Goal: Task Accomplishment & Management: Use online tool/utility

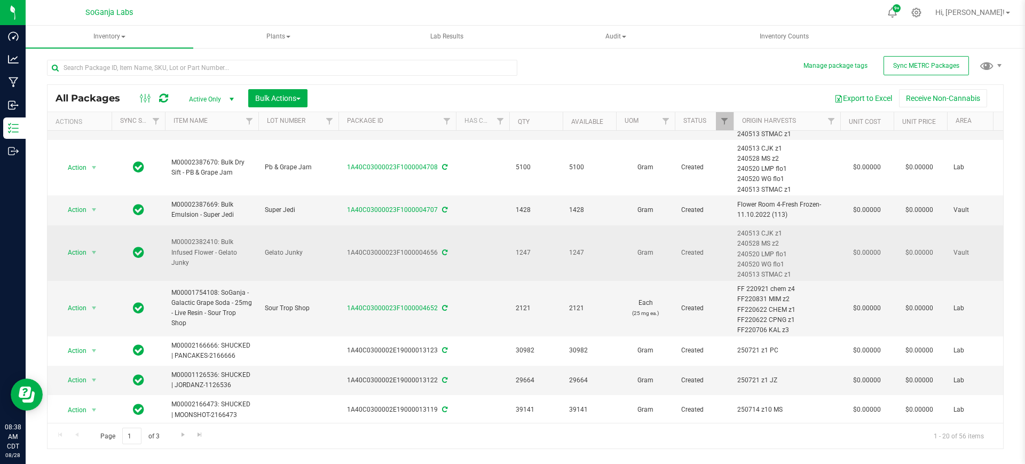
scroll to position [334, 0]
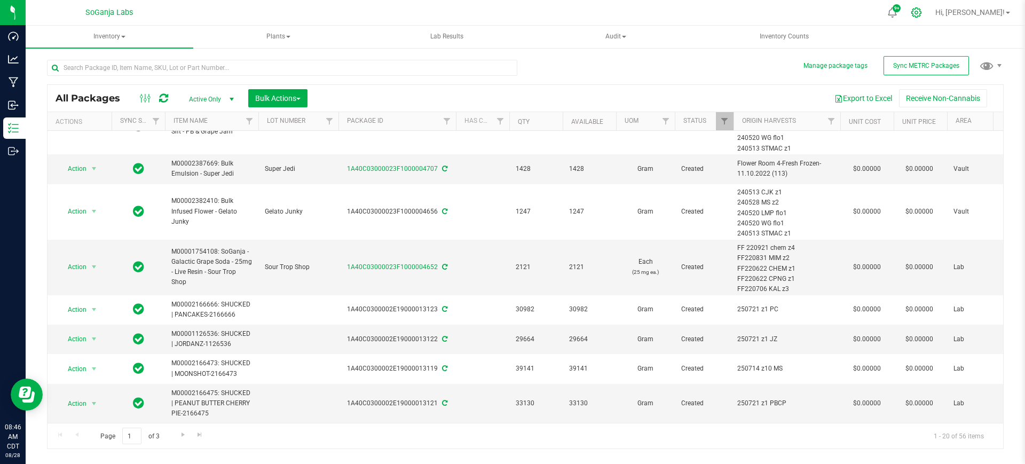
click at [922, 14] on icon at bounding box center [915, 12] width 11 height 11
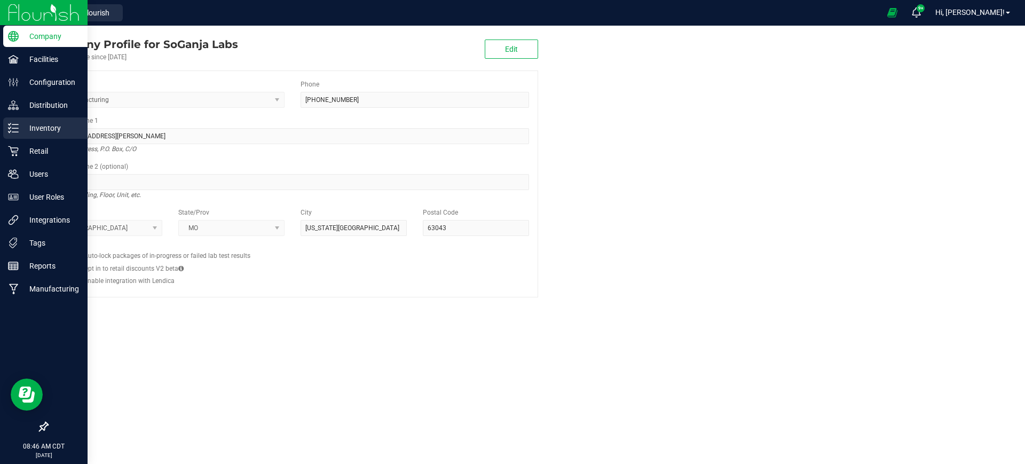
click at [37, 122] on p "Inventory" at bounding box center [51, 128] width 64 height 13
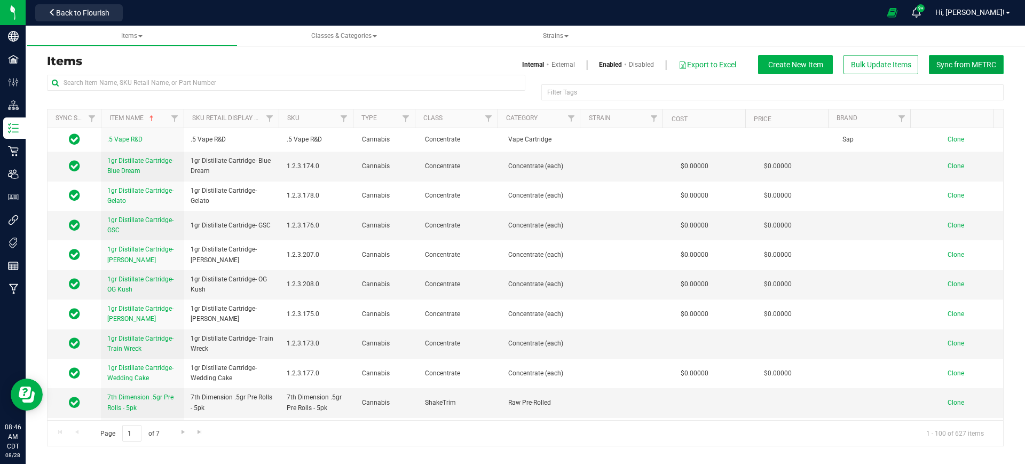
click at [944, 66] on span "Sync from METRC" at bounding box center [966, 64] width 60 height 9
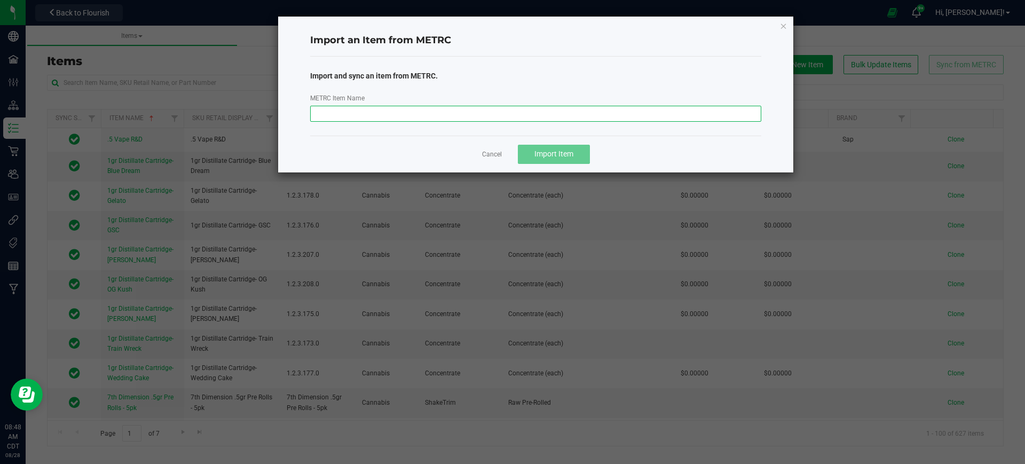
paste input "M00002400850: Bulk Flower - Motorhead"
type input "M00002400850: Bulk Flower - Motorhead"
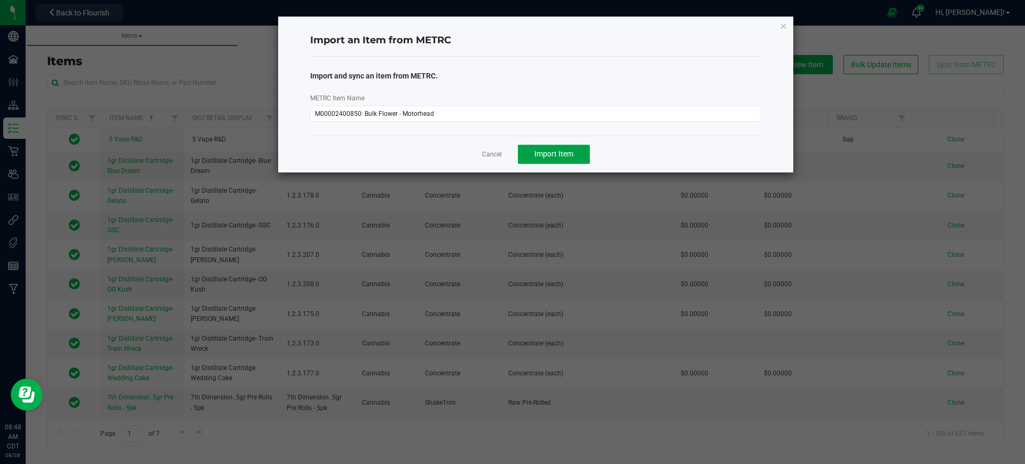
click at [545, 154] on span "Import Item" at bounding box center [553, 153] width 39 height 9
click at [541, 154] on span "Sync Another?" at bounding box center [553, 153] width 48 height 9
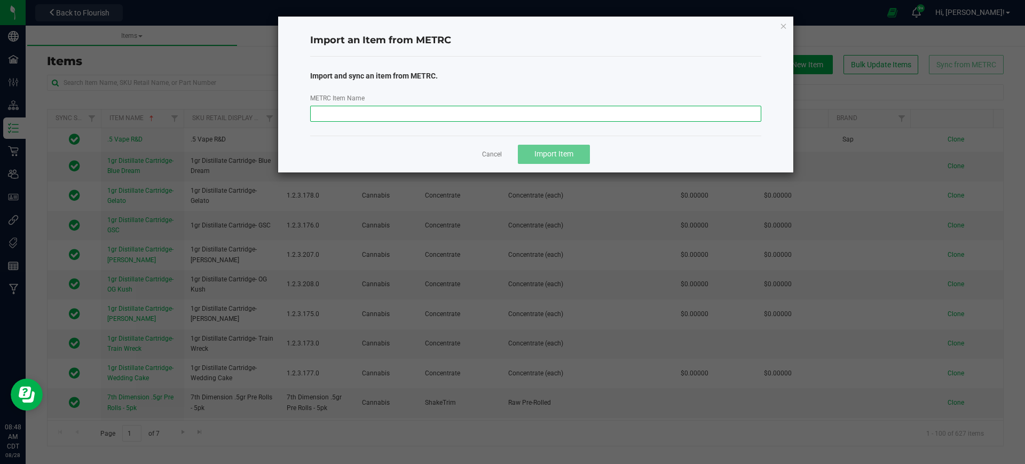
paste input "M00002400849: Bulk Flower - Moonshot"
type input "M00002400849: Bulk Flower - Moonshot"
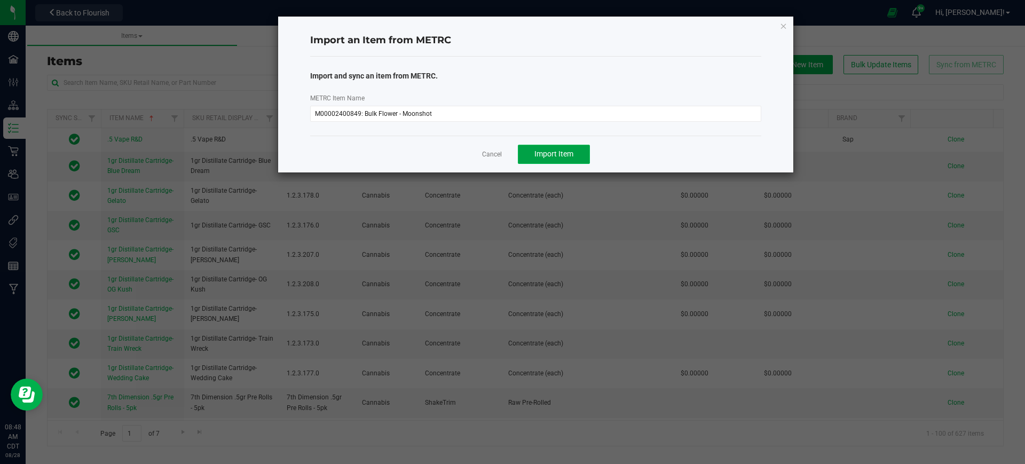
click at [564, 155] on span "Import Item" at bounding box center [553, 153] width 39 height 9
click at [491, 156] on link "Cancel" at bounding box center [487, 154] width 20 height 9
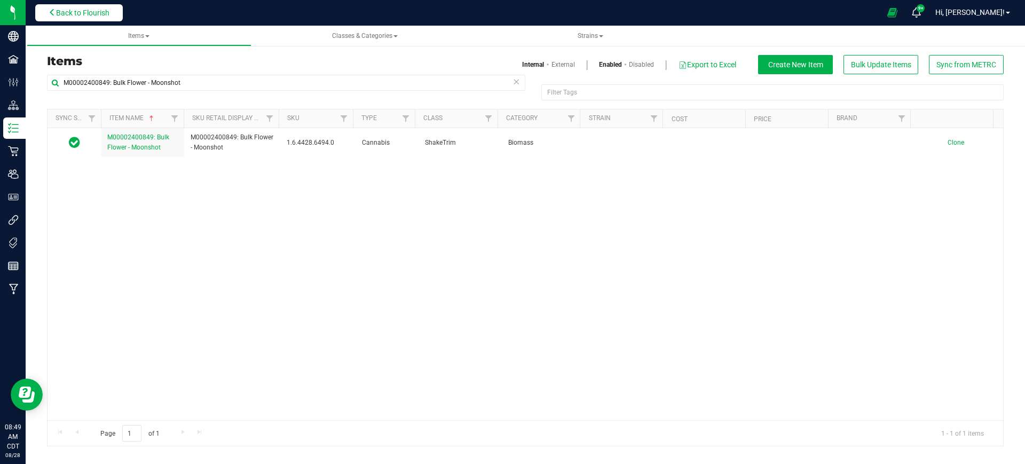
click at [109, 9] on span "Back to Flourish" at bounding box center [82, 13] width 53 height 9
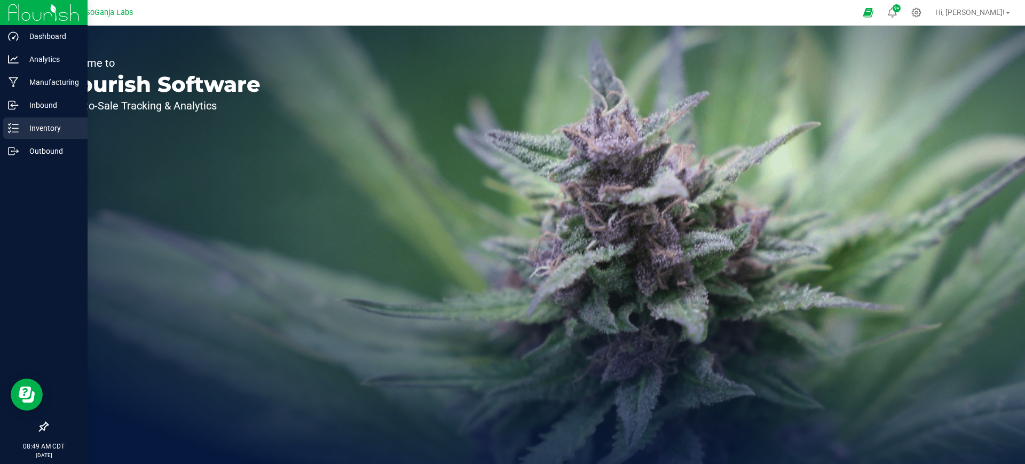
click at [44, 134] on p "Inventory" at bounding box center [51, 128] width 64 height 13
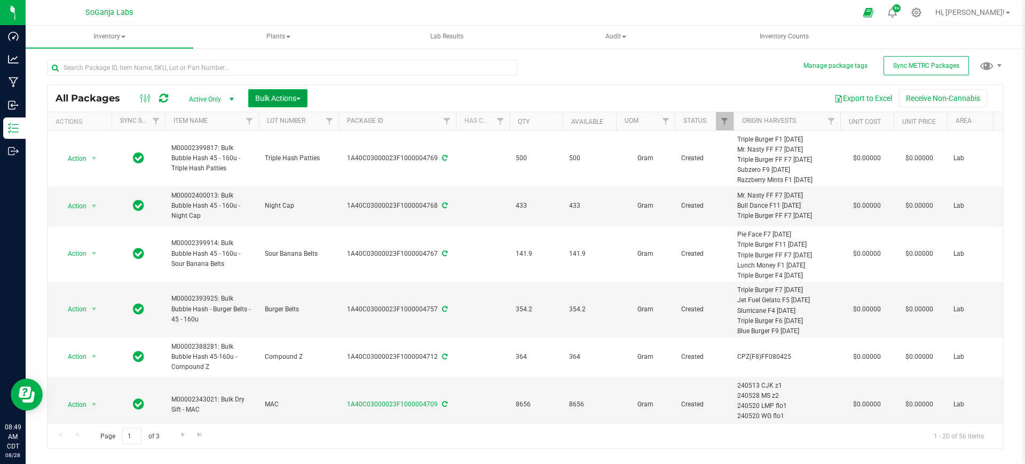
click at [286, 104] on button "Bulk Actions" at bounding box center [277, 98] width 59 height 18
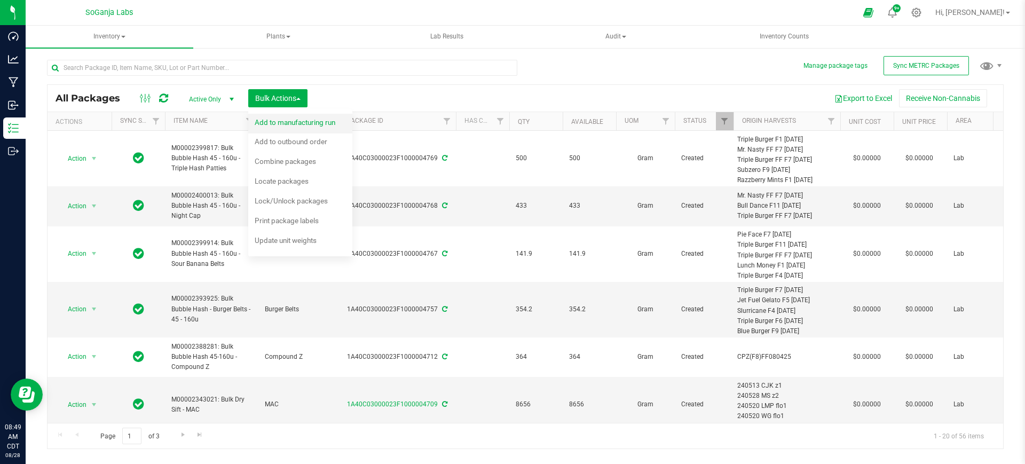
click at [290, 121] on span "Add to manufacturing run" at bounding box center [295, 122] width 81 height 9
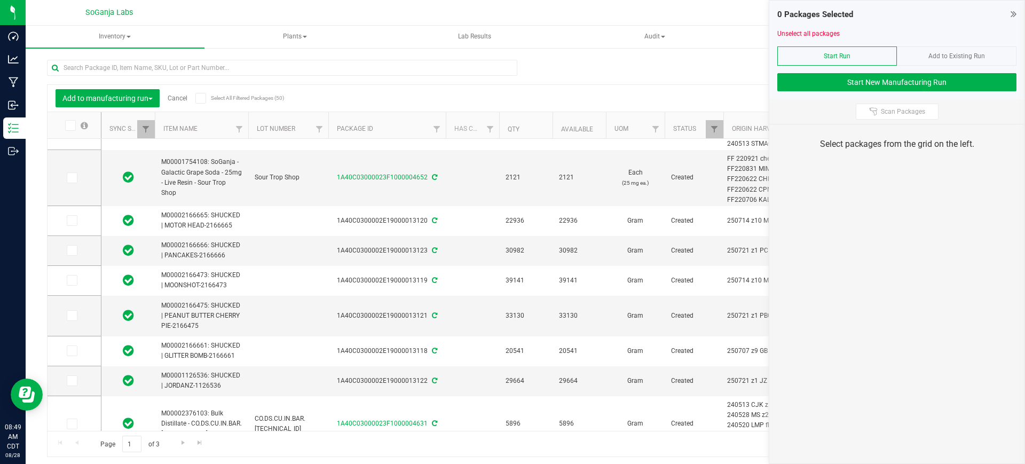
scroll to position [467, 0]
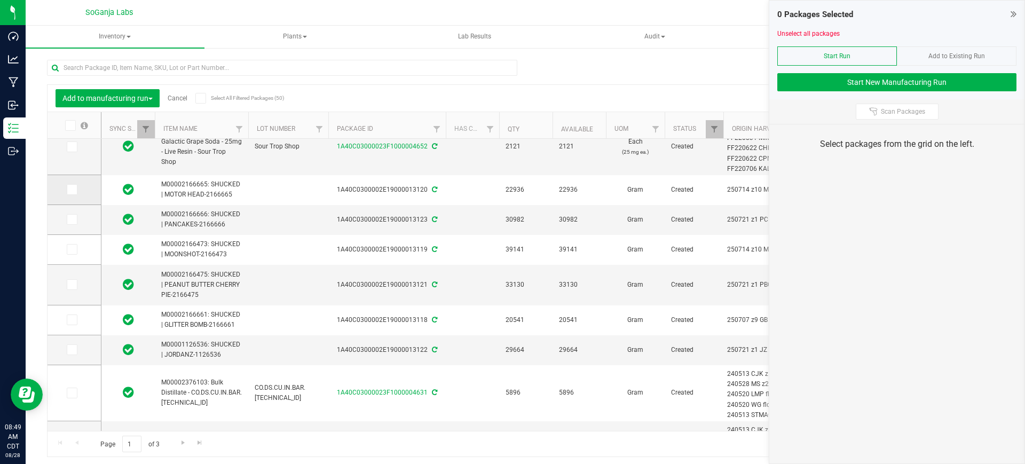
click at [75, 190] on span at bounding box center [72, 189] width 11 height 11
click at [0, 0] on input "checkbox" at bounding box center [0, 0] width 0 height 0
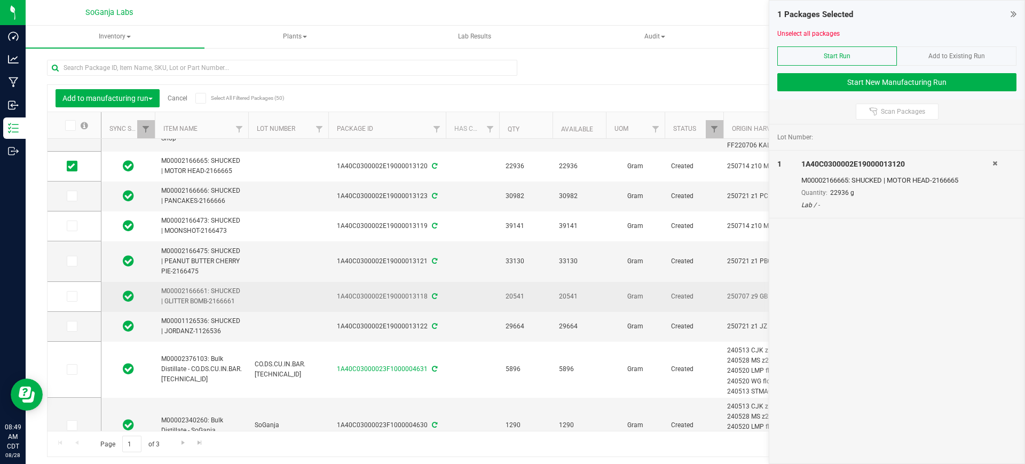
scroll to position [0, 0]
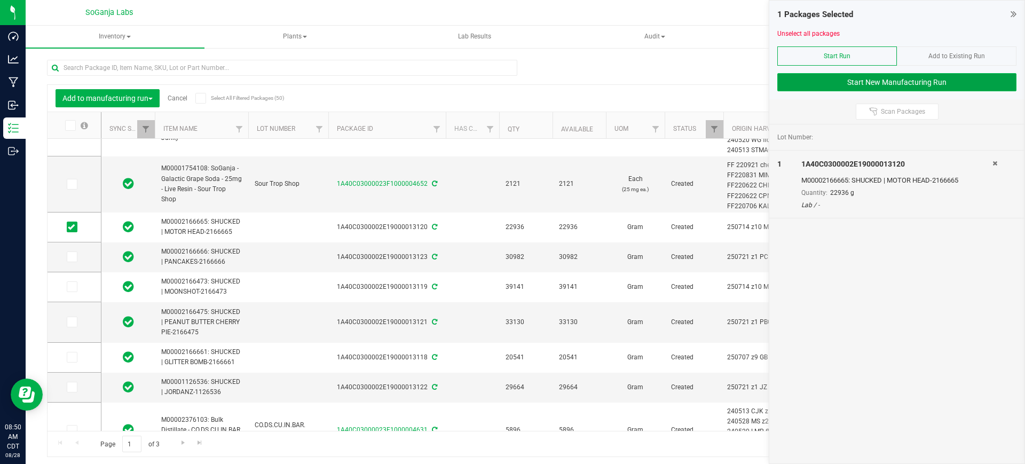
click at [918, 82] on button "Start New Manufacturing Run" at bounding box center [896, 82] width 239 height 18
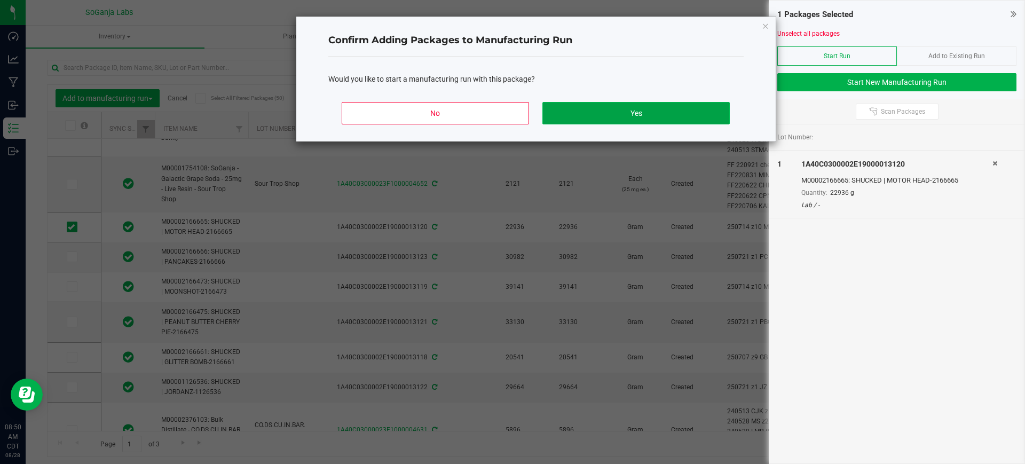
click at [601, 121] on button "Yes" at bounding box center [635, 113] width 187 height 22
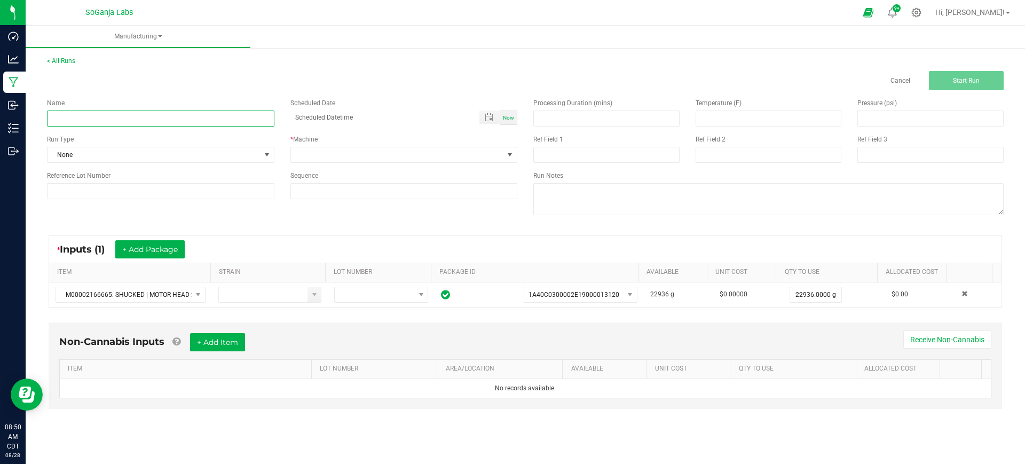
click at [194, 117] on input at bounding box center [160, 118] width 227 height 16
paste input "M00002400849: Bulk Flower - Moonshot"
type input "M00002400849: Bulk Flower - Moonshot"
drag, startPoint x: 174, startPoint y: 117, endPoint x: 26, endPoint y: 113, distance: 147.9
click at [27, 117] on div "< All Runs Cancel Start Run Name M00002400849: Bulk Flower - Moonshot Scheduled…" at bounding box center [525, 242] width 999 height 394
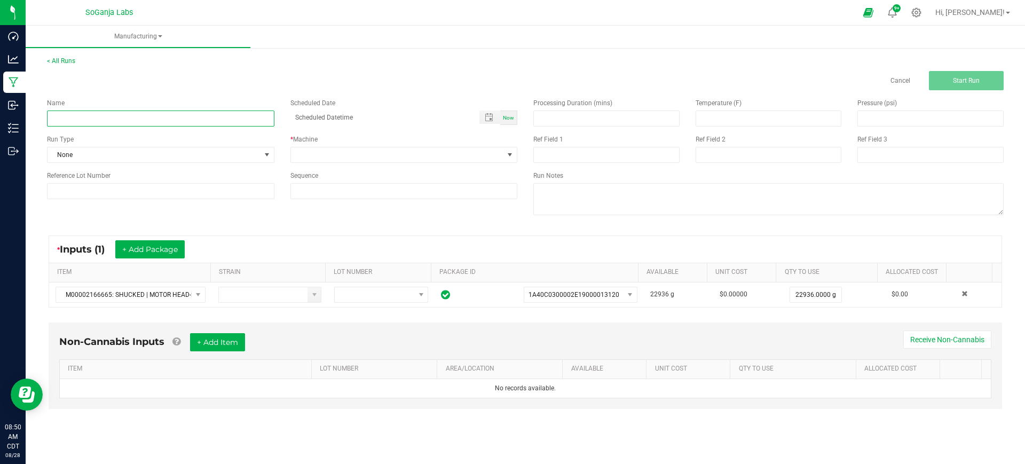
click at [203, 115] on input at bounding box center [160, 118] width 227 height 16
paste input "M00002400850: Bulk Flower - Motorhead"
type input "M00002400850: Bulk Flower - Motorhead"
click at [329, 160] on span at bounding box center [397, 154] width 213 height 15
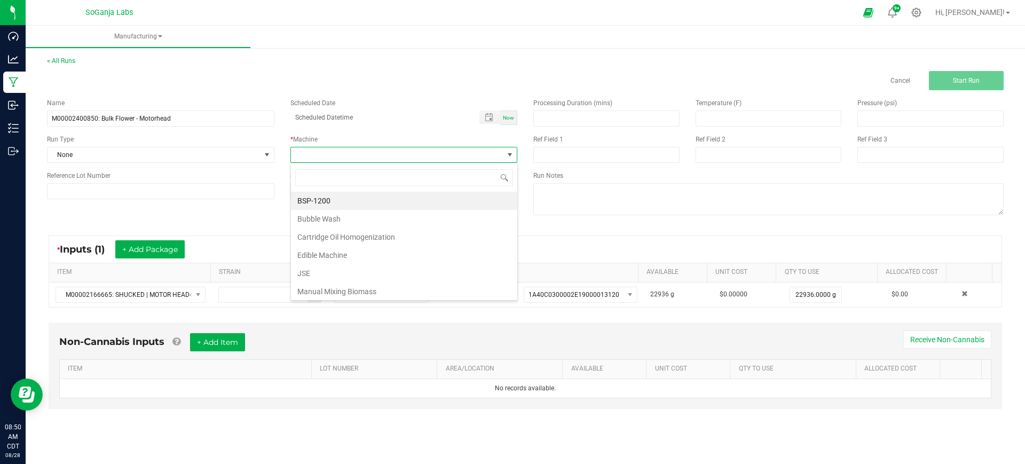
scroll to position [16, 227]
click at [350, 292] on li "Manual Mixing Biomass" at bounding box center [404, 291] width 226 height 18
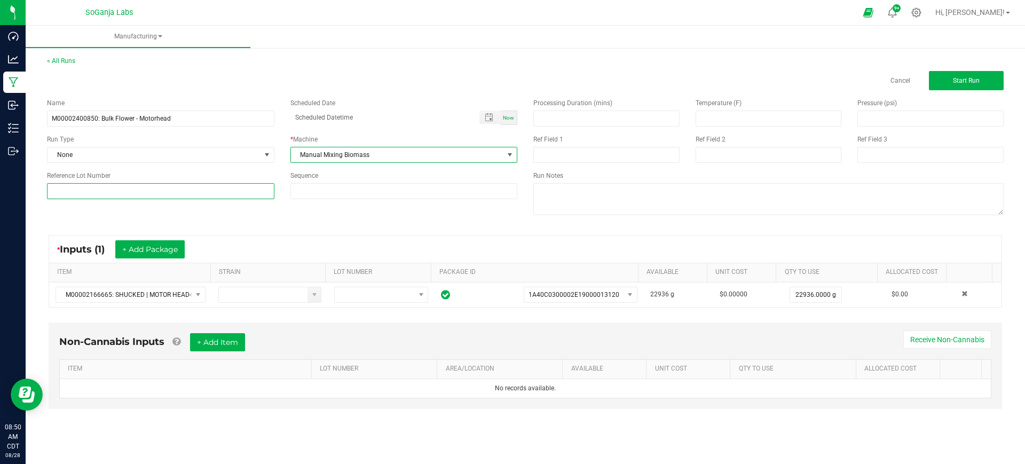
click at [197, 192] on input at bounding box center [160, 191] width 227 height 16
type input "Motorhead"
click at [948, 86] on button "Start Run" at bounding box center [966, 80] width 75 height 19
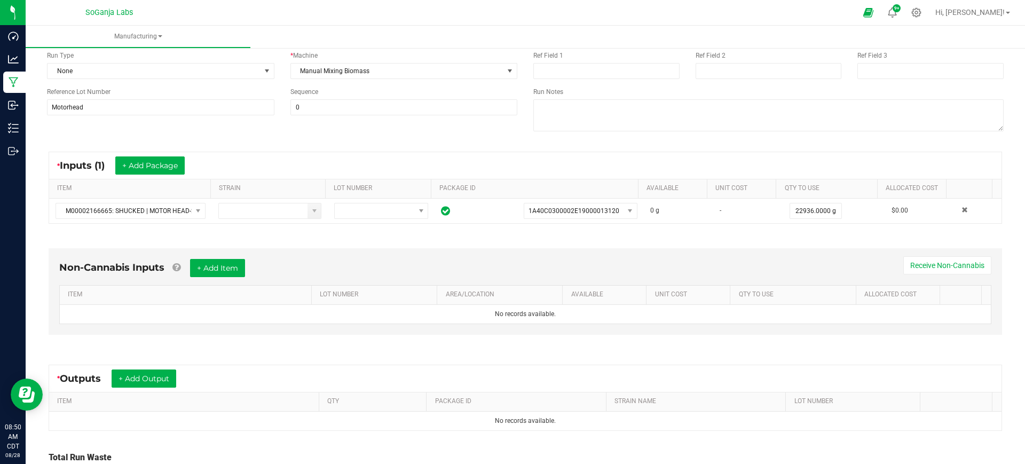
scroll to position [133, 0]
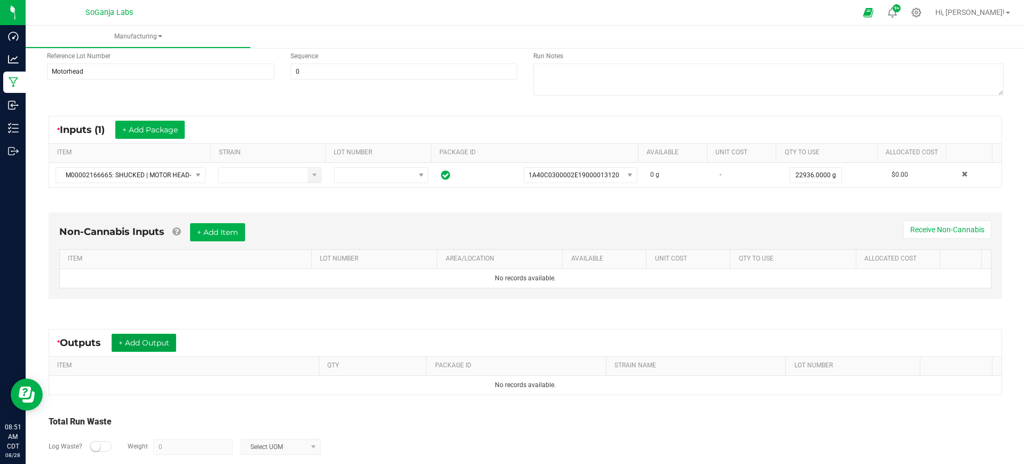
click at [138, 340] on button "+ Add Output" at bounding box center [144, 343] width 65 height 18
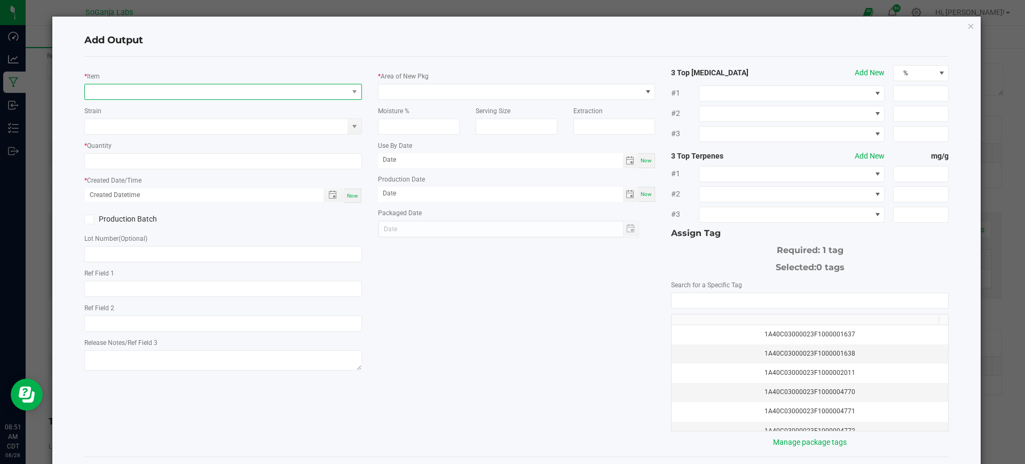
click at [242, 94] on span "NO DATA FOUND" at bounding box center [216, 91] width 263 height 15
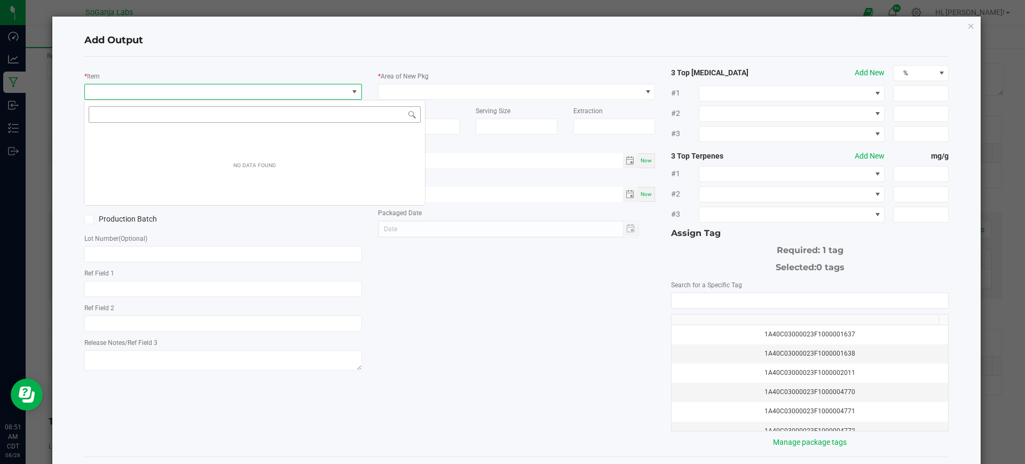
scroll to position [16, 274]
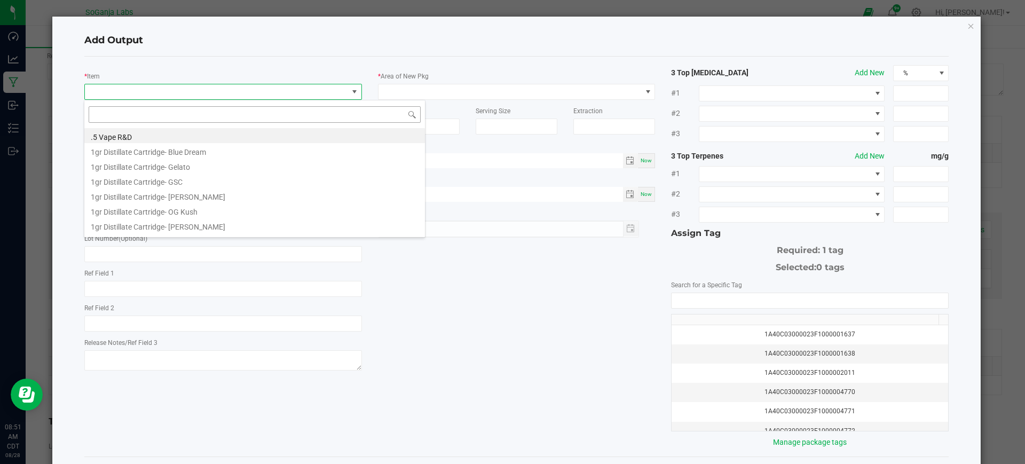
type input "M00002400850: Bulk Flower - Motorhead"
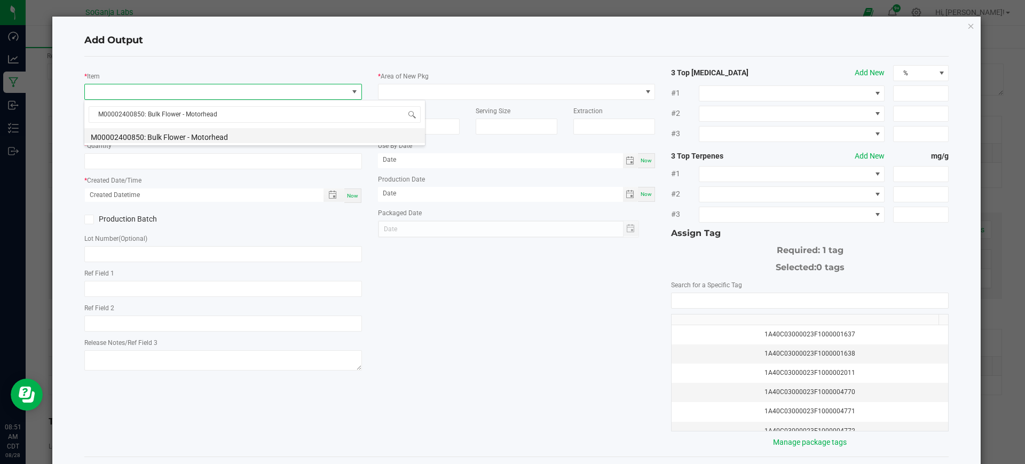
click at [167, 134] on li "M00002400850: Bulk Flower - Motorhead" at bounding box center [254, 135] width 340 height 15
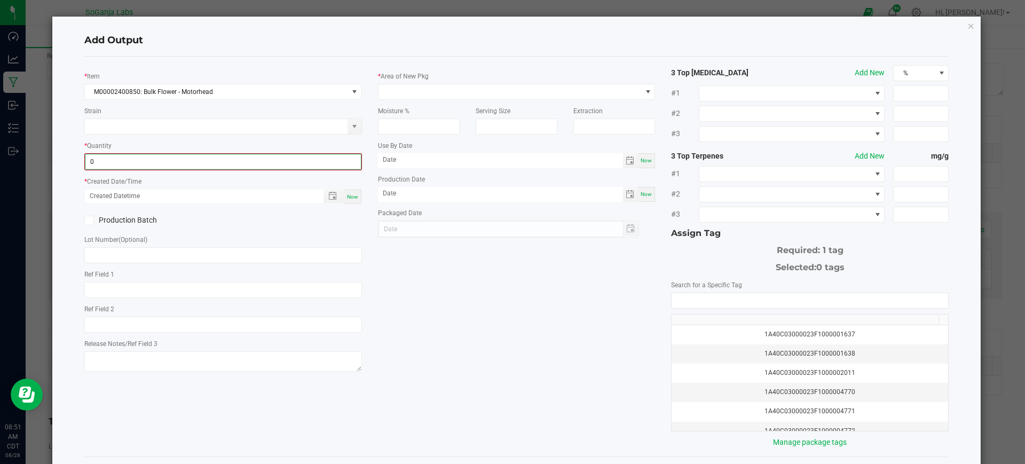
click at [161, 168] on input "0" at bounding box center [222, 161] width 275 height 15
type input "22808.0000 g"
click at [347, 197] on span "Now" at bounding box center [352, 196] width 11 height 6
type input "[DATE] 8:51 AM"
type input "[DATE]"
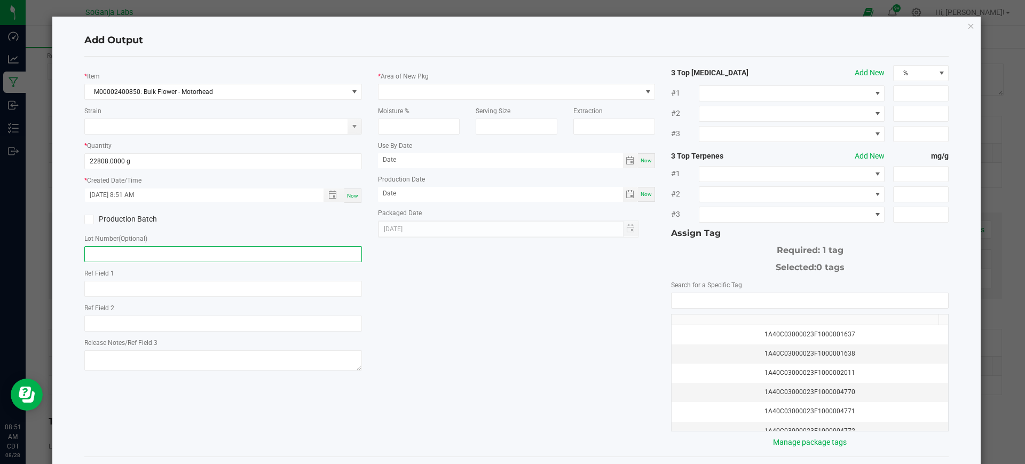
click at [244, 253] on input "text" at bounding box center [223, 254] width 278 height 16
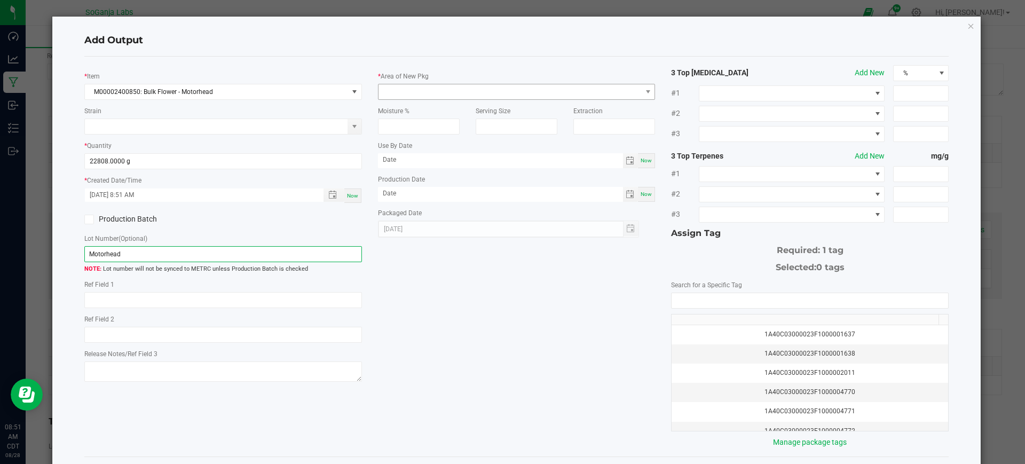
type input "Motorhead"
click at [399, 90] on span at bounding box center [509, 91] width 263 height 15
click at [405, 138] on li "Lab" at bounding box center [511, 137] width 273 height 18
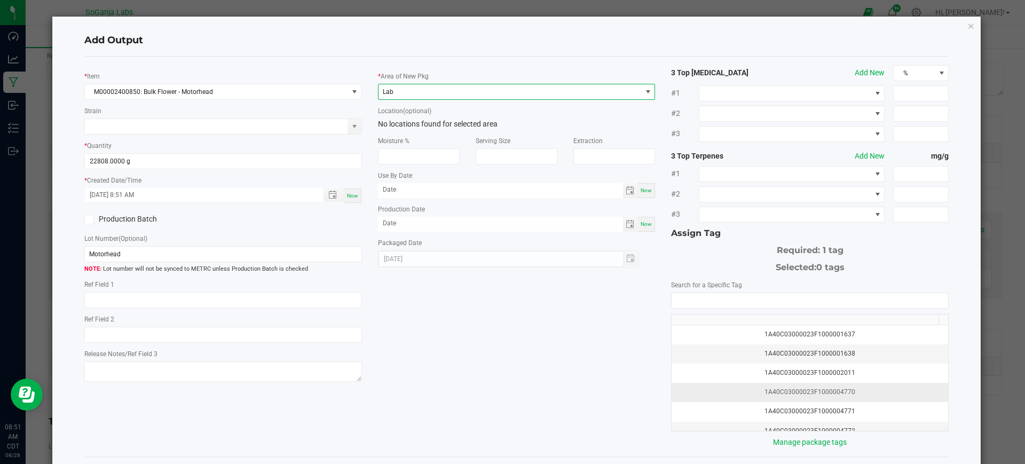
click at [787, 393] on div "1A40C03000023F1000004770" at bounding box center [810, 392] width 264 height 10
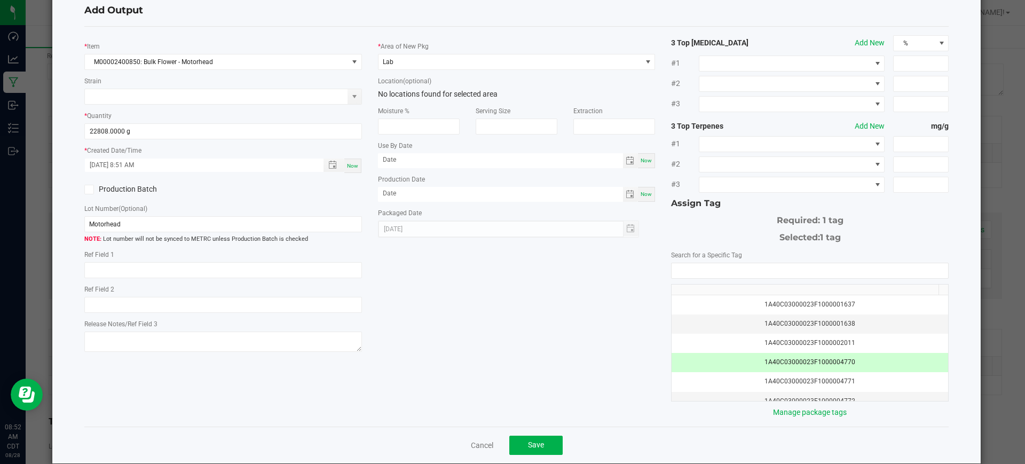
scroll to position [46, 0]
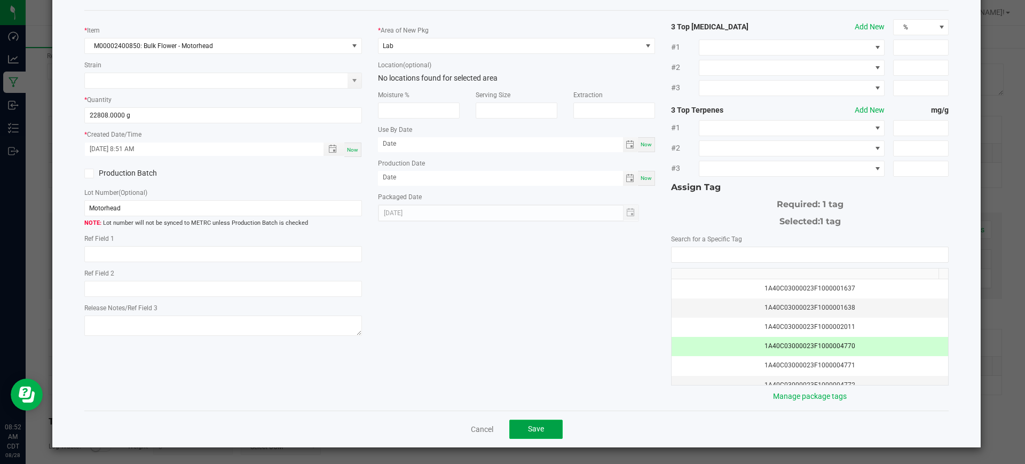
click at [533, 429] on span "Save" at bounding box center [536, 428] width 16 height 9
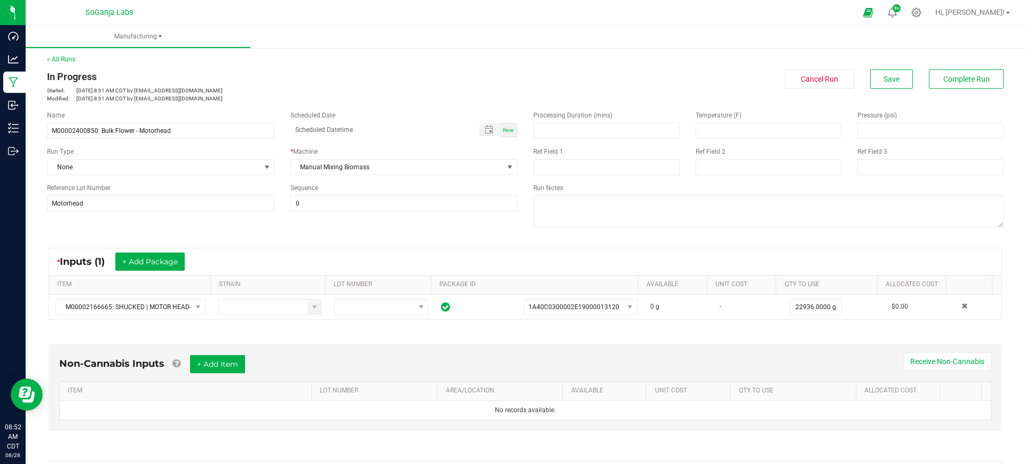
scroll to position [0, 0]
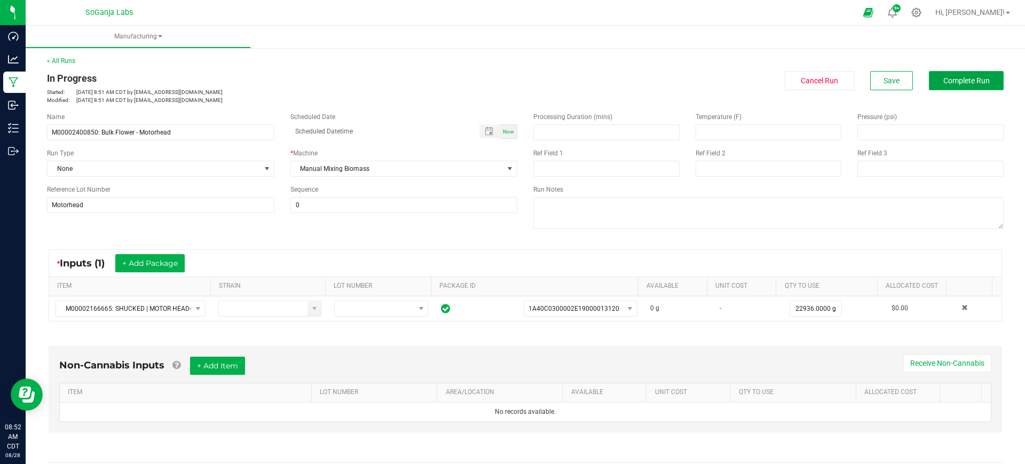
click at [961, 84] on span "Complete Run" at bounding box center [966, 80] width 46 height 9
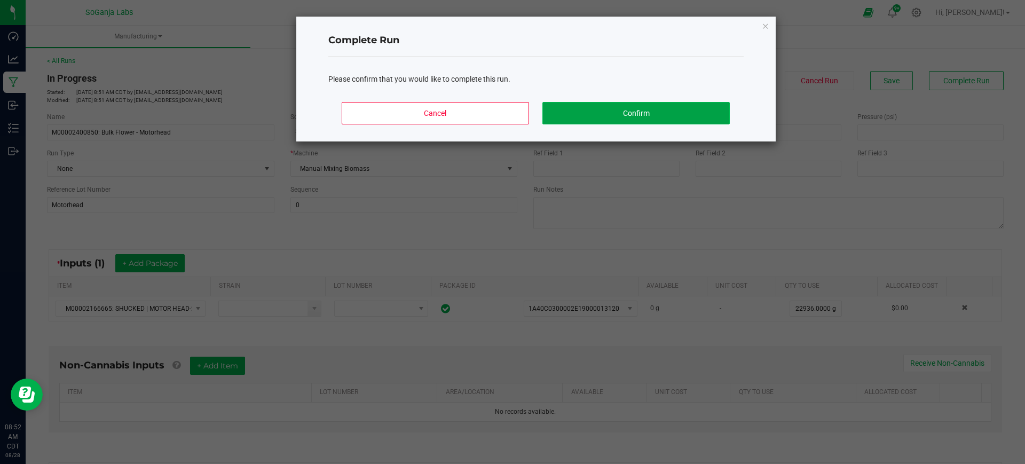
click at [692, 111] on button "Confirm" at bounding box center [635, 113] width 187 height 22
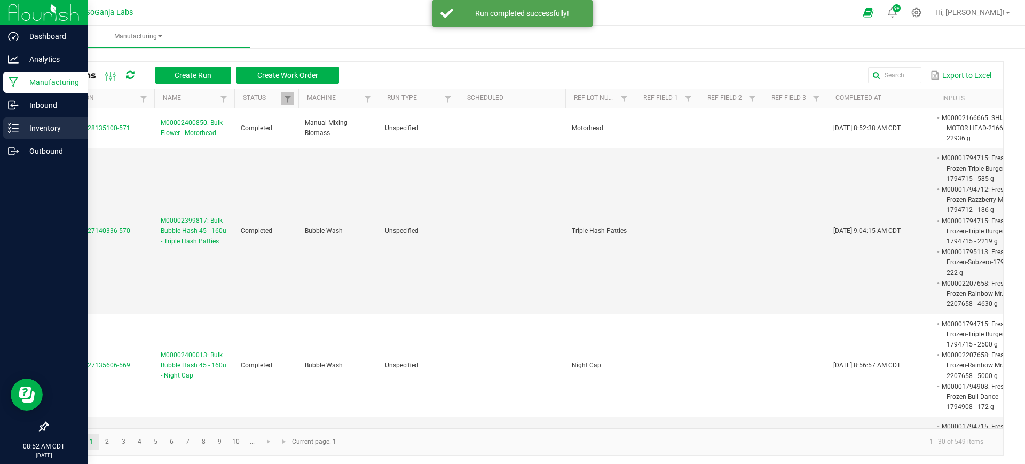
click at [51, 131] on p "Inventory" at bounding box center [51, 128] width 64 height 13
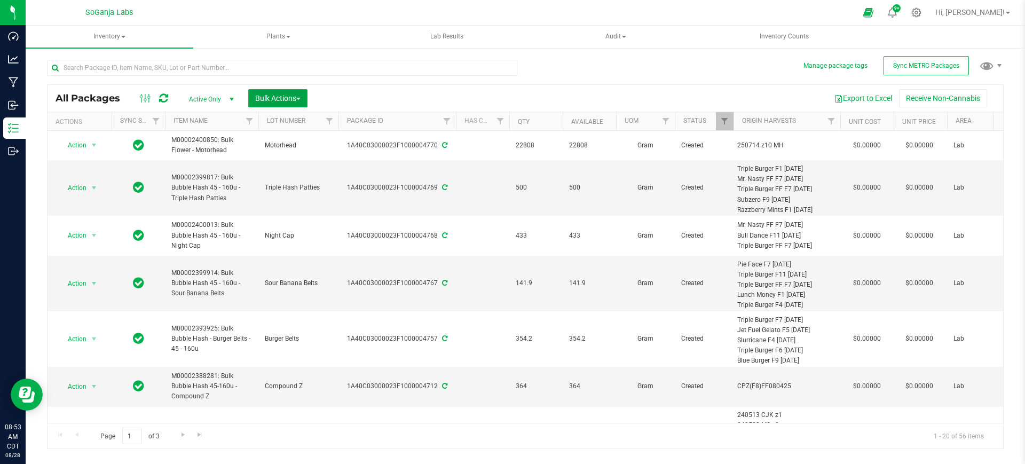
click at [295, 102] on span "Bulk Actions" at bounding box center [277, 98] width 45 height 9
click at [292, 121] on span "Add to manufacturing run" at bounding box center [295, 122] width 81 height 9
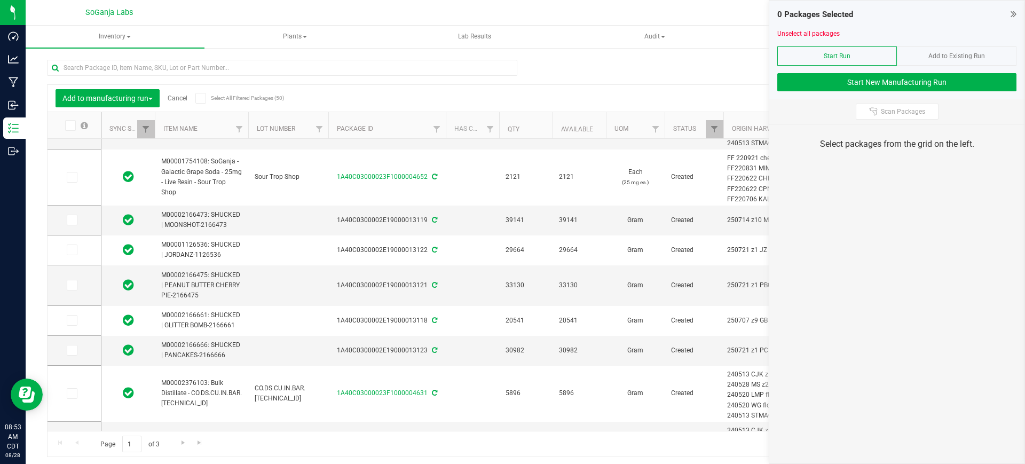
scroll to position [467, 0]
click at [71, 219] on icon at bounding box center [71, 219] width 7 height 0
click at [0, 0] on input "checkbox" at bounding box center [0, 0] width 0 height 0
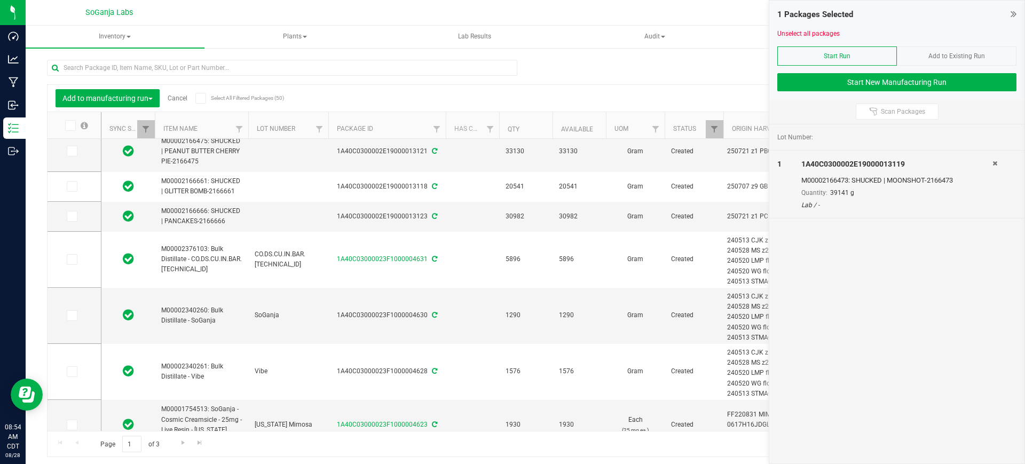
scroll to position [620, 0]
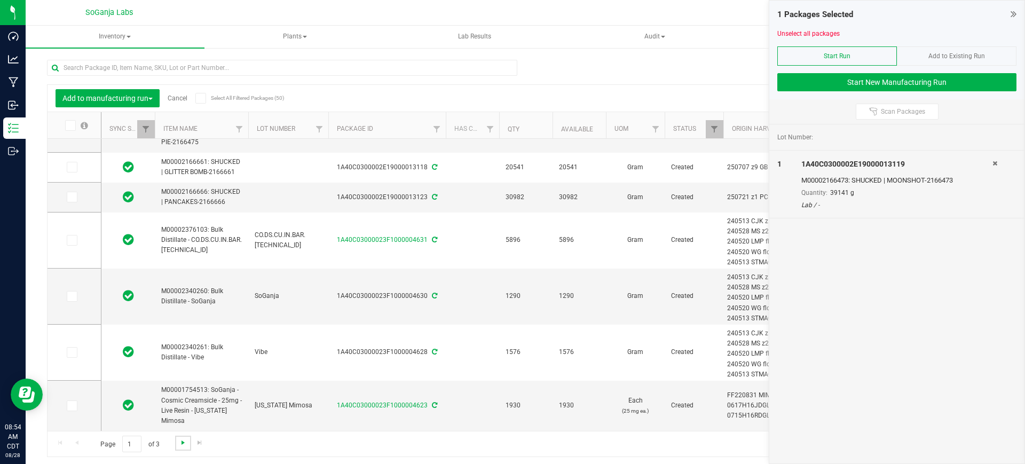
click at [179, 443] on span "Go to the next page" at bounding box center [183, 442] width 9 height 9
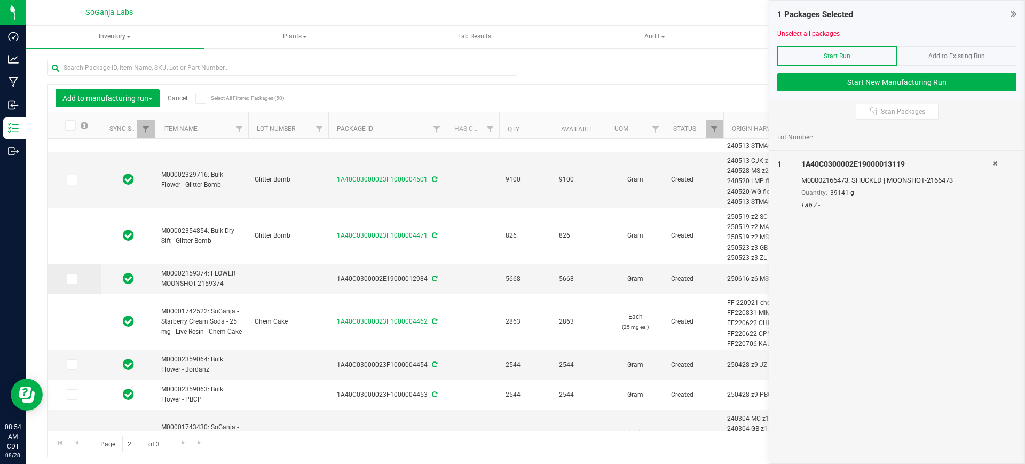
click at [74, 279] on icon at bounding box center [71, 279] width 7 height 0
click at [0, 0] on input "checkbox" at bounding box center [0, 0] width 0 height 0
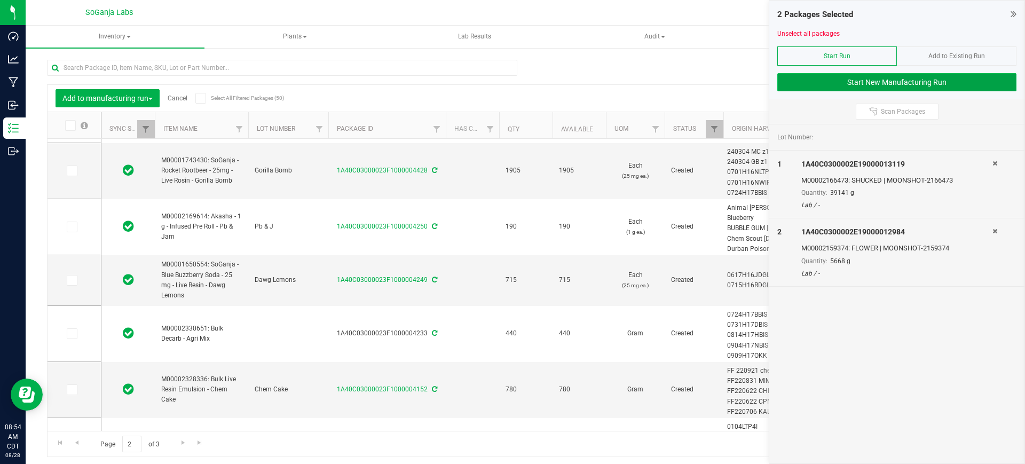
click at [905, 78] on button "Start New Manufacturing Run" at bounding box center [896, 82] width 239 height 18
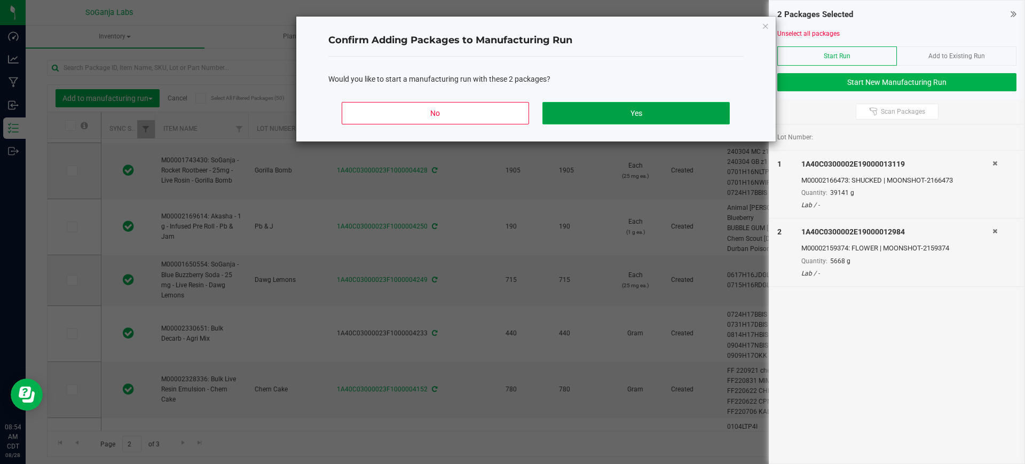
click at [673, 109] on button "Yes" at bounding box center [635, 113] width 187 height 22
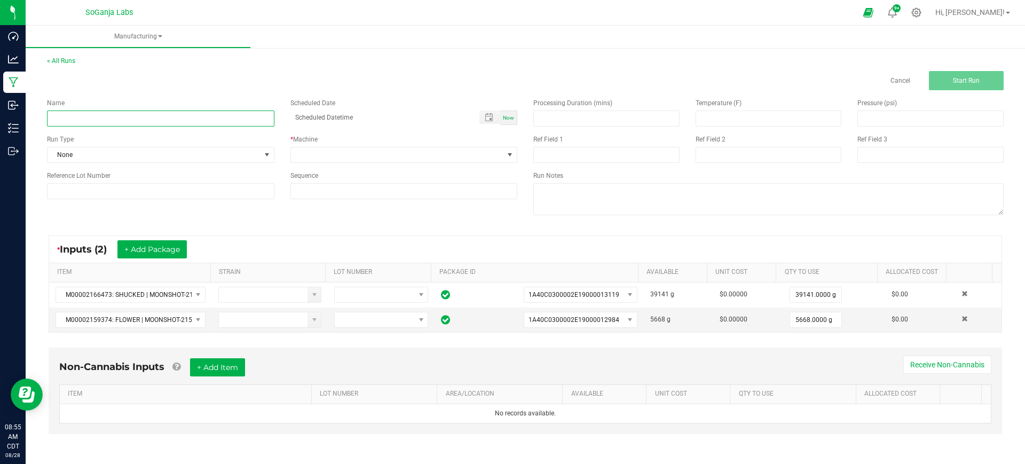
click at [186, 117] on input at bounding box center [160, 118] width 227 height 16
paste input "M00002400849: Bulk Flower - Moonshot"
type input "M00002400849: Bulk Flower - Moonshot"
click at [307, 149] on span at bounding box center [397, 154] width 213 height 15
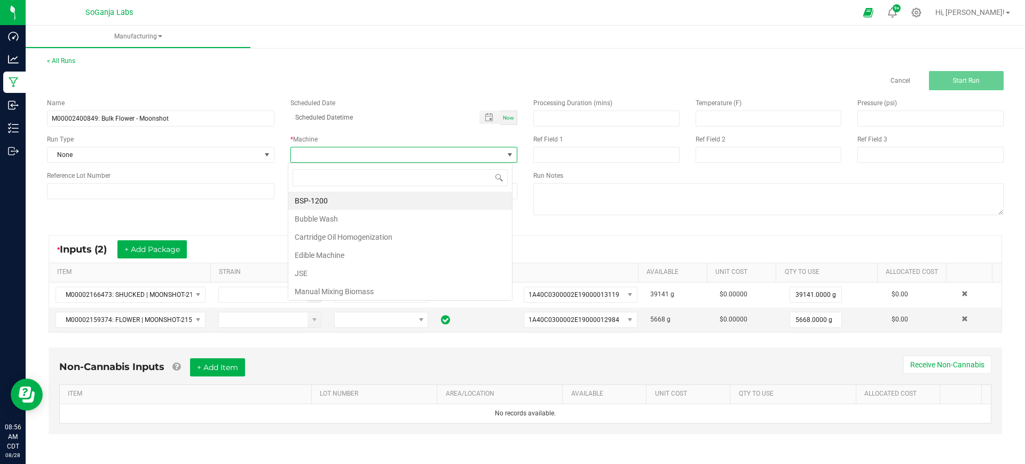
scroll to position [16, 225]
click at [320, 287] on li "Manual Mixing Biomass" at bounding box center [400, 291] width 224 height 18
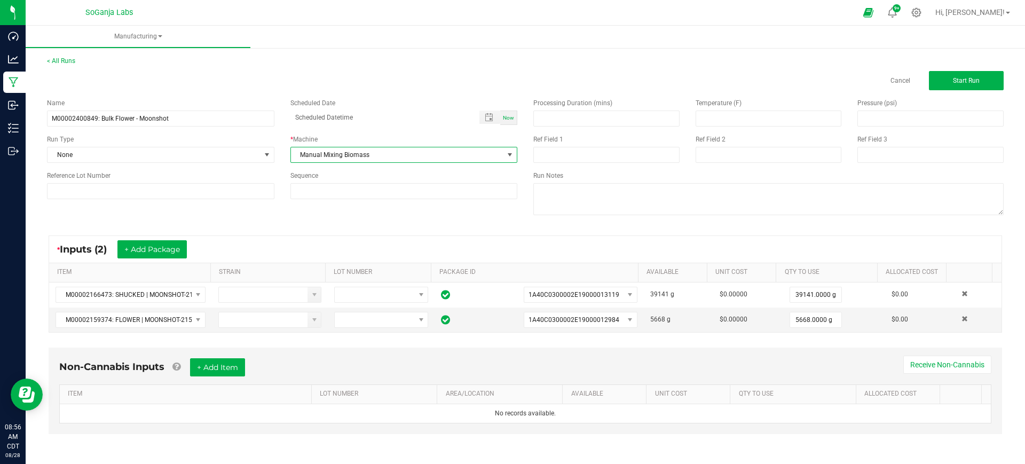
click at [305, 153] on span "Manual Mixing Biomass" at bounding box center [397, 154] width 213 height 15
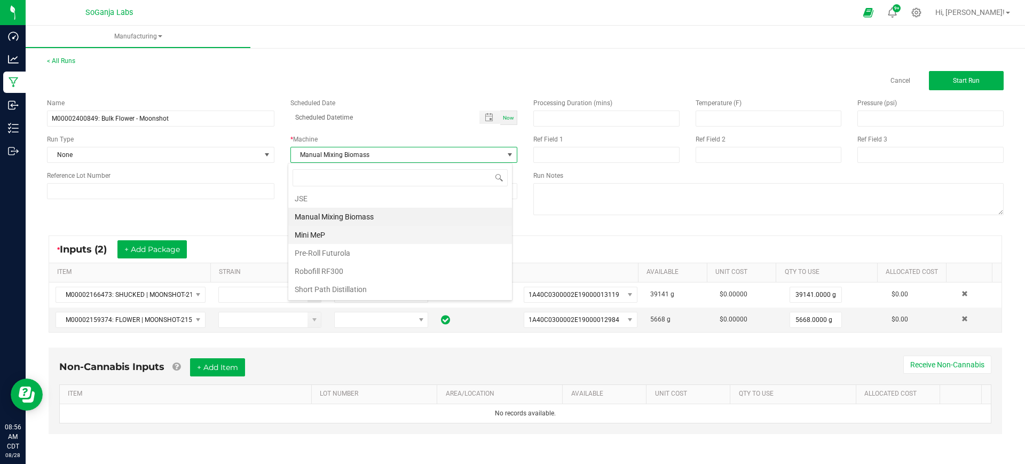
scroll to position [8, 0]
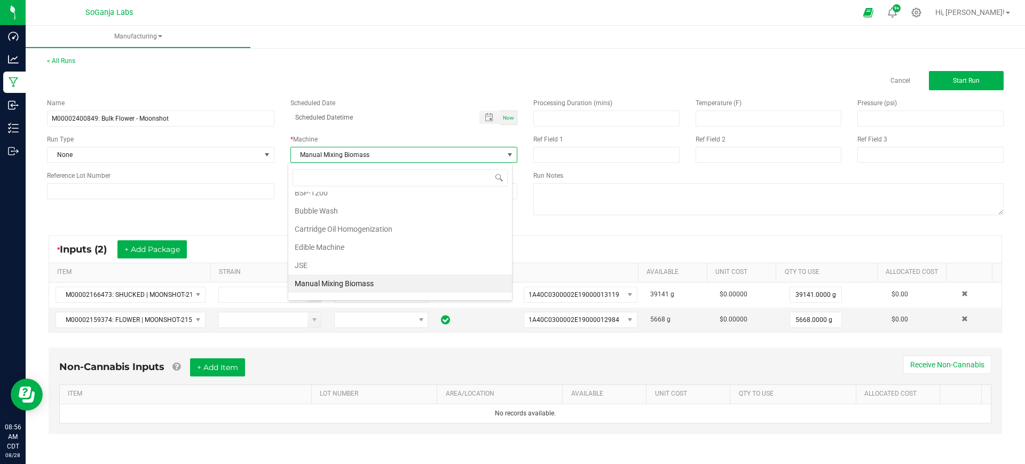
click at [332, 282] on li "Manual Mixing Biomass" at bounding box center [400, 283] width 224 height 18
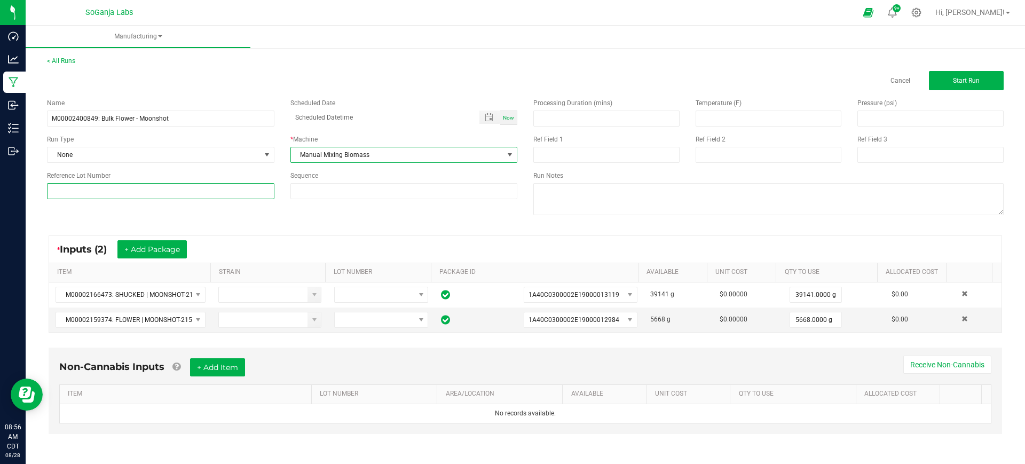
click at [171, 191] on input at bounding box center [160, 191] width 227 height 16
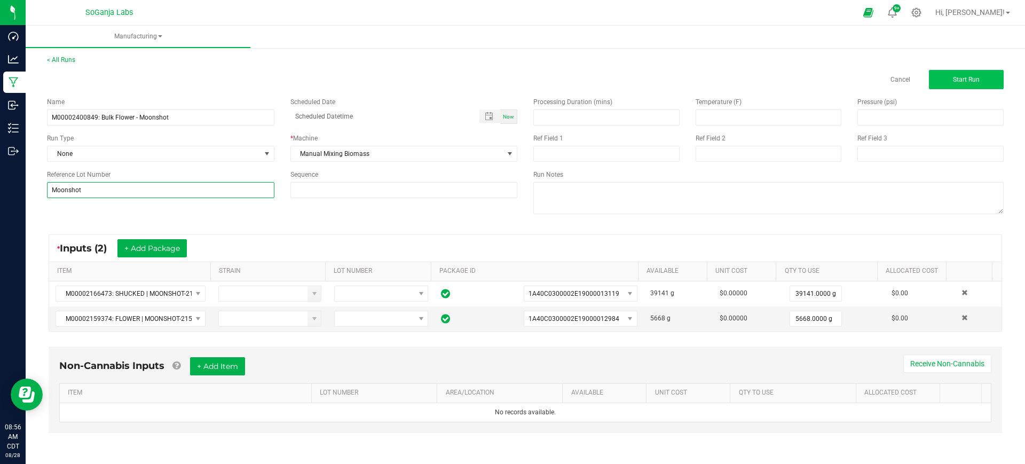
type input "Moonshot"
click at [957, 76] on span "Start Run" at bounding box center [966, 79] width 27 height 7
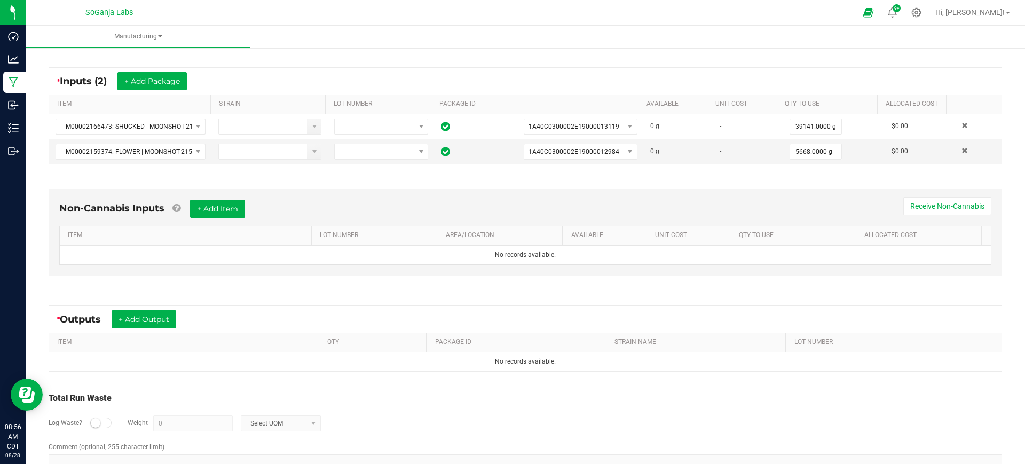
scroll to position [200, 0]
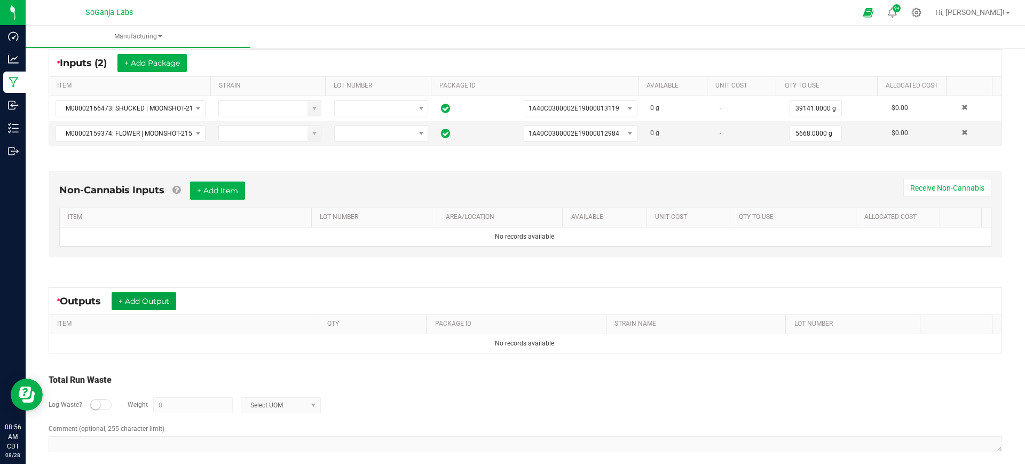
click at [159, 297] on button "+ Add Output" at bounding box center [144, 301] width 65 height 18
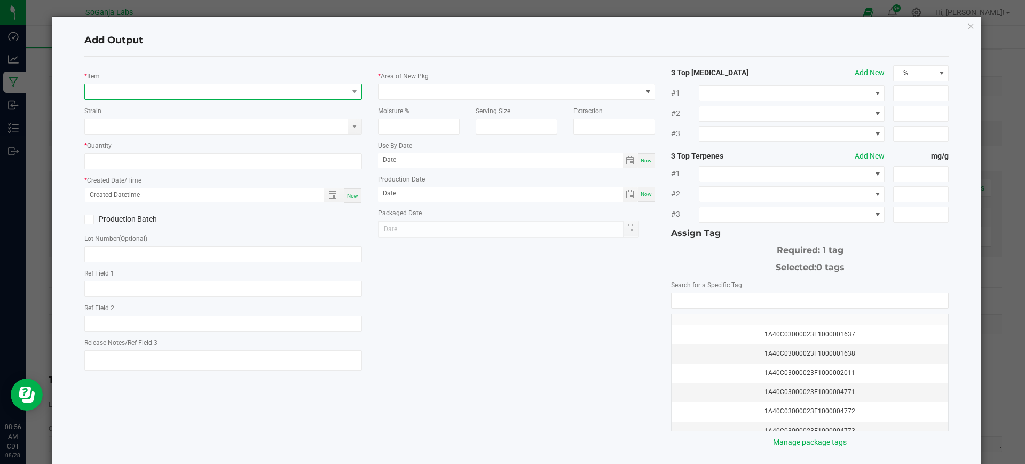
click at [223, 91] on span "NO DATA FOUND" at bounding box center [216, 91] width 263 height 15
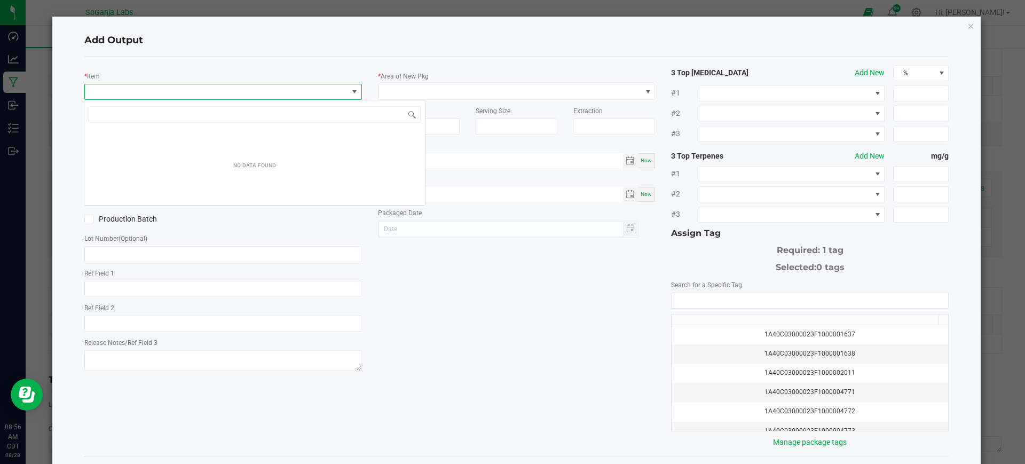
scroll to position [16, 274]
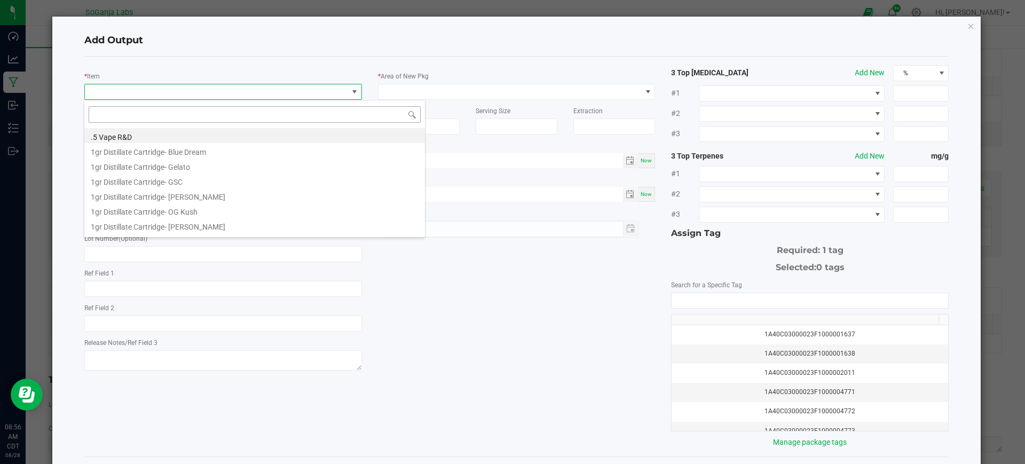
type input "M00002400849: Bulk Flower - Moonshot"
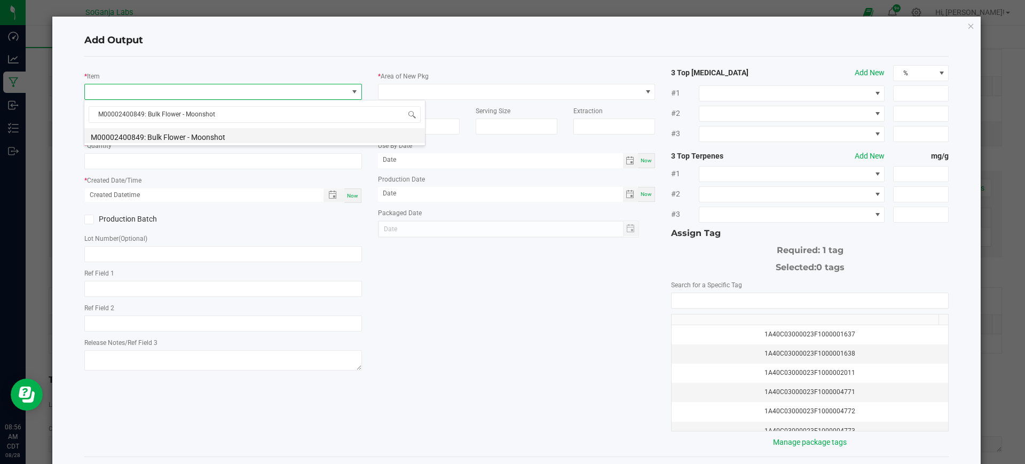
click at [226, 138] on li "M00002400849: Bulk Flower - Moonshot" at bounding box center [254, 135] width 340 height 15
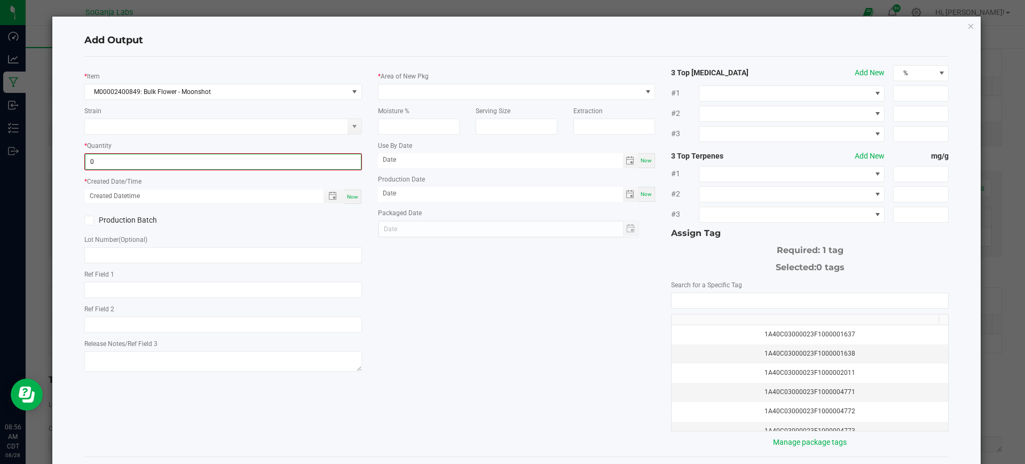
click at [213, 165] on input "0" at bounding box center [222, 161] width 275 height 15
type input "44740.0000 g"
click at [353, 199] on div "Now" at bounding box center [352, 195] width 17 height 14
type input "[DATE] 8:56 AM"
type input "[DATE]"
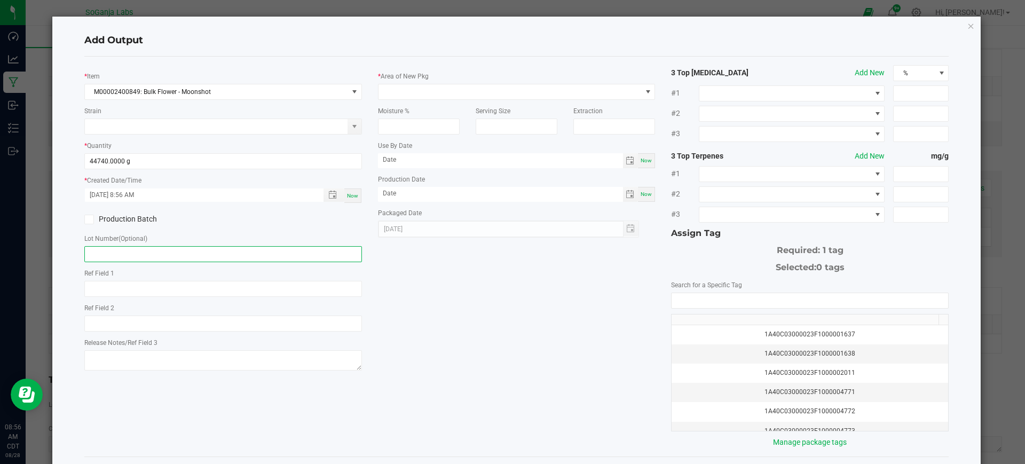
click at [167, 256] on input "text" at bounding box center [223, 254] width 278 height 16
type input "m"
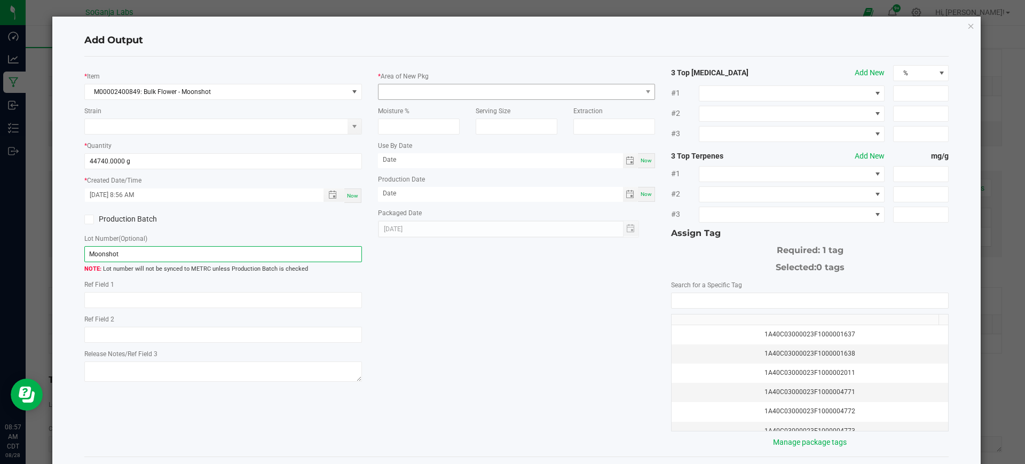
type input "Moonshot"
click at [432, 87] on span at bounding box center [509, 91] width 263 height 15
click at [410, 136] on li "Lab" at bounding box center [511, 137] width 273 height 18
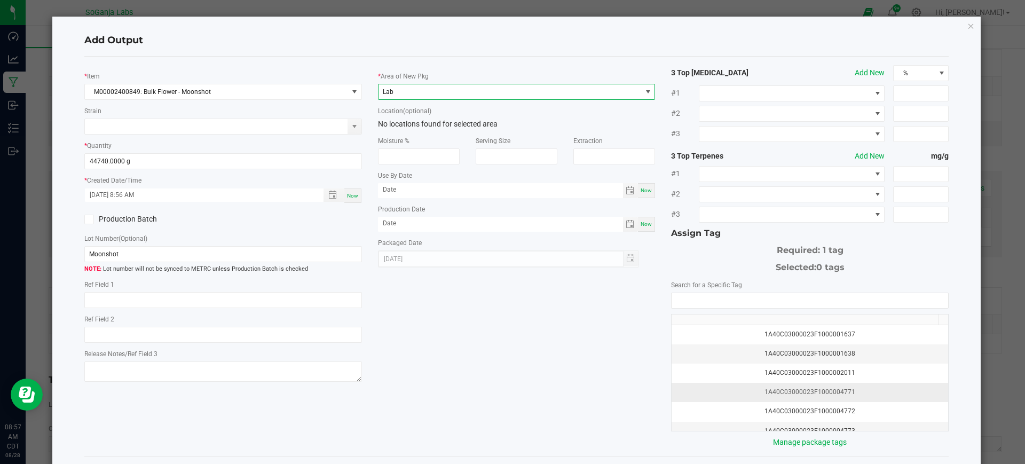
click at [766, 390] on div "1A40C03000023F1000004771" at bounding box center [810, 392] width 264 height 10
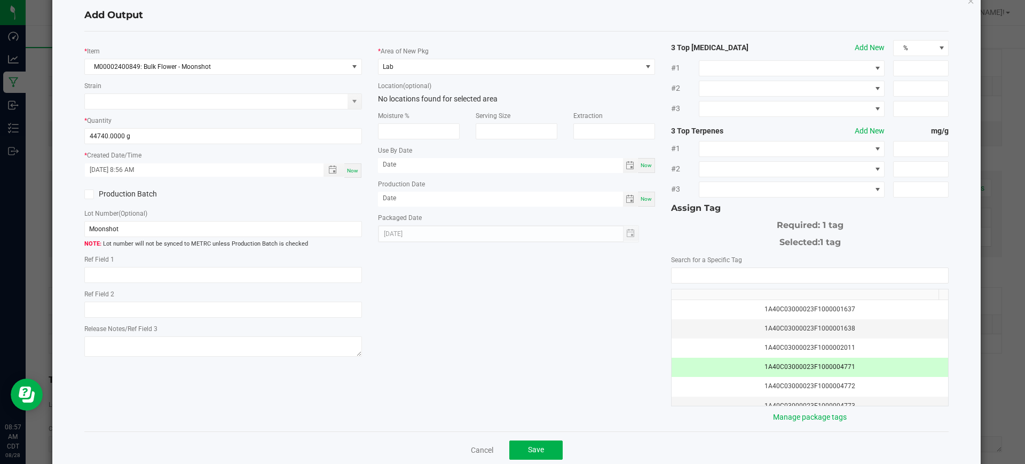
scroll to position [46, 0]
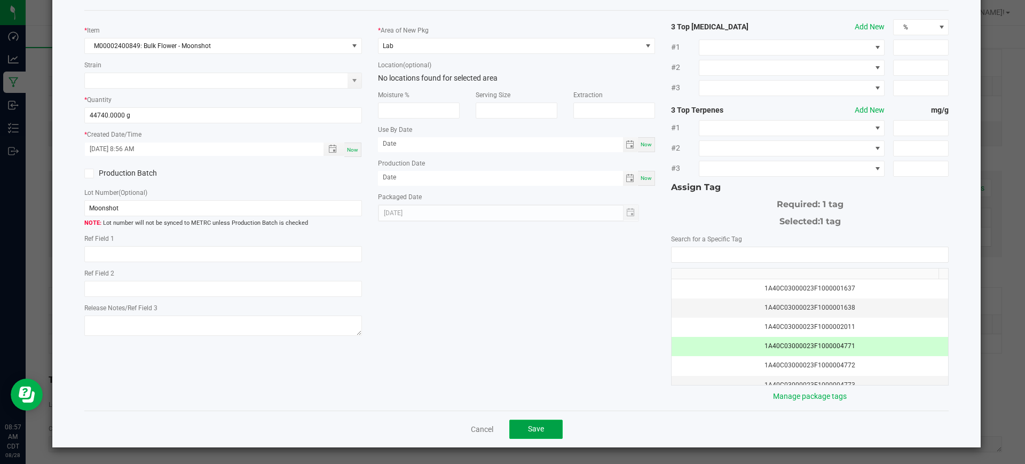
click at [533, 426] on span "Save" at bounding box center [536, 428] width 16 height 9
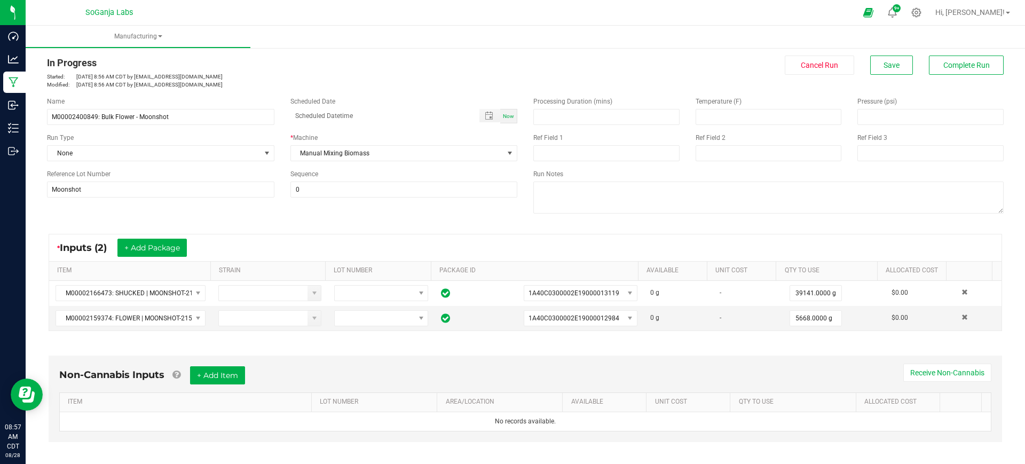
scroll to position [0, 0]
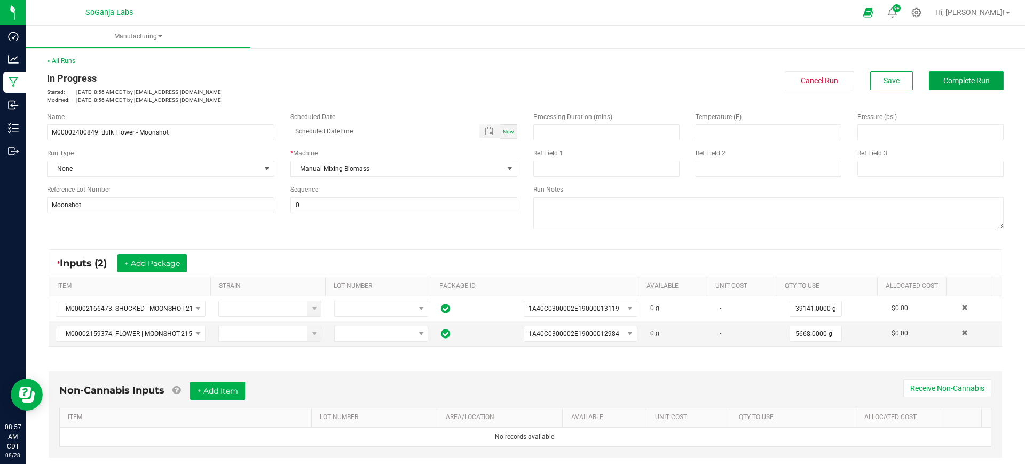
click at [945, 85] on button "Complete Run" at bounding box center [966, 80] width 75 height 19
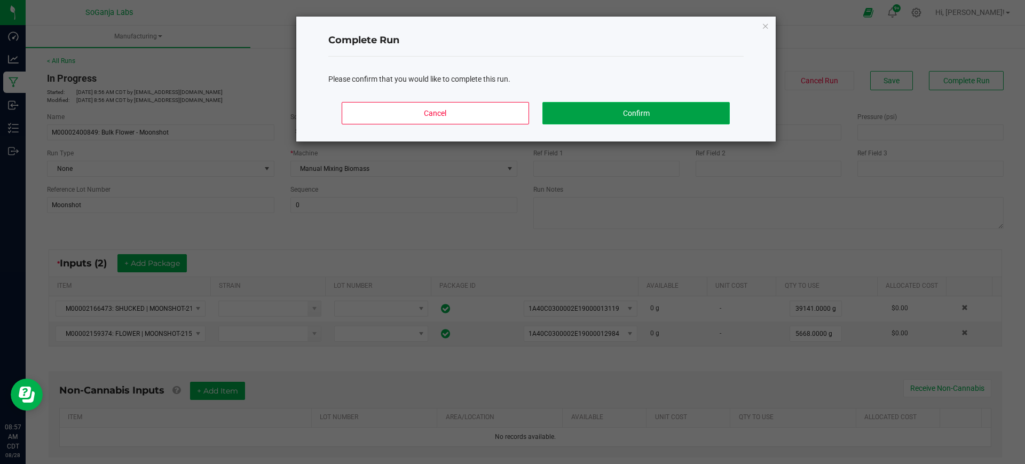
click at [686, 117] on button "Confirm" at bounding box center [635, 113] width 187 height 22
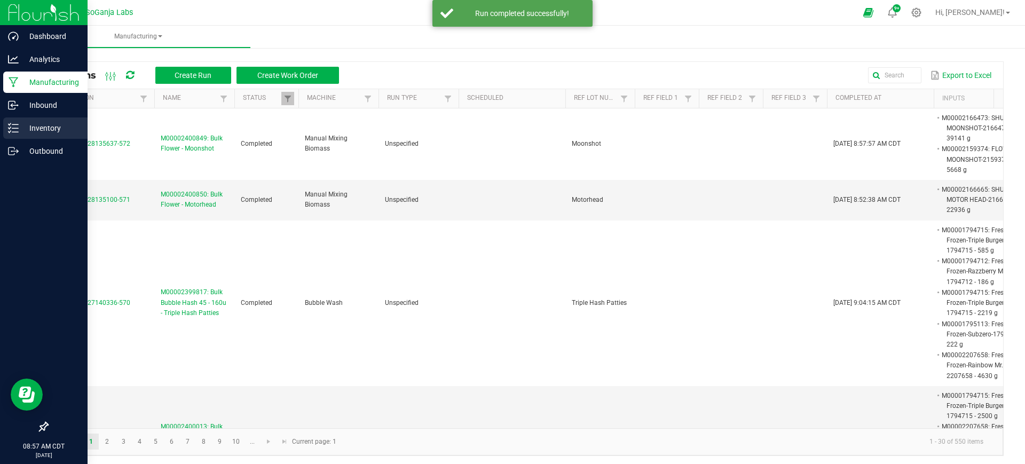
click at [52, 135] on div "Inventory" at bounding box center [45, 127] width 84 height 21
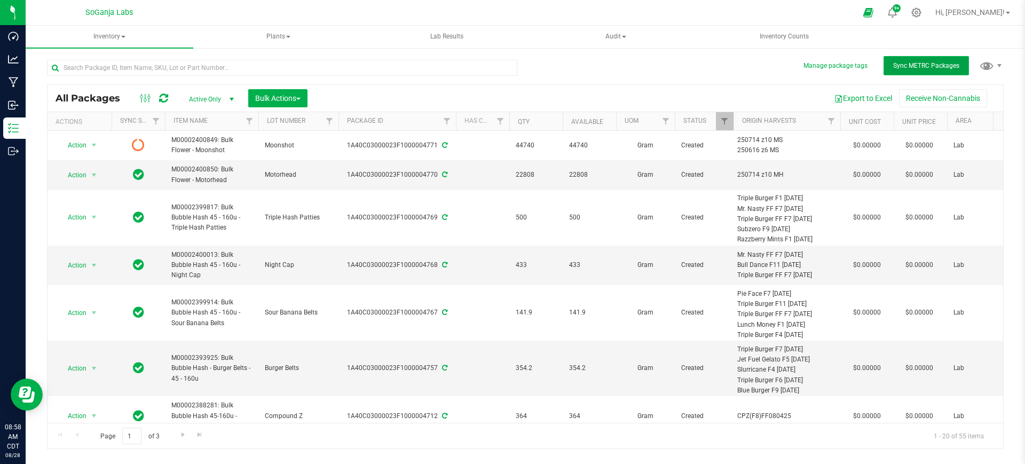
click at [928, 66] on span "Sync METRC Packages" at bounding box center [926, 65] width 66 height 7
click at [275, 100] on span "Bulk Actions" at bounding box center [277, 98] width 45 height 9
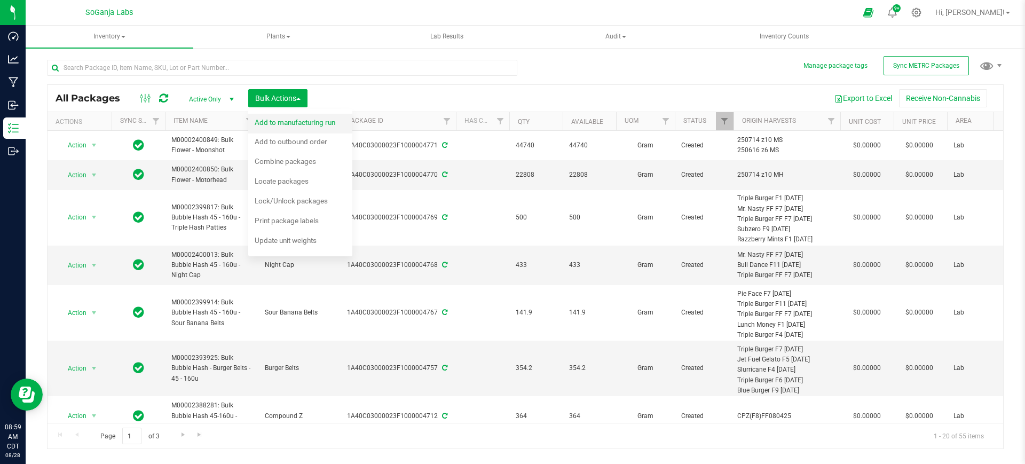
click at [275, 120] on span "Add to manufacturing run" at bounding box center [295, 122] width 81 height 9
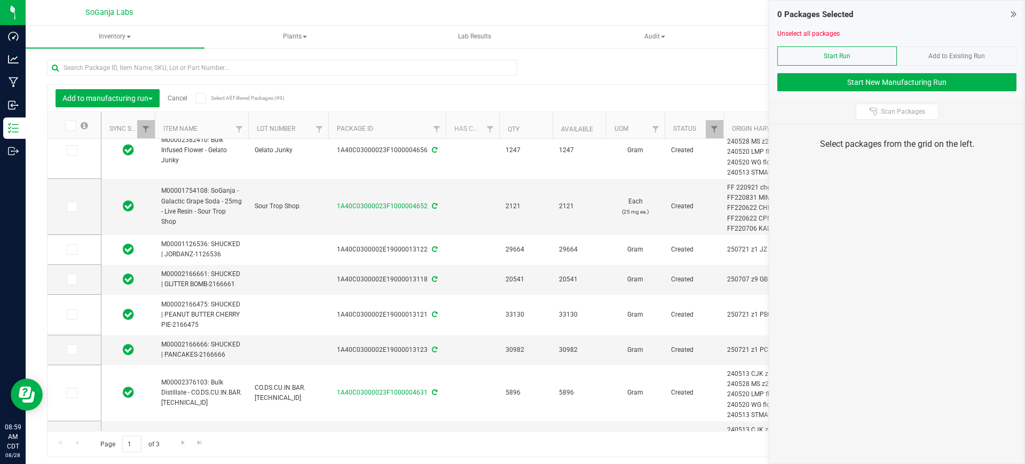
scroll to position [534, 0]
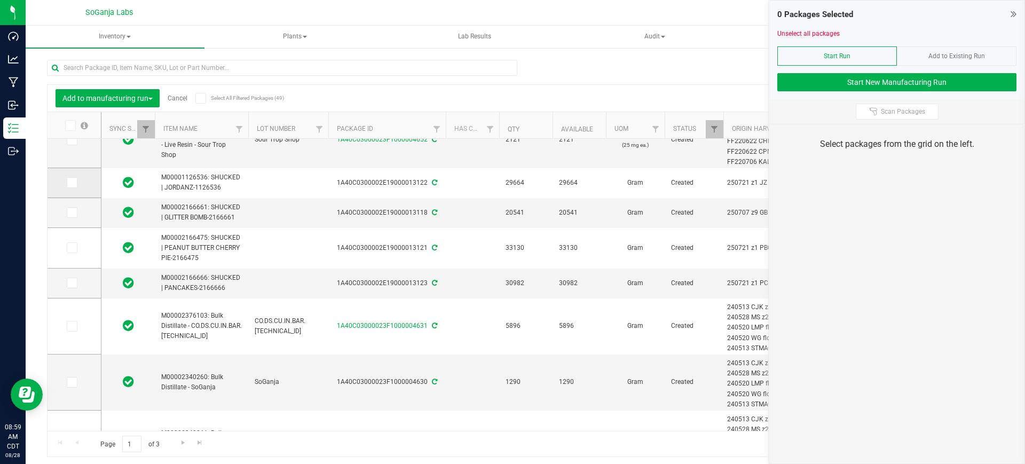
click at [70, 183] on icon at bounding box center [71, 183] width 7 height 0
click at [0, 0] on input "checkbox" at bounding box center [0, 0] width 0 height 0
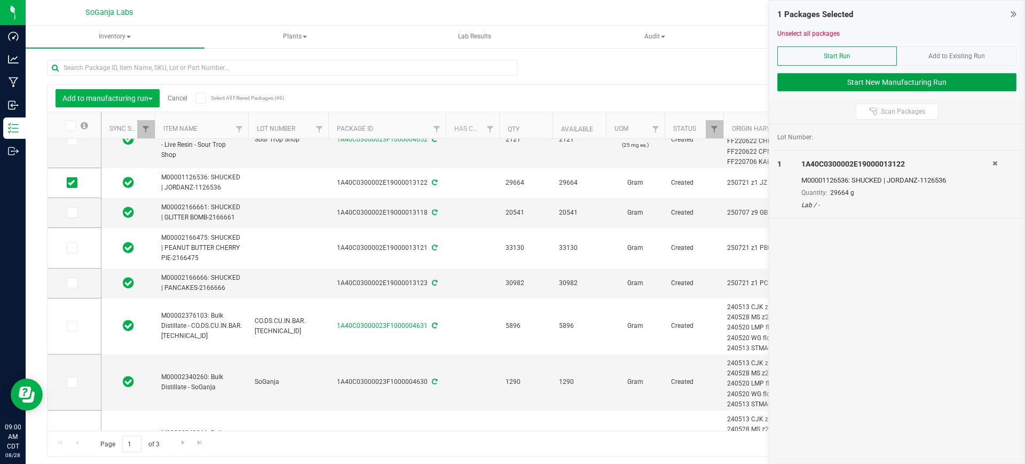
click at [842, 81] on button "Start New Manufacturing Run" at bounding box center [896, 82] width 239 height 18
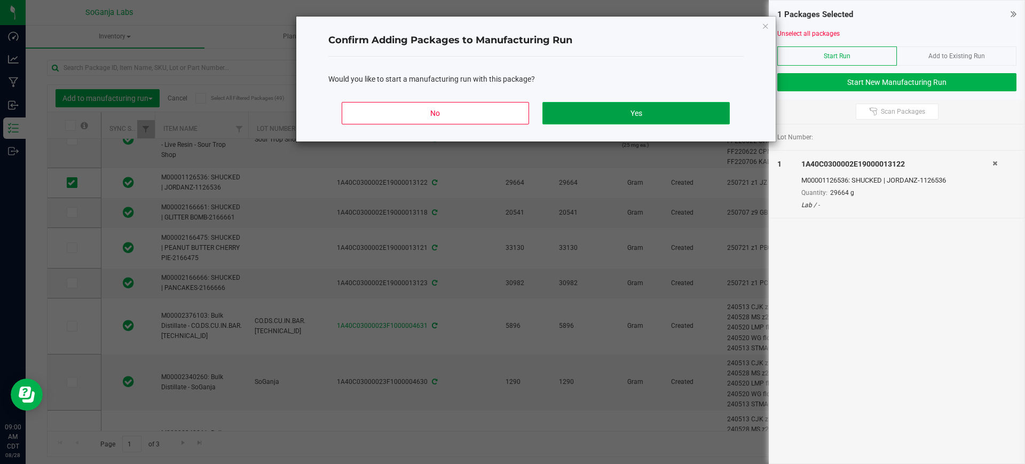
click at [698, 113] on button "Yes" at bounding box center [635, 113] width 187 height 22
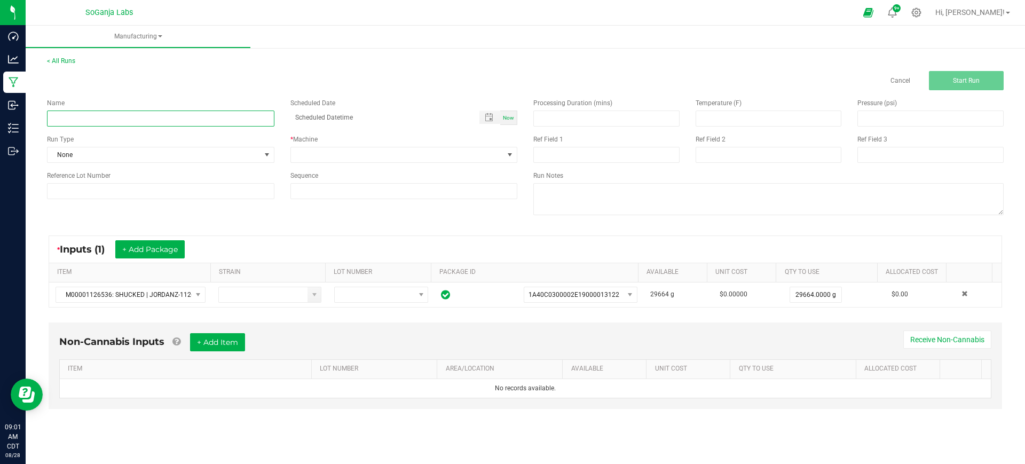
click at [183, 116] on input at bounding box center [160, 118] width 227 height 16
paste input "M00002359064: Bulk Flower - Jordanz"
type input "M00002359064: Bulk Flower - Jordanz"
click at [327, 150] on span at bounding box center [397, 154] width 213 height 15
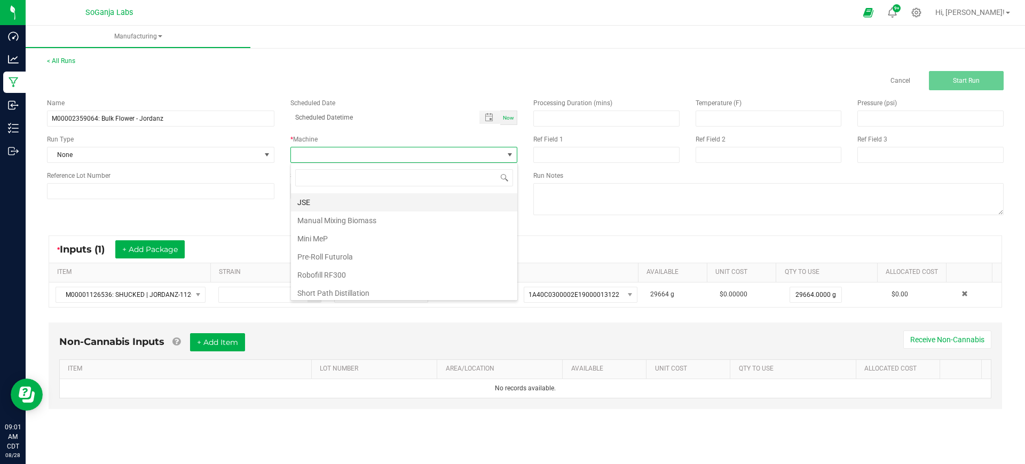
scroll to position [75, 0]
click at [359, 217] on li "Manual Mixing Biomass" at bounding box center [404, 217] width 226 height 18
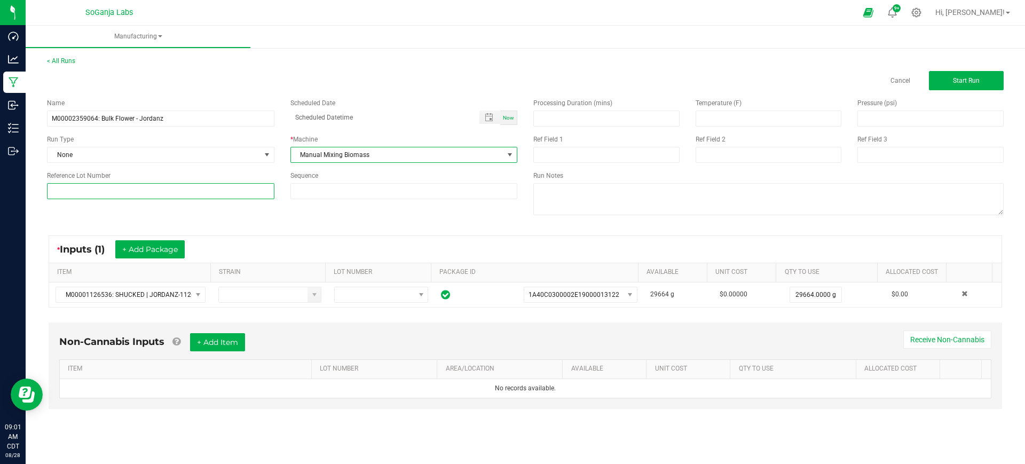
click at [172, 195] on input at bounding box center [160, 191] width 227 height 16
type input "Jordanz"
click at [955, 84] on button "Start Run" at bounding box center [966, 80] width 75 height 19
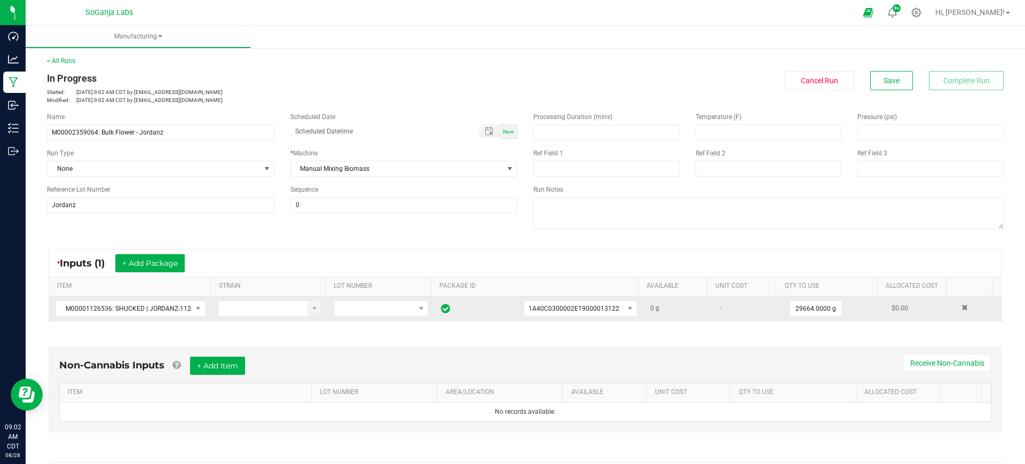
scroll to position [186, 0]
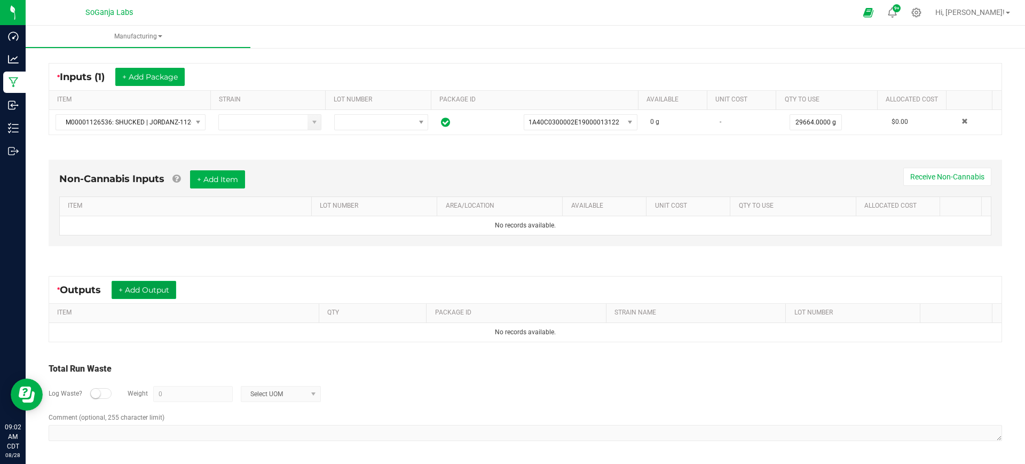
click at [157, 291] on button "+ Add Output" at bounding box center [144, 290] width 65 height 18
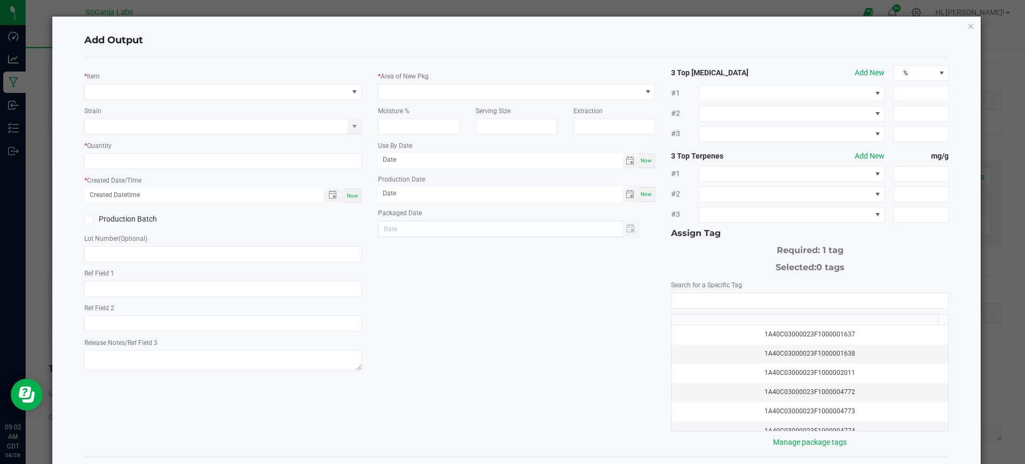
click at [205, 82] on div "* Item" at bounding box center [223, 84] width 278 height 29
click at [206, 88] on span "NO DATA FOUND" at bounding box center [216, 91] width 263 height 15
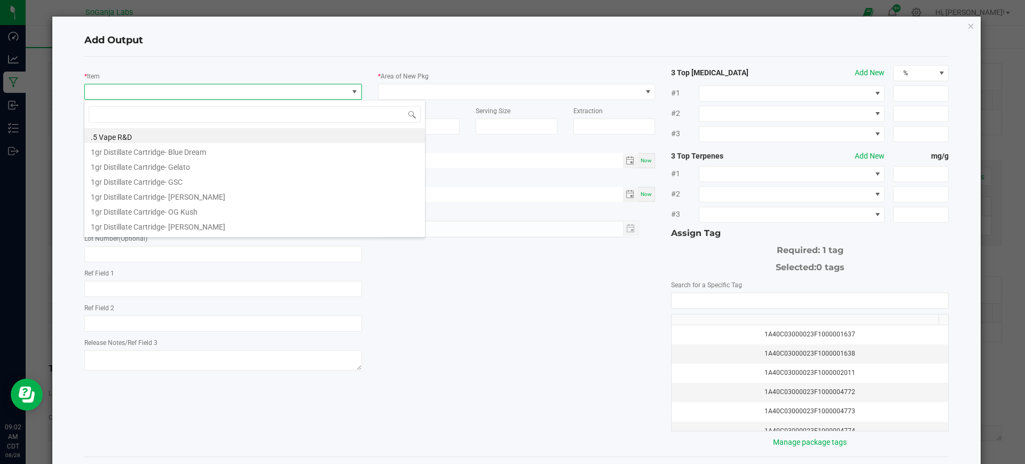
scroll to position [16, 274]
type input "M00002359064: Bulk Flower - Jordanz"
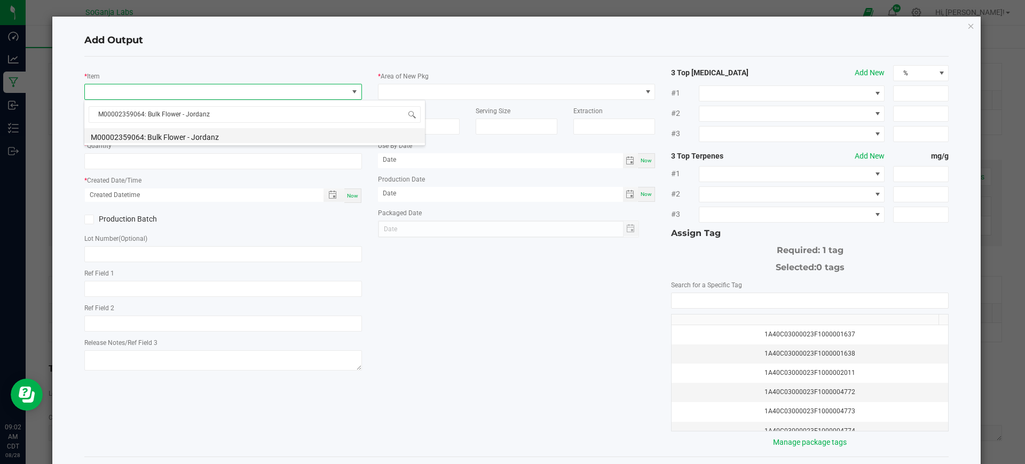
click at [209, 135] on li "M00002359064: Bulk Flower - Jordanz" at bounding box center [254, 135] width 340 height 15
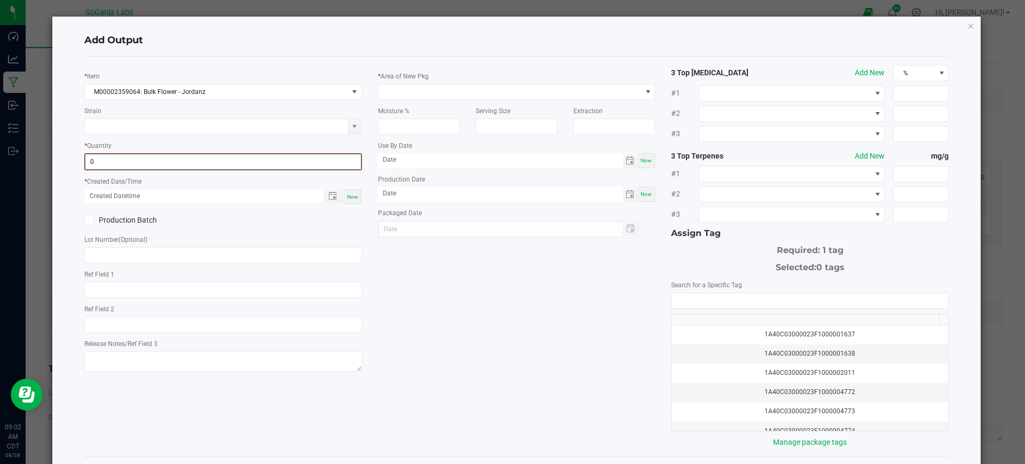
click at [185, 163] on input "0" at bounding box center [222, 161] width 275 height 15
type input "29608.0000 g"
click at [350, 199] on span "Now" at bounding box center [352, 196] width 11 height 6
type input "[DATE] 9:02 AM"
type input "[DATE]"
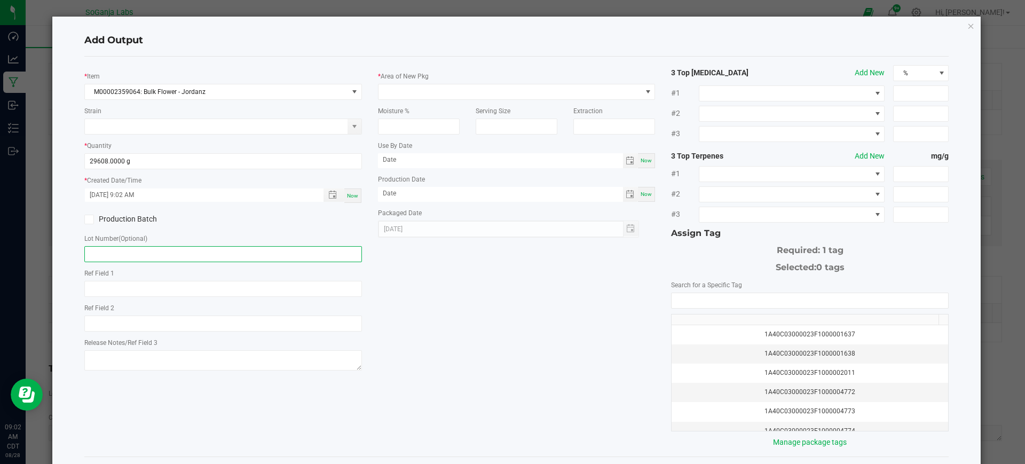
click at [204, 253] on input "text" at bounding box center [223, 254] width 278 height 16
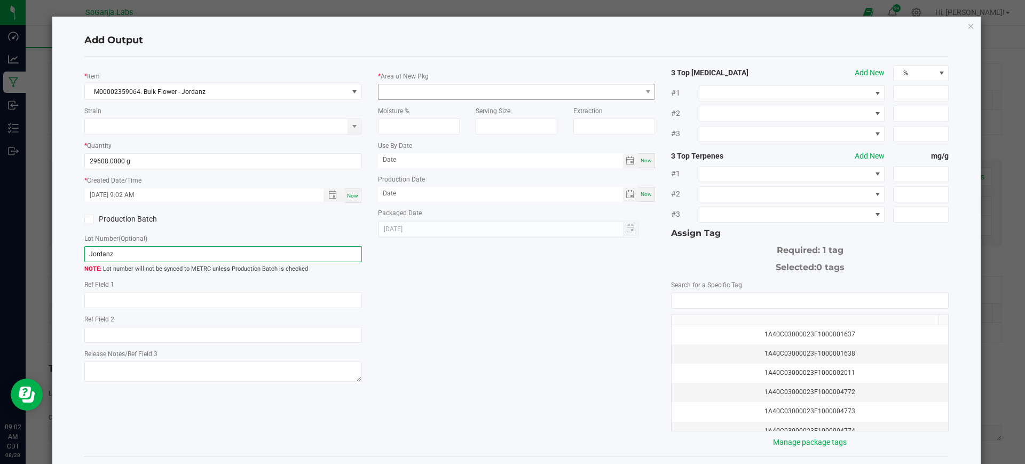
type input "Jordanz"
click at [465, 91] on span at bounding box center [509, 91] width 263 height 15
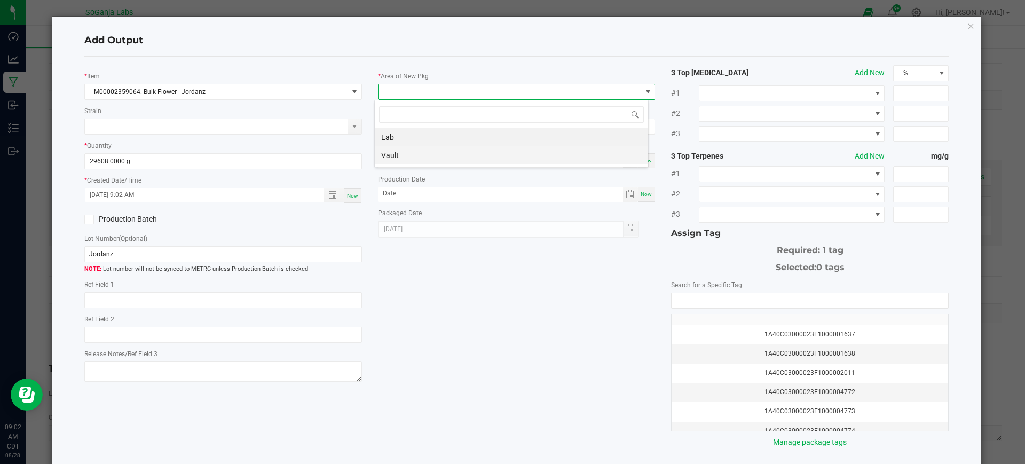
click at [400, 155] on li "Vault" at bounding box center [511, 155] width 273 height 18
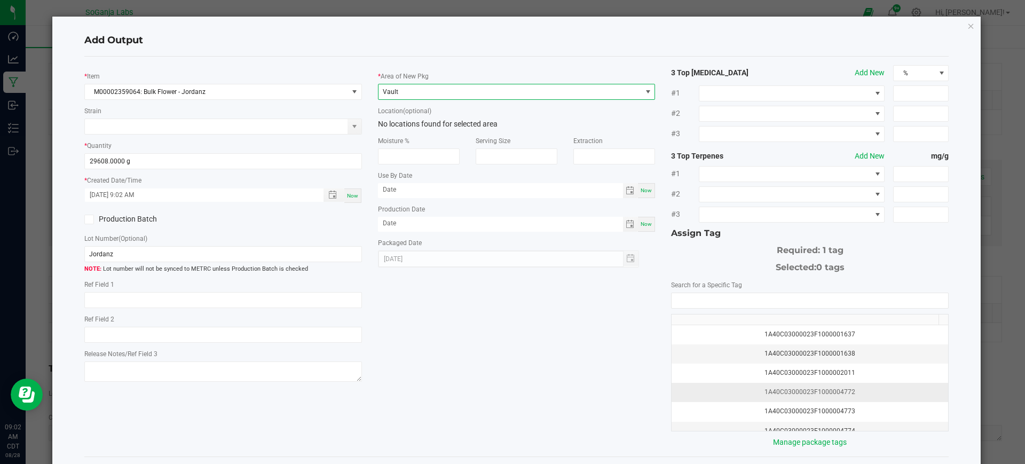
click at [834, 392] on div "1A40C03000023F1000004772" at bounding box center [810, 392] width 264 height 10
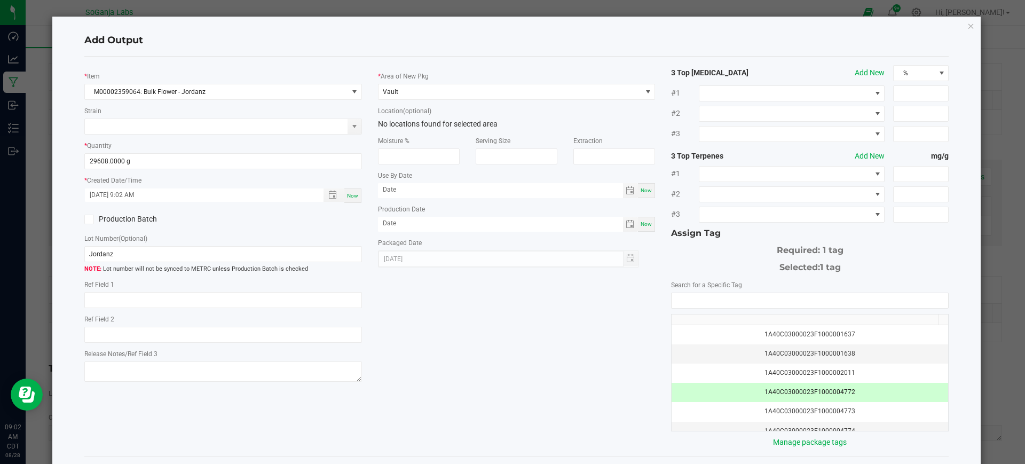
scroll to position [46, 0]
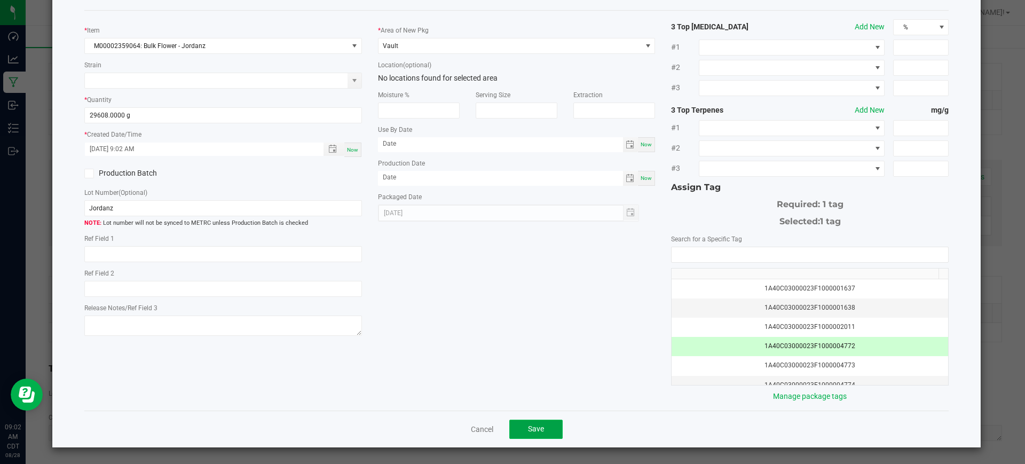
click at [510, 423] on button "Save" at bounding box center [535, 428] width 53 height 19
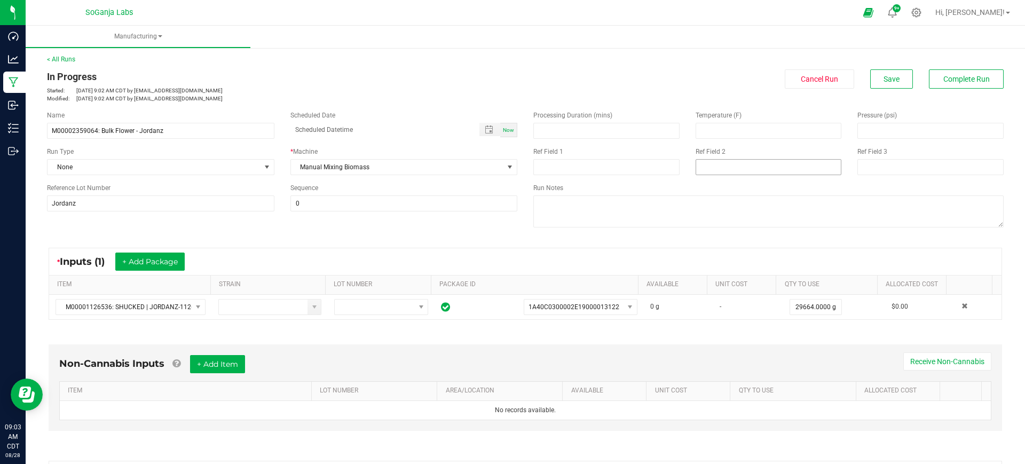
scroll to position [0, 0]
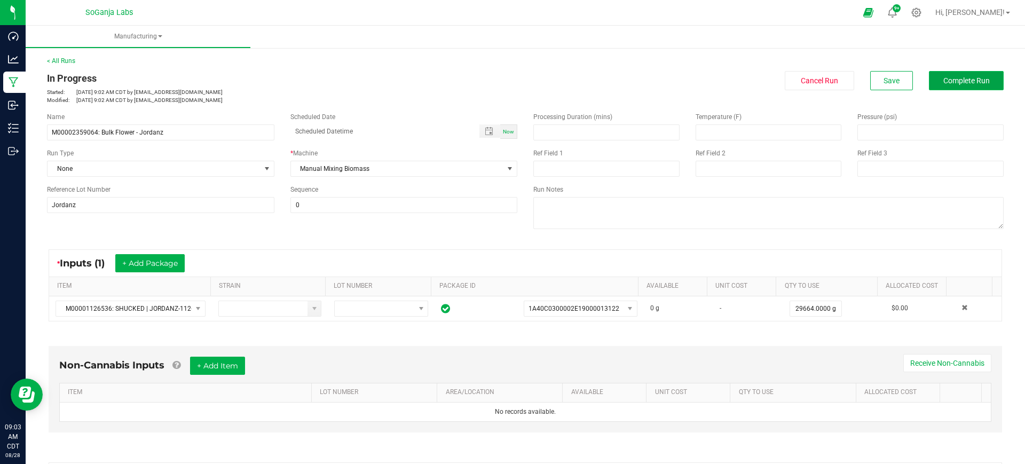
click at [943, 80] on span "Complete Run" at bounding box center [966, 80] width 46 height 9
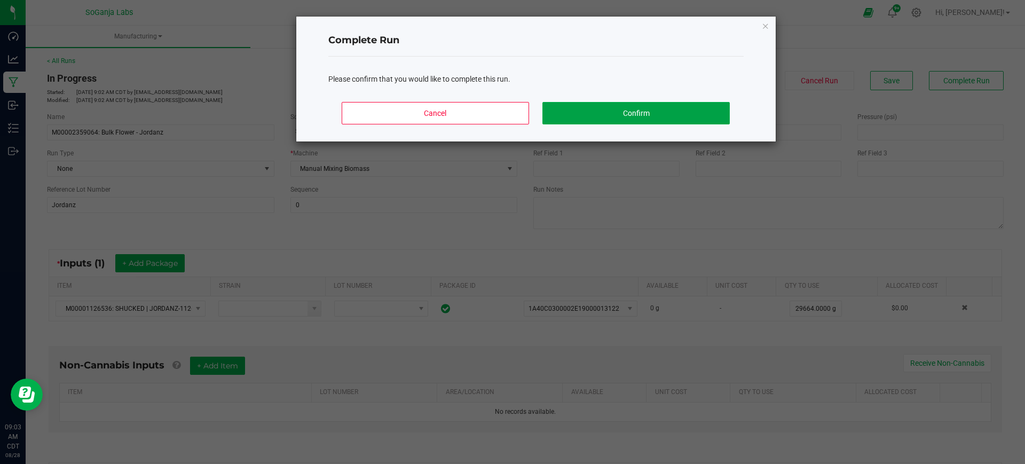
click at [658, 104] on button "Confirm" at bounding box center [635, 113] width 187 height 22
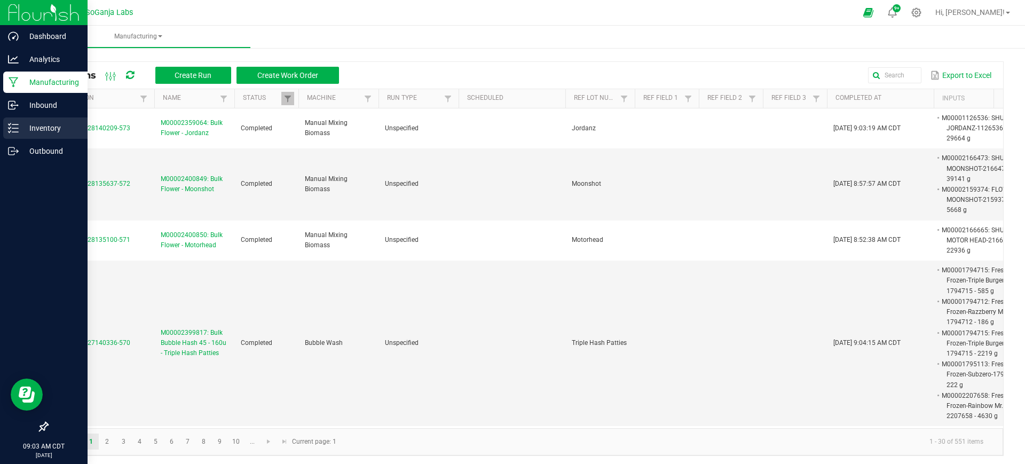
click at [23, 132] on p "Inventory" at bounding box center [51, 128] width 64 height 13
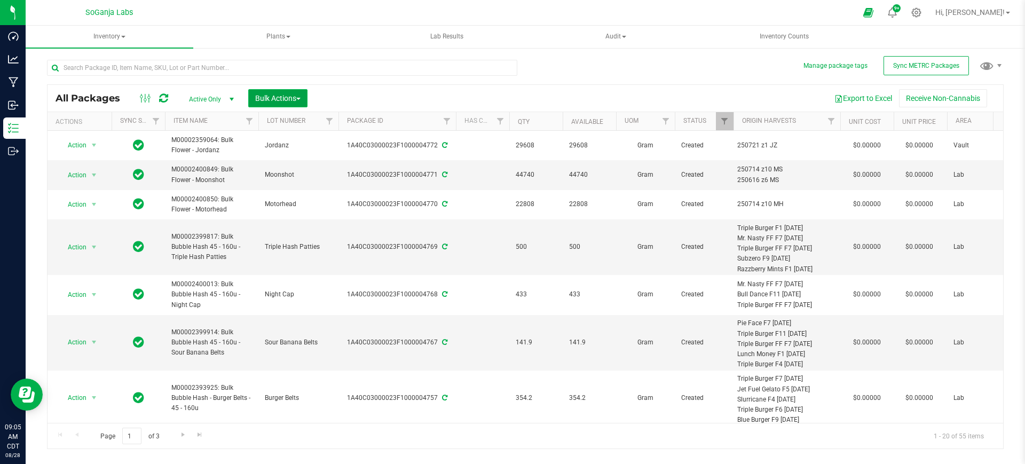
click at [289, 95] on span "Bulk Actions" at bounding box center [277, 98] width 45 height 9
click at [274, 122] on span "Add to manufacturing run" at bounding box center [295, 122] width 81 height 9
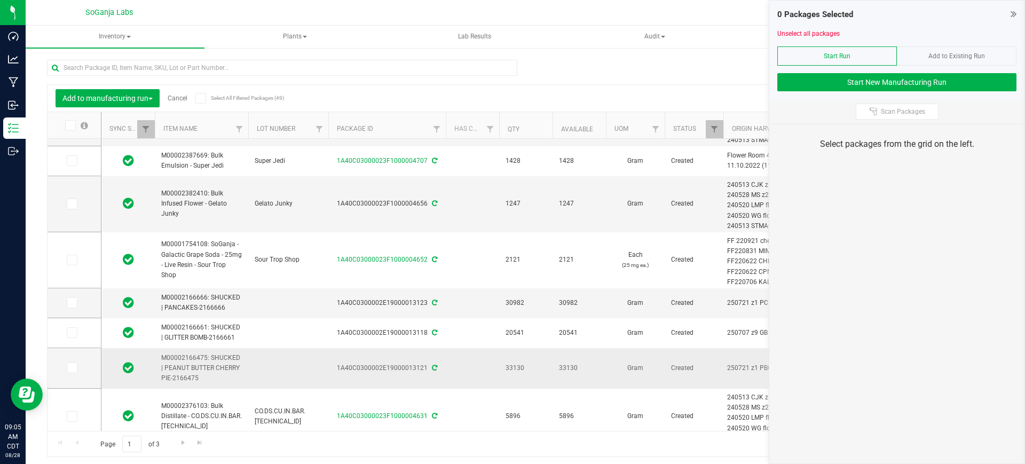
scroll to position [467, 0]
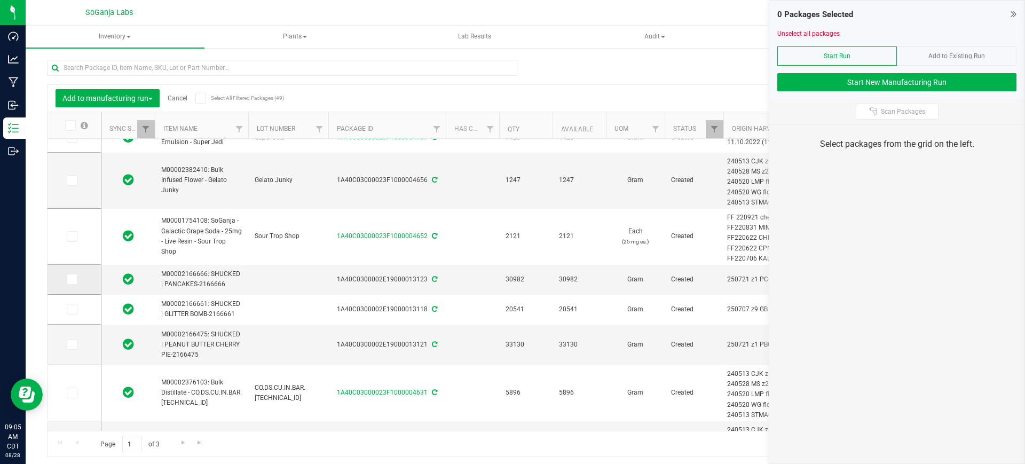
click at [73, 279] on icon at bounding box center [71, 279] width 7 height 0
click at [0, 0] on input "checkbox" at bounding box center [0, 0] width 0 height 0
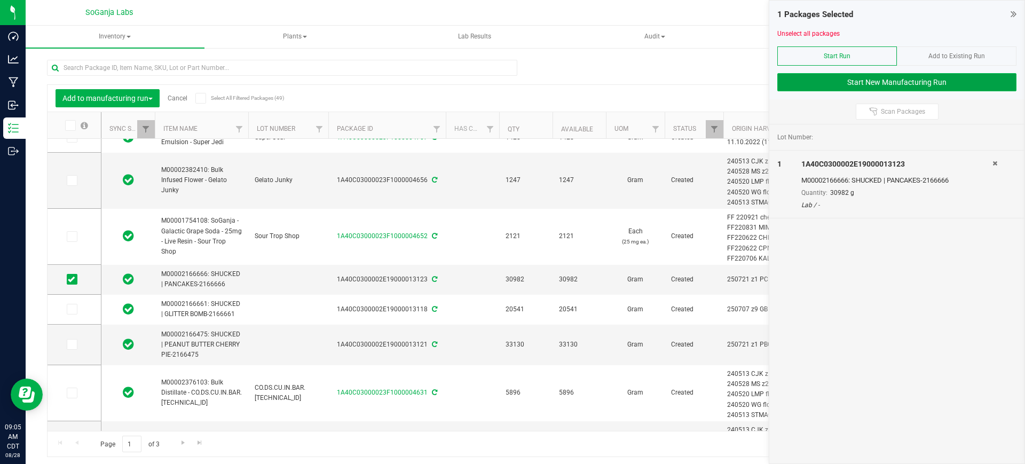
click at [859, 81] on button "Start New Manufacturing Run" at bounding box center [896, 82] width 239 height 18
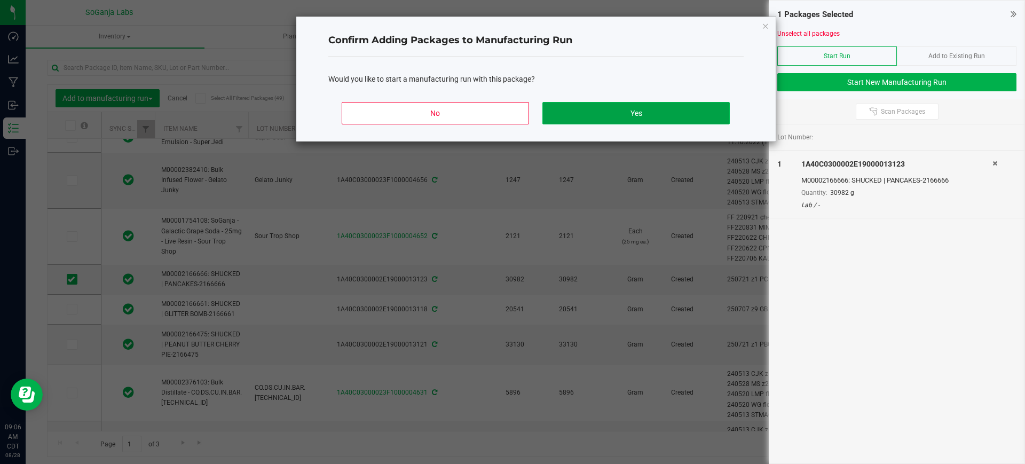
click at [644, 110] on button "Yes" at bounding box center [635, 113] width 187 height 22
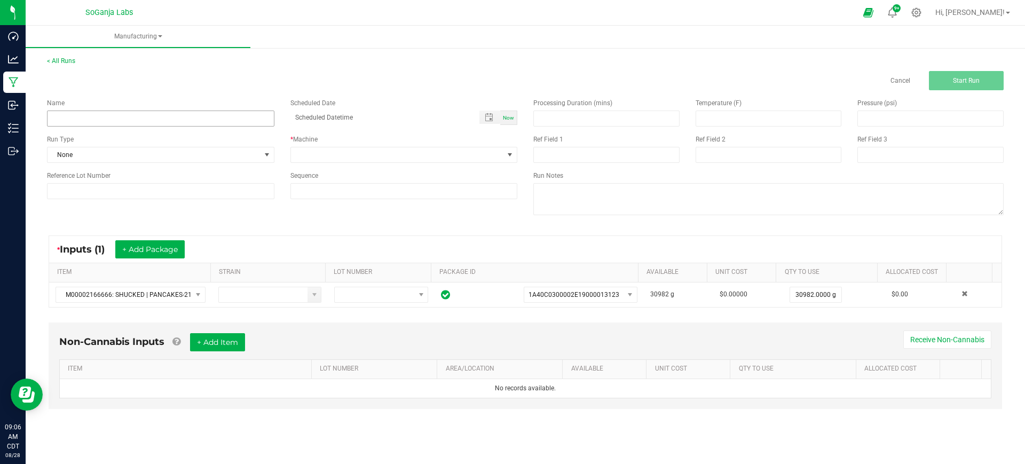
drag, startPoint x: 182, startPoint y: 106, endPoint x: 181, endPoint y: 117, distance: 11.2
click at [182, 106] on div "Name" at bounding box center [160, 103] width 227 height 10
click at [180, 123] on input at bounding box center [160, 118] width 227 height 16
paste input "M00002329698: Bulk Flower - Pancakes"
type input "M00002329698: Bulk Flower - Pancakes"
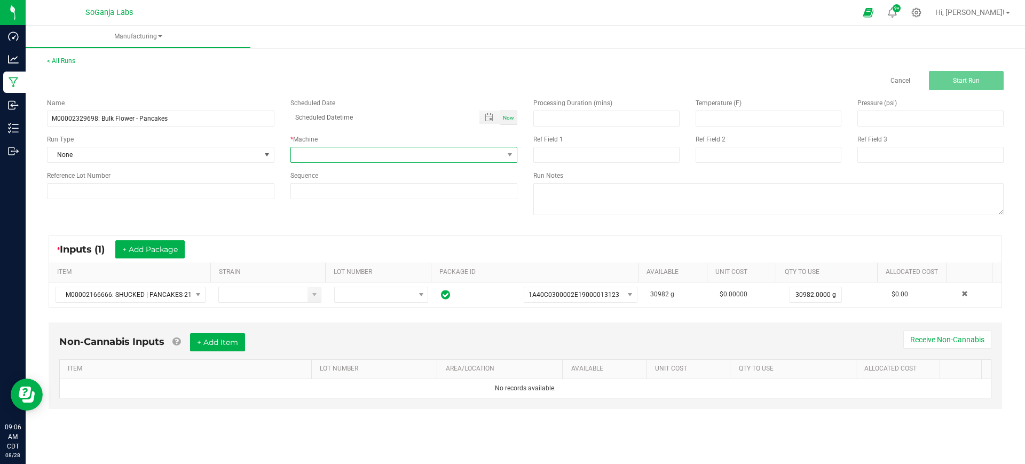
click at [322, 155] on span at bounding box center [397, 154] width 213 height 15
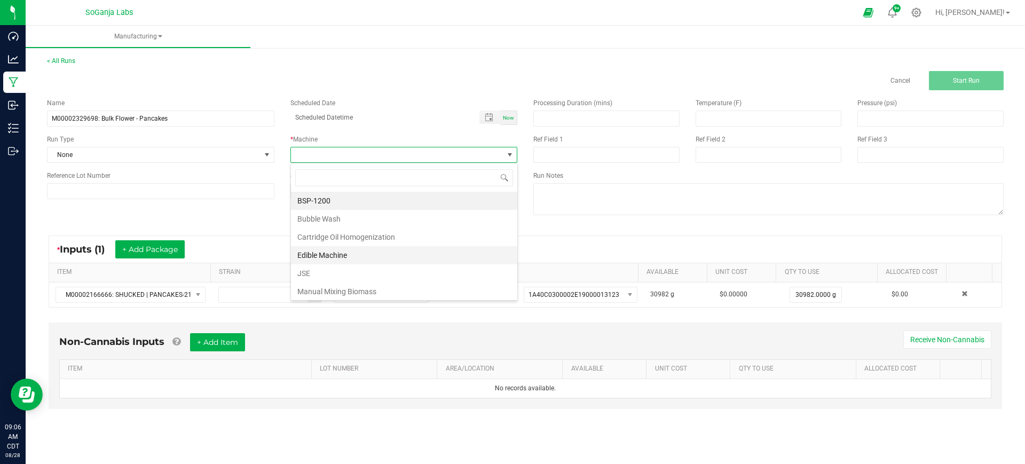
scroll to position [16, 227]
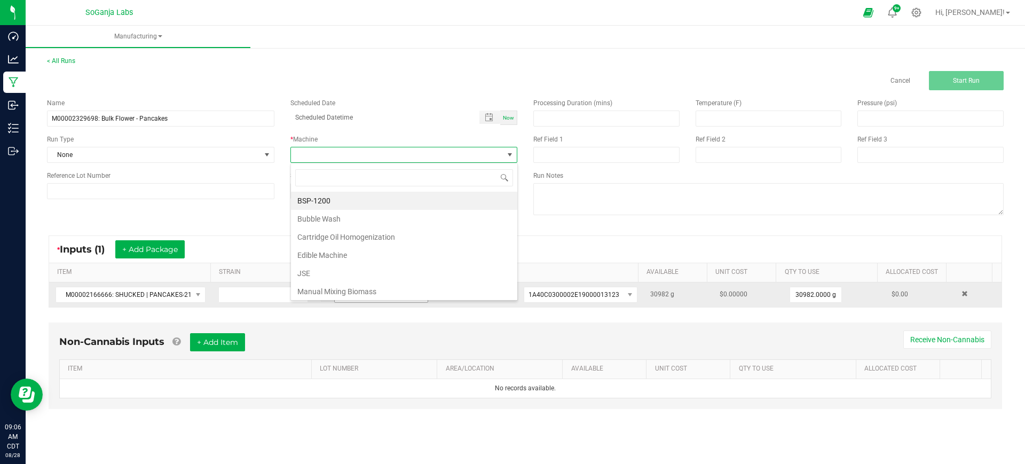
click at [334, 289] on li "Manual Mixing Biomass" at bounding box center [404, 291] width 226 height 18
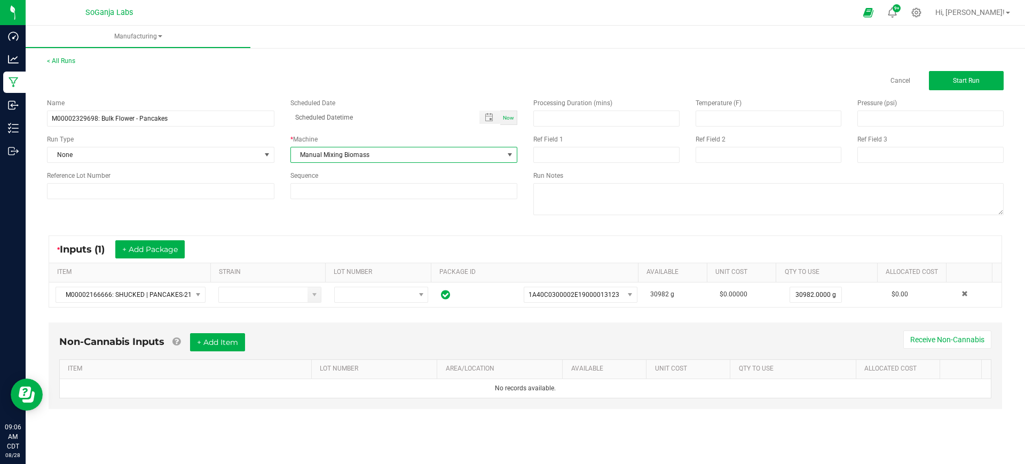
click at [152, 199] on div "Name M00002329698: Bulk Flower - Pancakes Scheduled Date Now Run Type None * Ma…" at bounding box center [282, 148] width 486 height 117
click at [156, 194] on input at bounding box center [160, 191] width 227 height 16
type input "Pancakes"
click at [980, 81] on button "Start Run" at bounding box center [966, 80] width 75 height 19
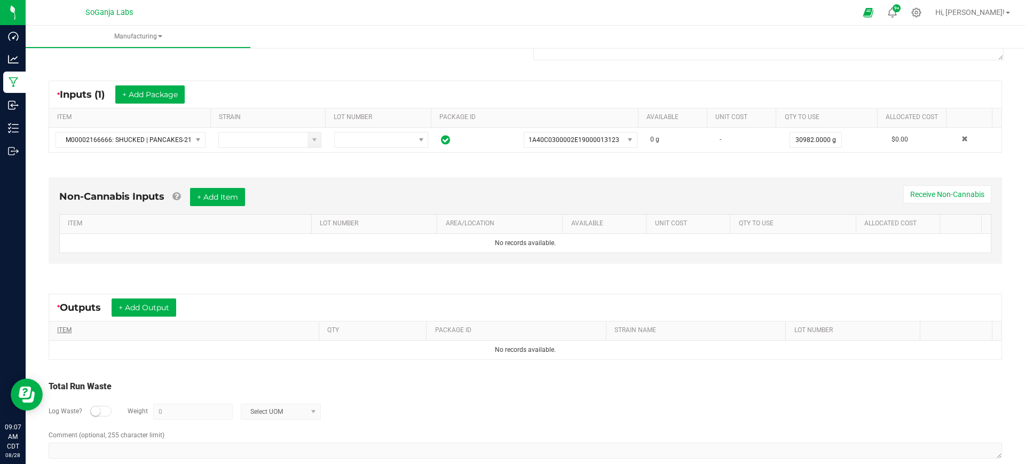
scroll to position [186, 0]
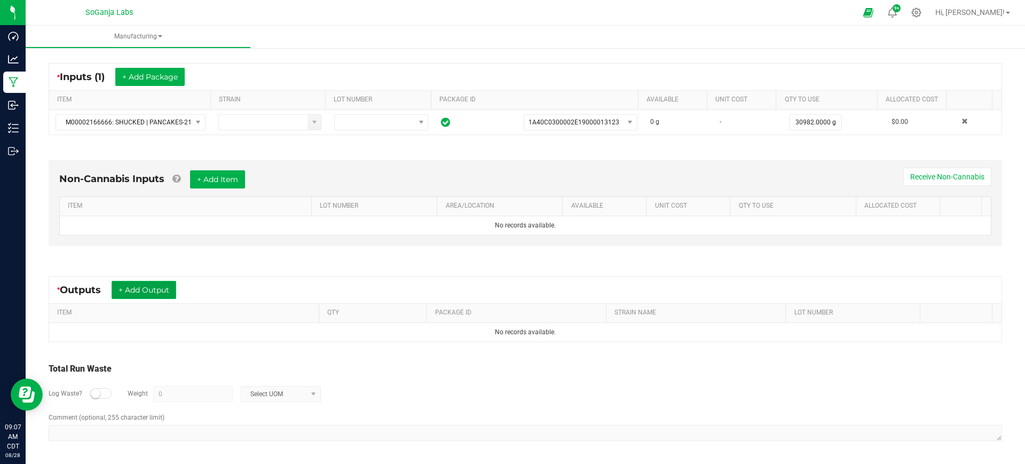
click at [151, 289] on button "+ Add Output" at bounding box center [144, 290] width 65 height 18
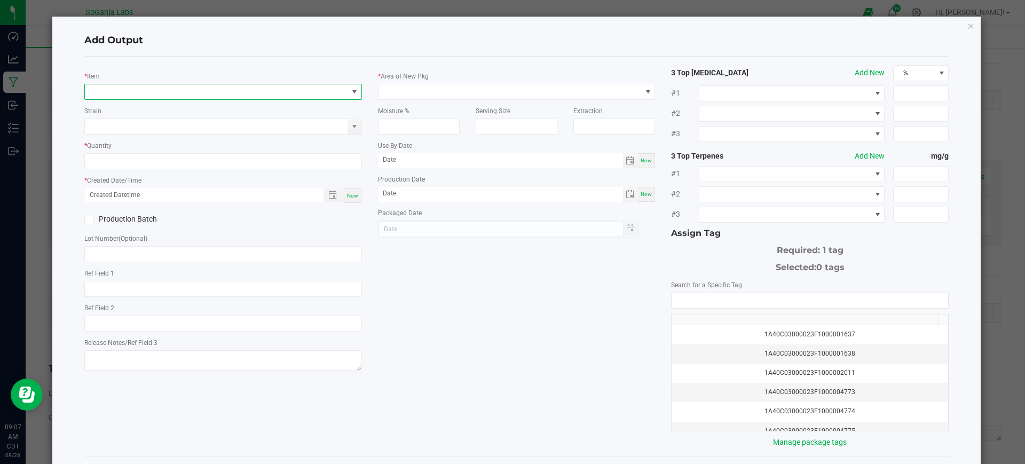
click at [284, 98] on span "NO DATA FOUND" at bounding box center [216, 91] width 263 height 15
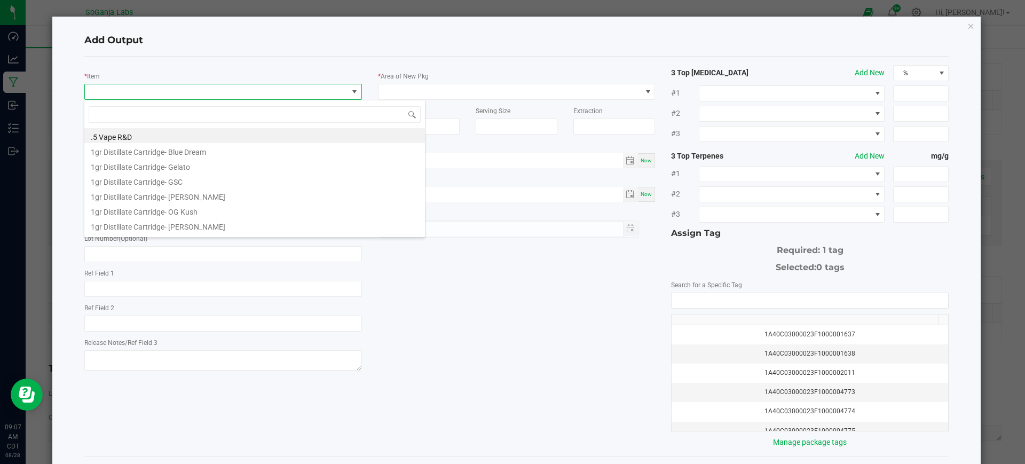
scroll to position [16, 274]
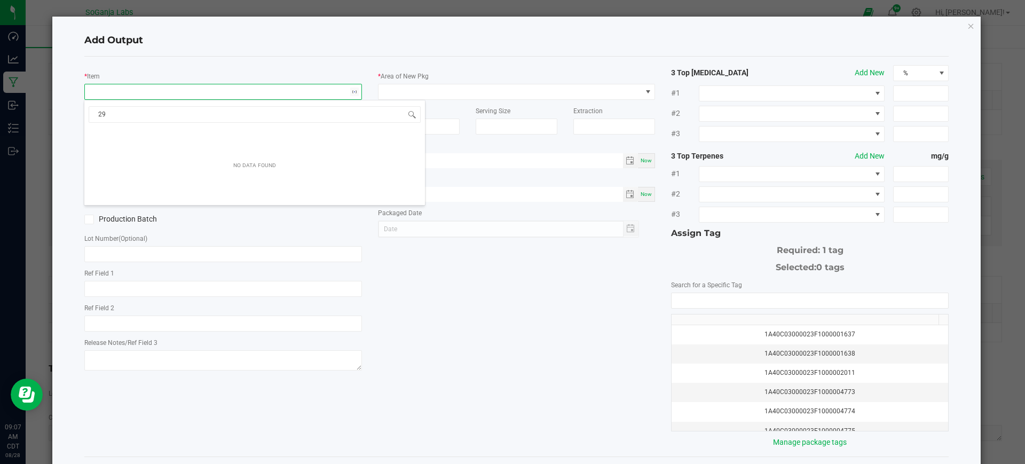
type input "2"
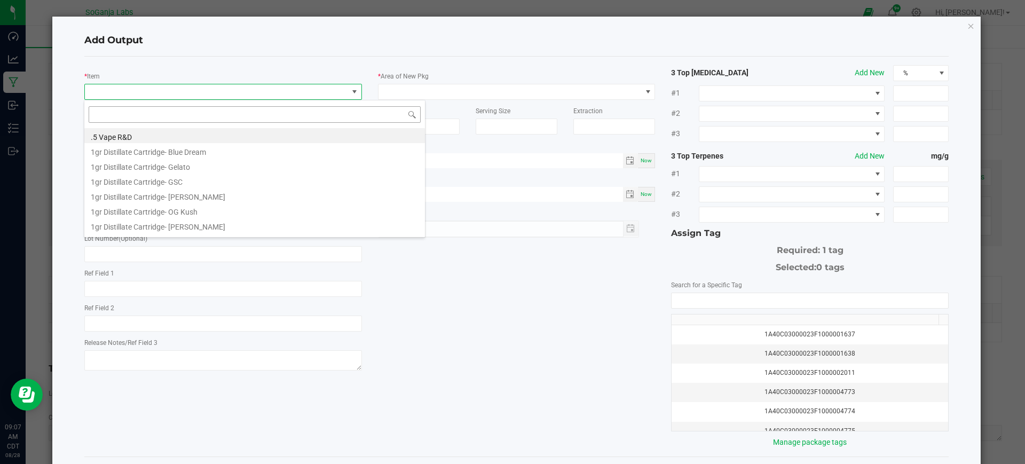
type input "M00002329698: Bulk Flower - Pancakes"
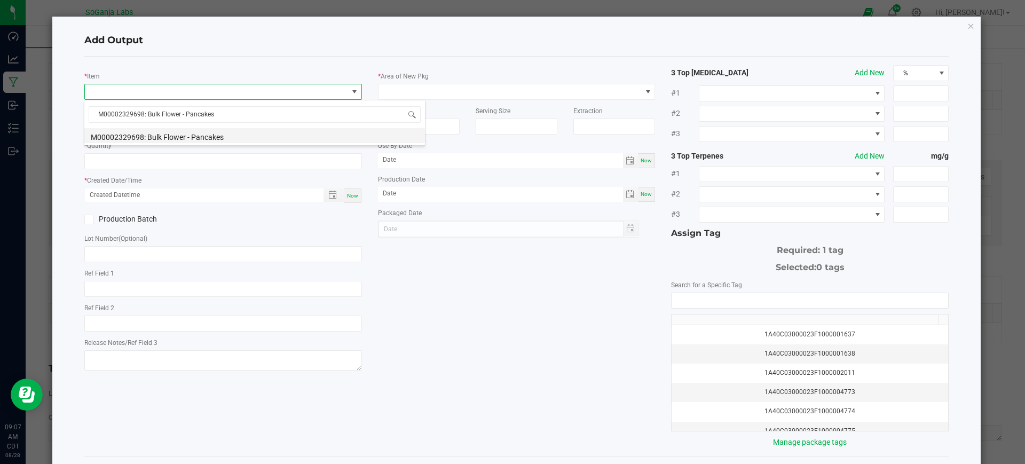
click at [226, 131] on li "M00002329698: Bulk Flower - Pancakes" at bounding box center [254, 135] width 340 height 15
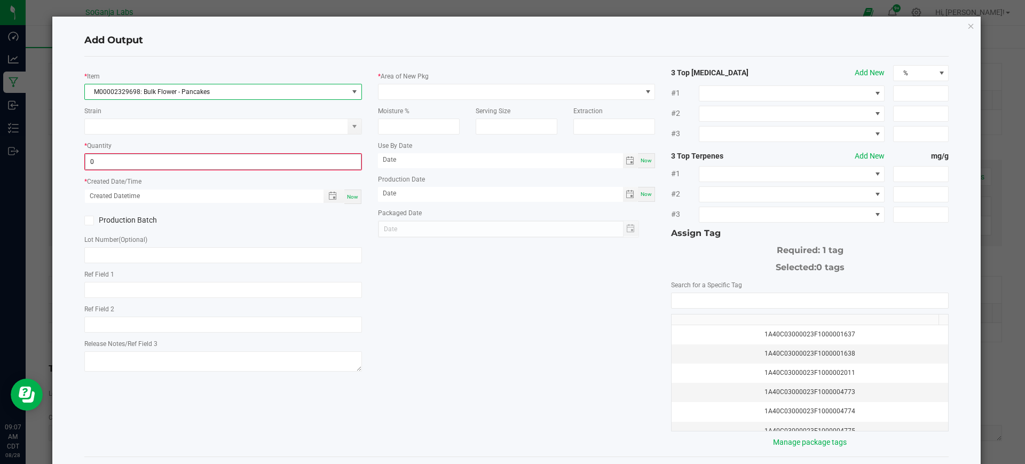
click at [223, 158] on input "0" at bounding box center [222, 161] width 275 height 15
type input "29608.0000 g"
click at [347, 195] on span "Now" at bounding box center [352, 196] width 11 height 6
type input "[DATE] 9:07 AM"
type input "[DATE]"
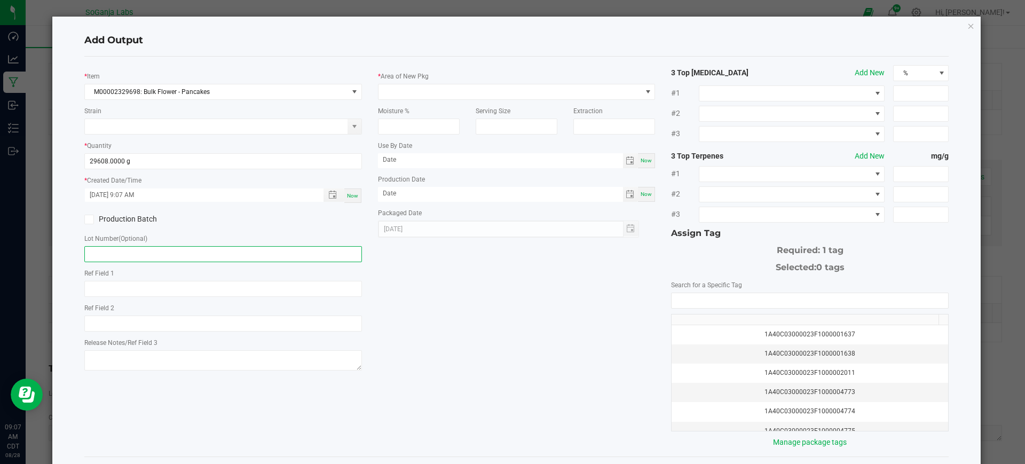
click at [174, 248] on input "text" at bounding box center [223, 254] width 278 height 16
type input "d"
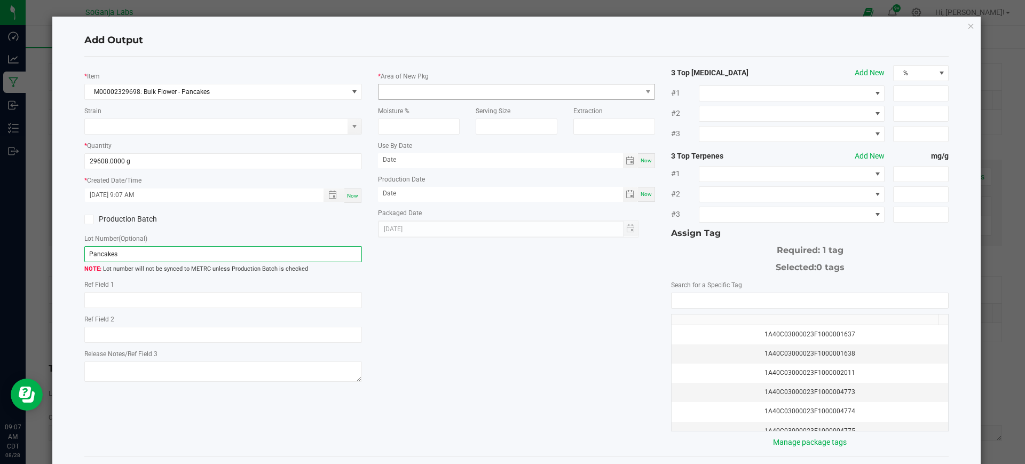
type input "Pancakes"
click at [461, 95] on span at bounding box center [509, 91] width 263 height 15
click at [395, 136] on li "Lab" at bounding box center [511, 137] width 273 height 18
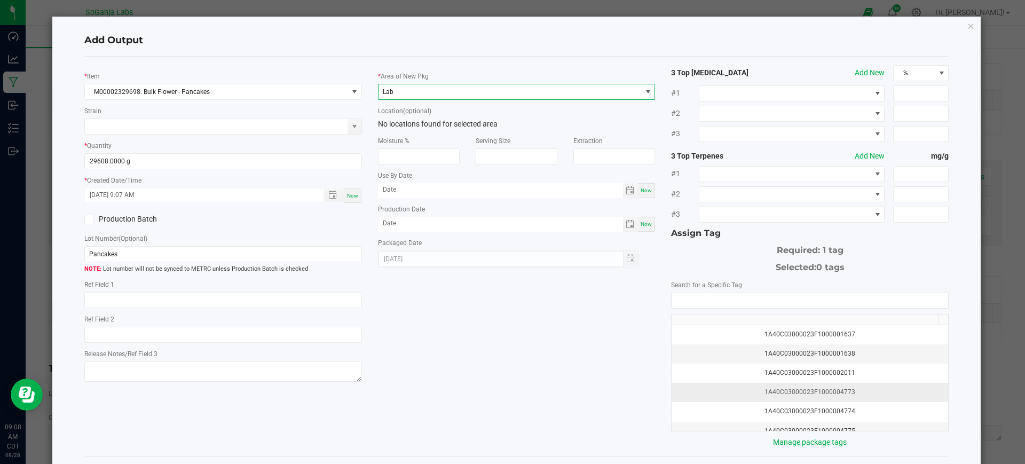
click at [820, 390] on div "1A40C03000023F1000004773" at bounding box center [810, 392] width 264 height 10
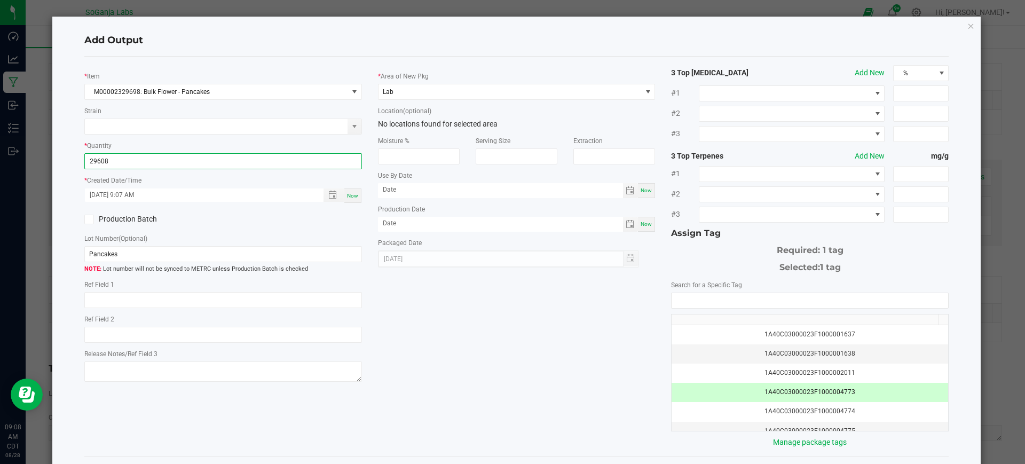
click at [140, 154] on input "29608" at bounding box center [223, 161] width 276 height 15
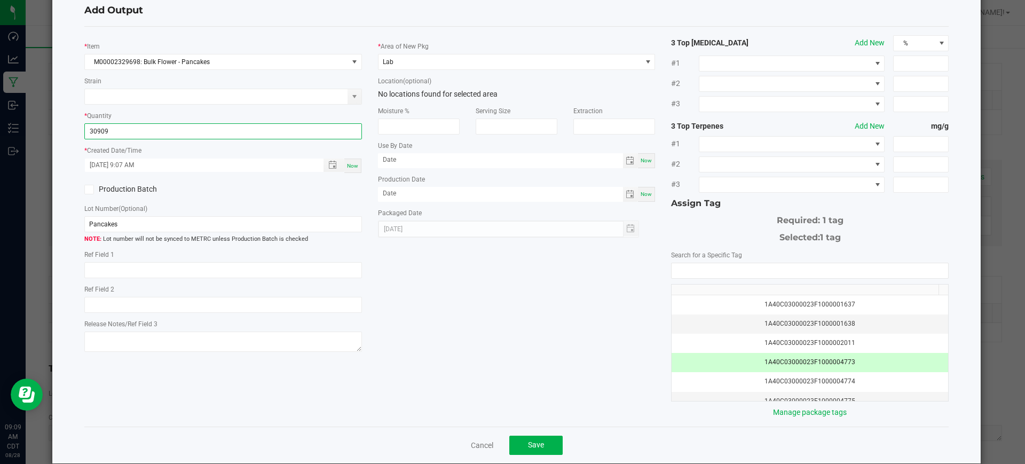
scroll to position [46, 0]
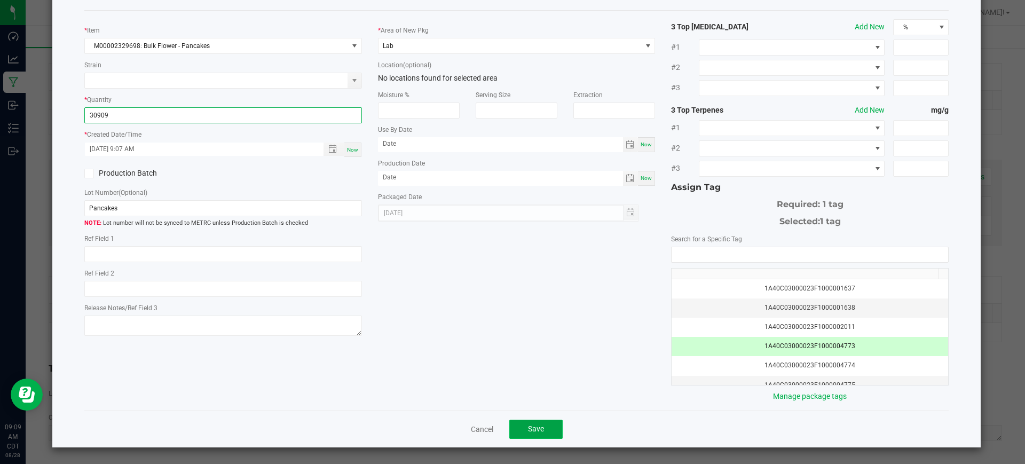
type input "30909.0000 g"
click at [536, 429] on span "Save" at bounding box center [536, 428] width 16 height 9
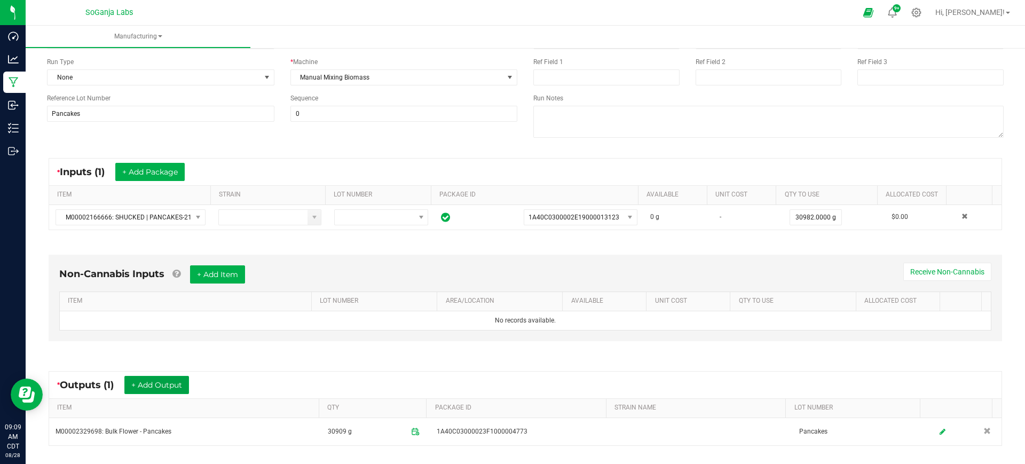
scroll to position [0, 0]
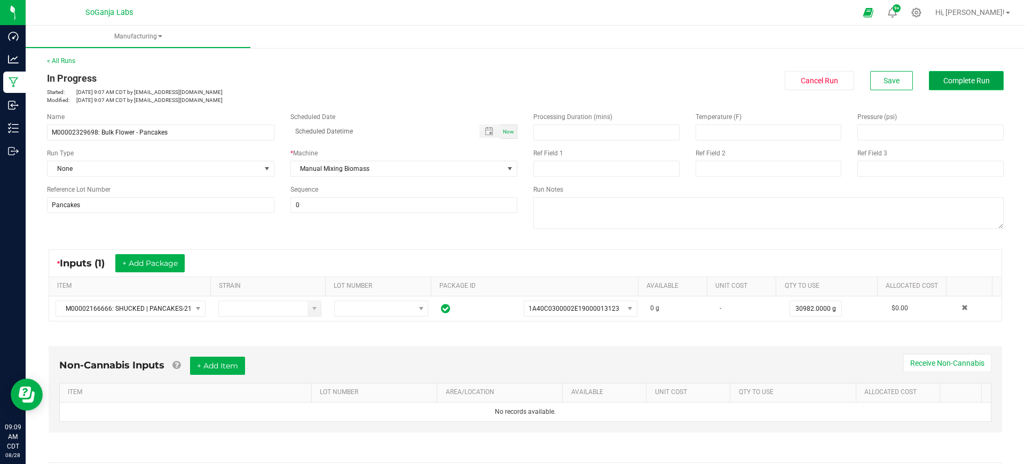
click at [973, 86] on button "Complete Run" at bounding box center [966, 80] width 75 height 19
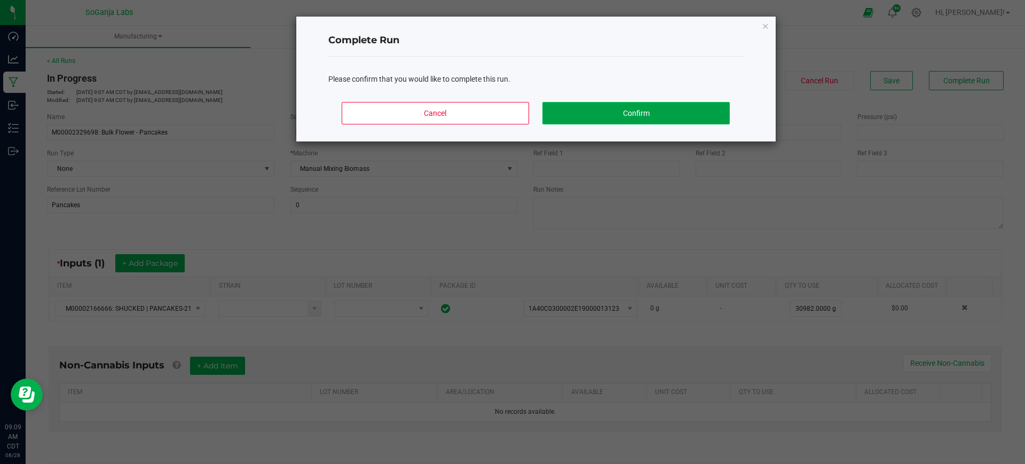
click at [679, 110] on button "Confirm" at bounding box center [635, 113] width 187 height 22
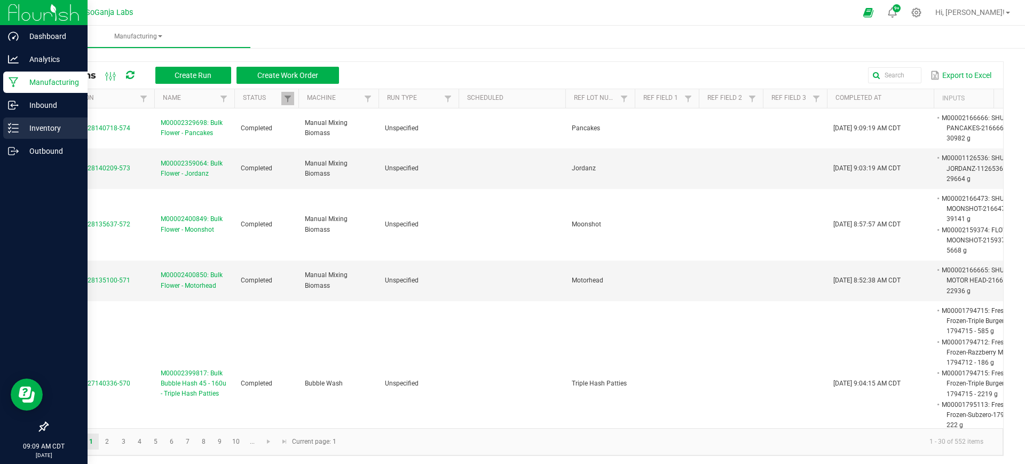
click at [52, 125] on p "Inventory" at bounding box center [51, 128] width 64 height 13
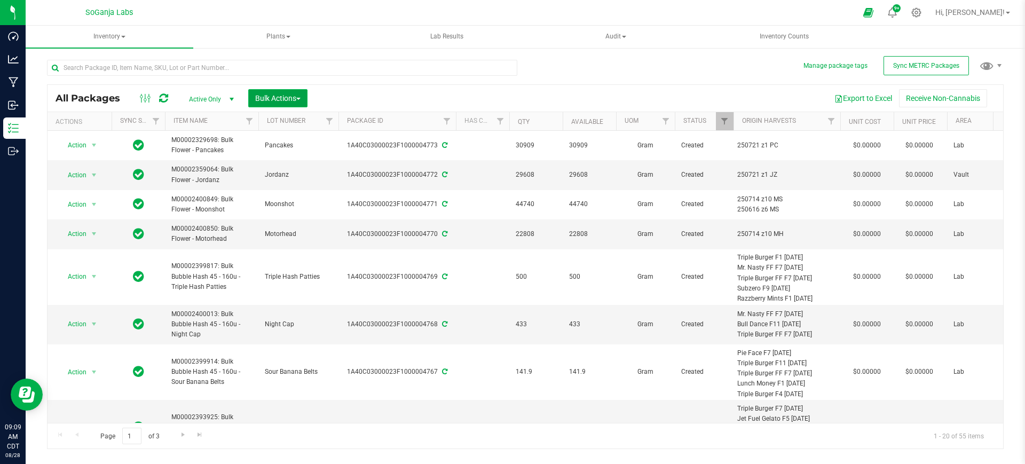
click at [296, 94] on span "Bulk Actions" at bounding box center [277, 98] width 45 height 9
click at [280, 130] on div "Add to manufacturing run" at bounding box center [302, 123] width 95 height 17
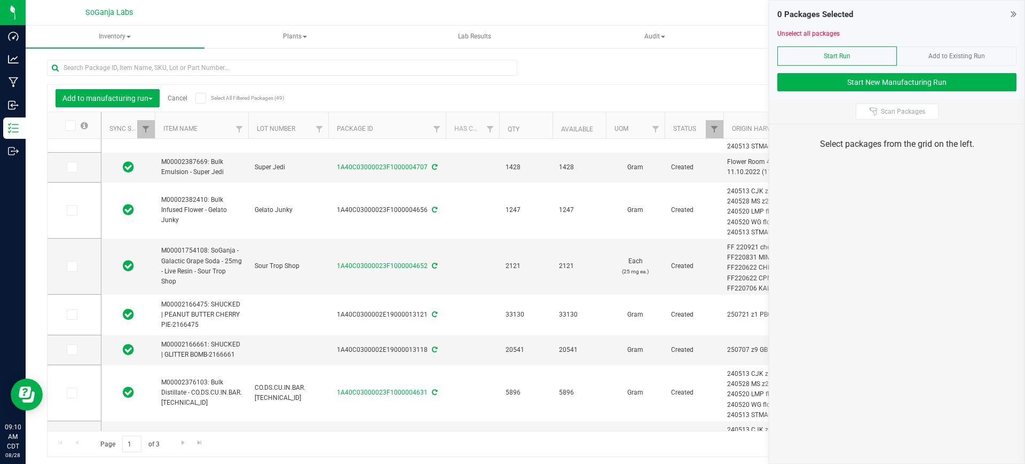
scroll to position [534, 0]
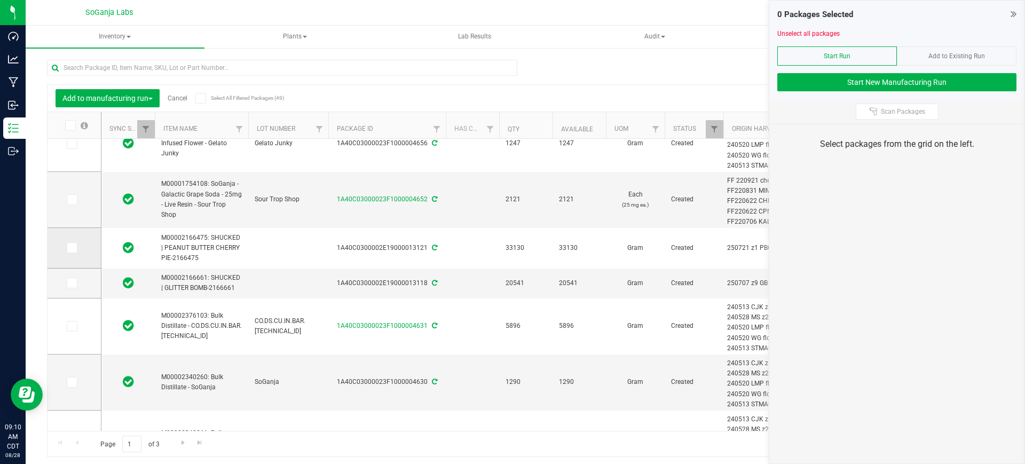
click at [75, 250] on span at bounding box center [72, 247] width 11 height 11
click at [0, 0] on input "checkbox" at bounding box center [0, 0] width 0 height 0
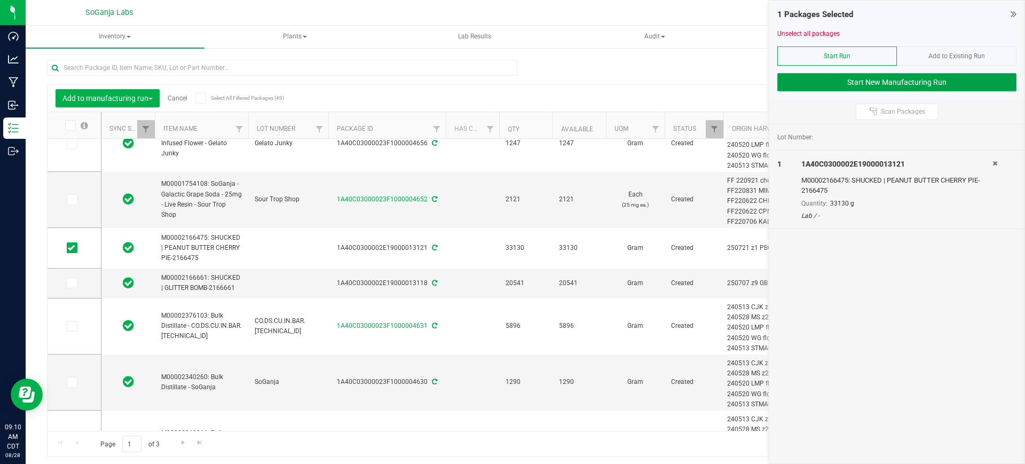
click at [922, 84] on button "Start New Manufacturing Run" at bounding box center [896, 82] width 239 height 18
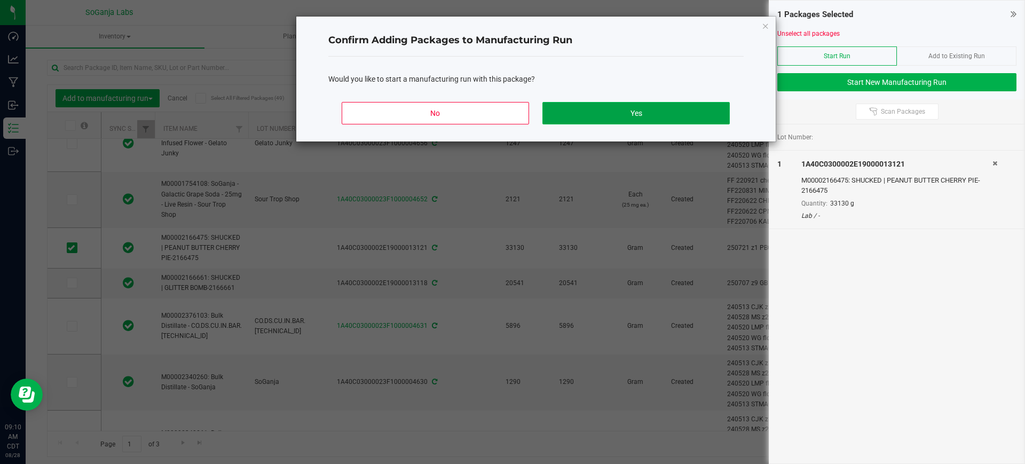
click at [595, 108] on button "Yes" at bounding box center [635, 113] width 187 height 22
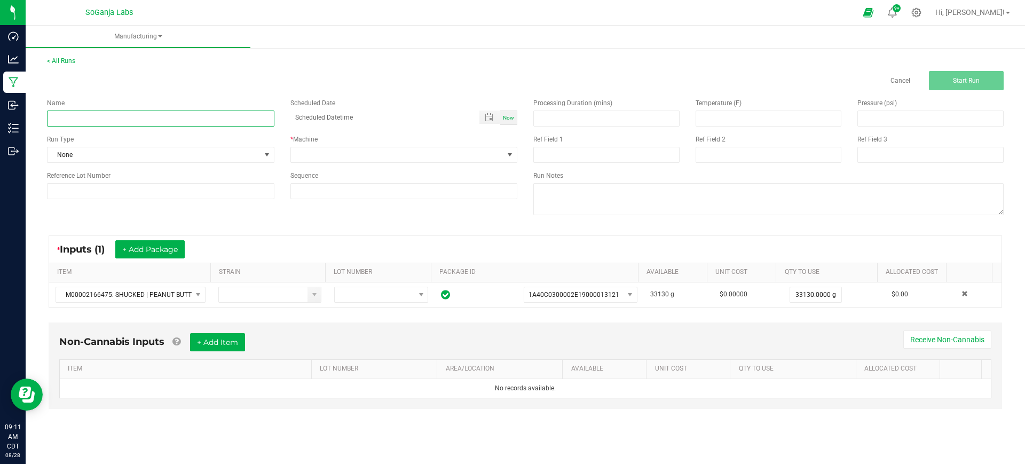
drag, startPoint x: 177, startPoint y: 117, endPoint x: 171, endPoint y: 116, distance: 5.4
click at [175, 116] on input at bounding box center [160, 118] width 227 height 16
paste input "M00002359063: Bulk Flower - PBCP"
type input "M00002359063: Bulk Flower - PBCP"
click at [307, 155] on span at bounding box center [397, 154] width 213 height 15
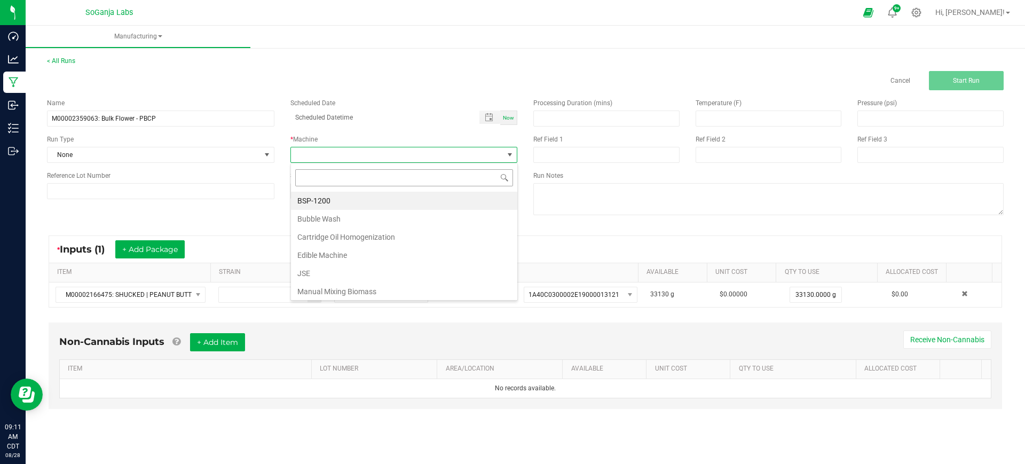
scroll to position [16, 227]
click at [333, 286] on li "Manual Mixing Biomass" at bounding box center [404, 291] width 226 height 18
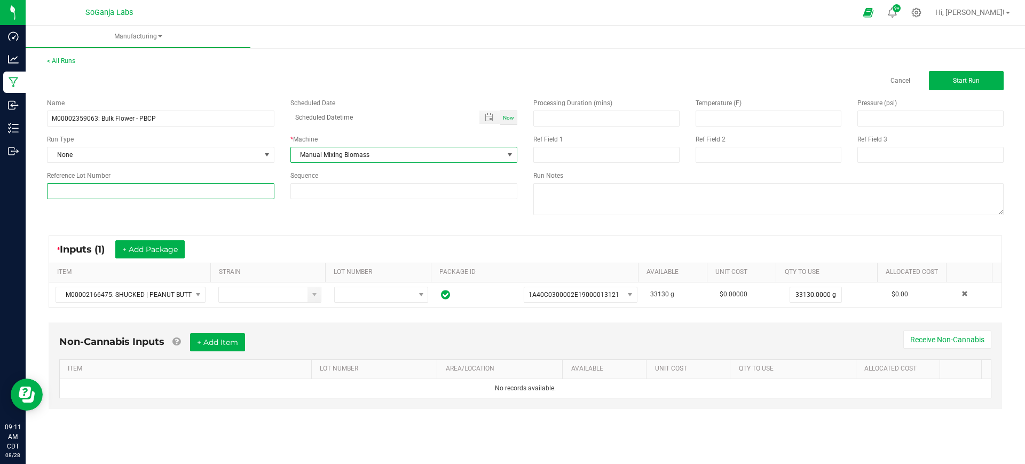
click at [213, 187] on input at bounding box center [160, 191] width 227 height 16
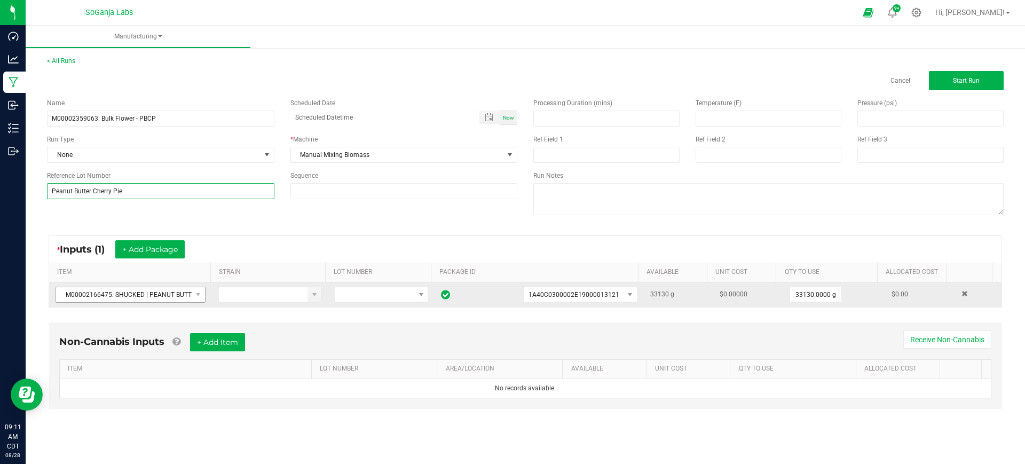
type input "Peanut Butter Cherry Pie"
click at [181, 290] on span "M00002166475: SHUCKED | PEANUT BUTTER CHERRY PIE-2166475" at bounding box center [124, 294] width 136 height 15
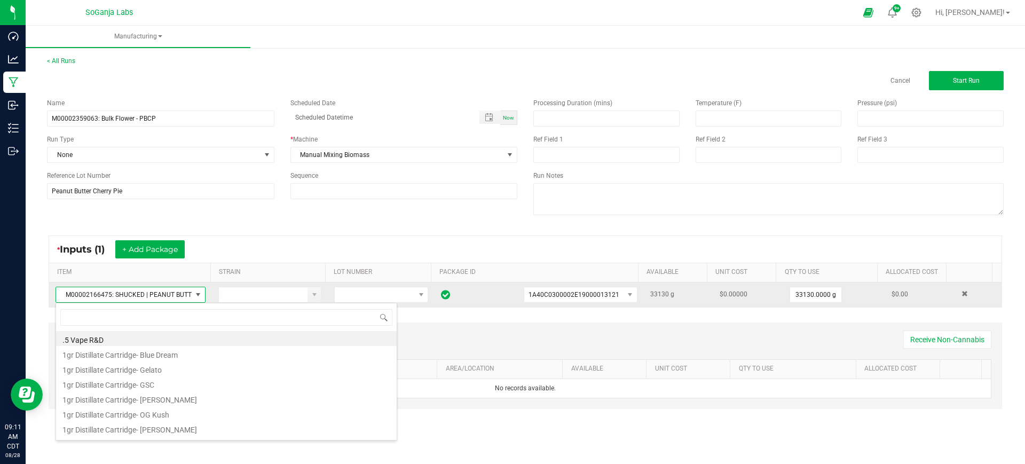
scroll to position [16, 146]
click at [195, 295] on span at bounding box center [198, 294] width 9 height 9
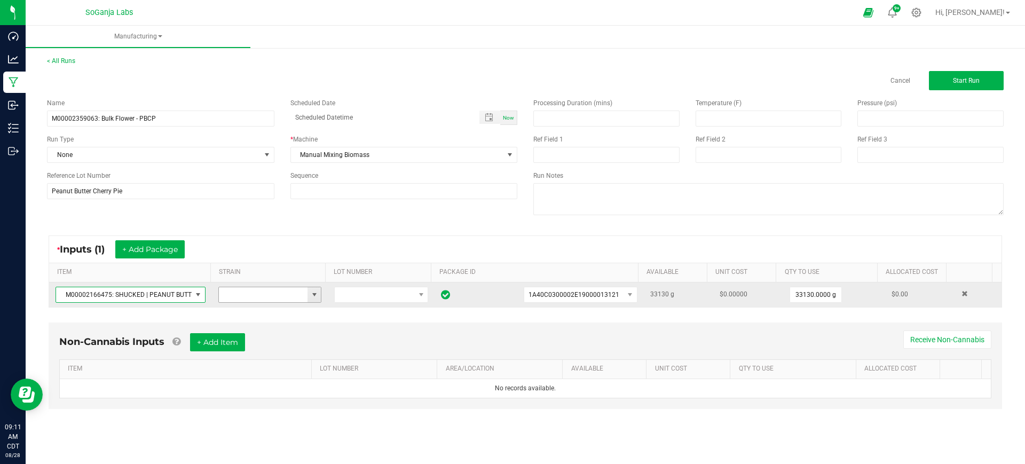
click at [311, 296] on span at bounding box center [314, 294] width 9 height 9
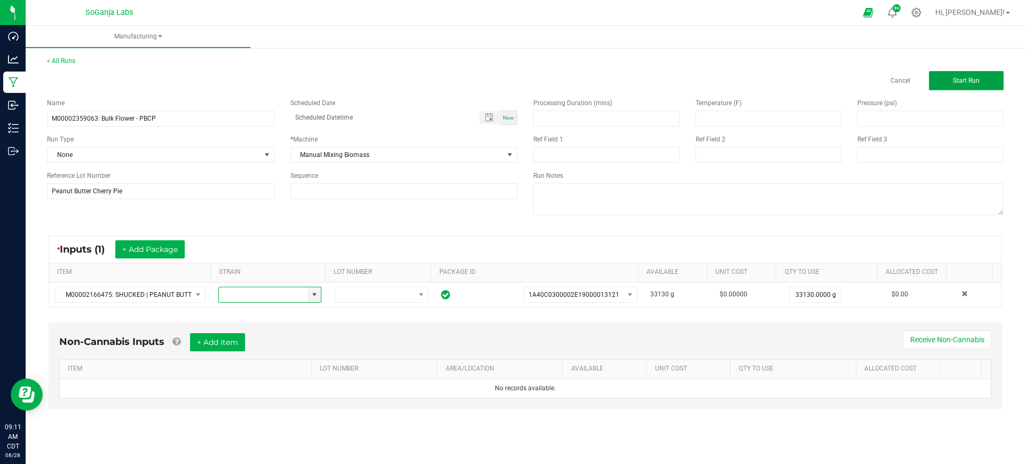
click at [955, 84] on span "Start Run" at bounding box center [966, 80] width 27 height 7
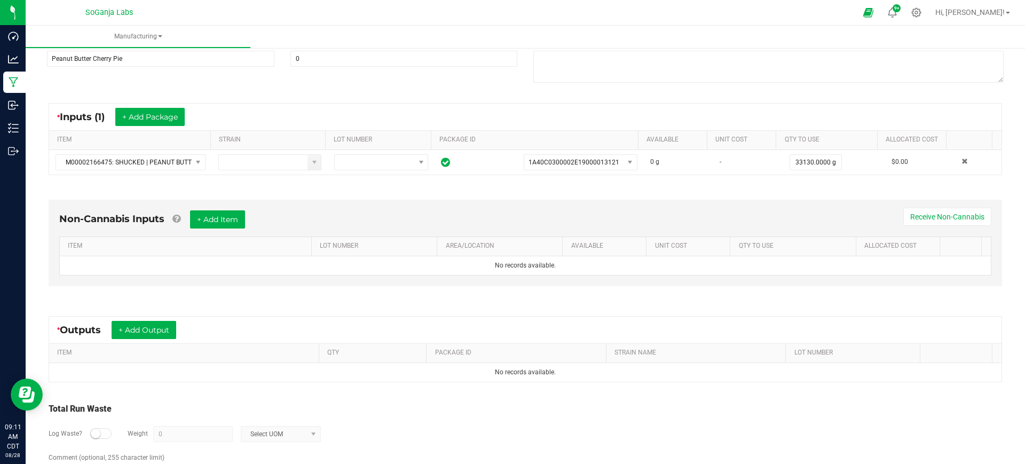
scroll to position [186, 0]
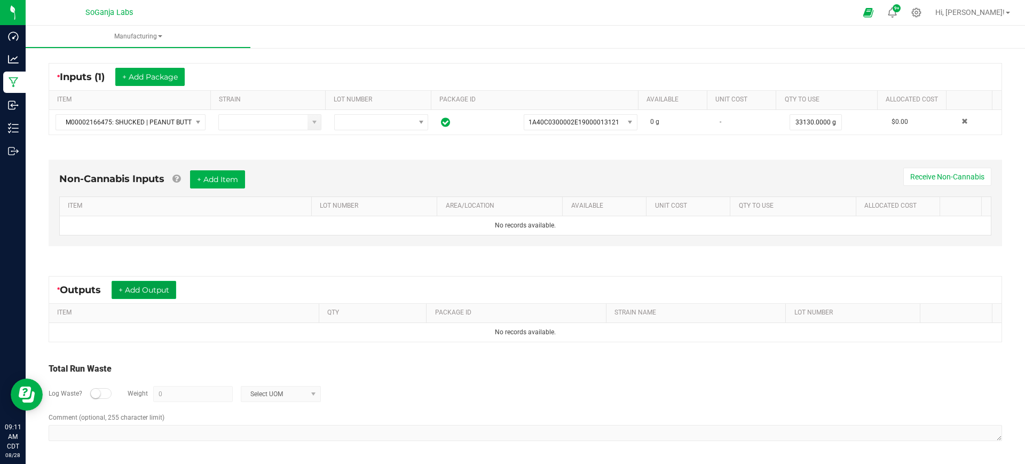
click at [139, 291] on button "+ Add Output" at bounding box center [144, 290] width 65 height 18
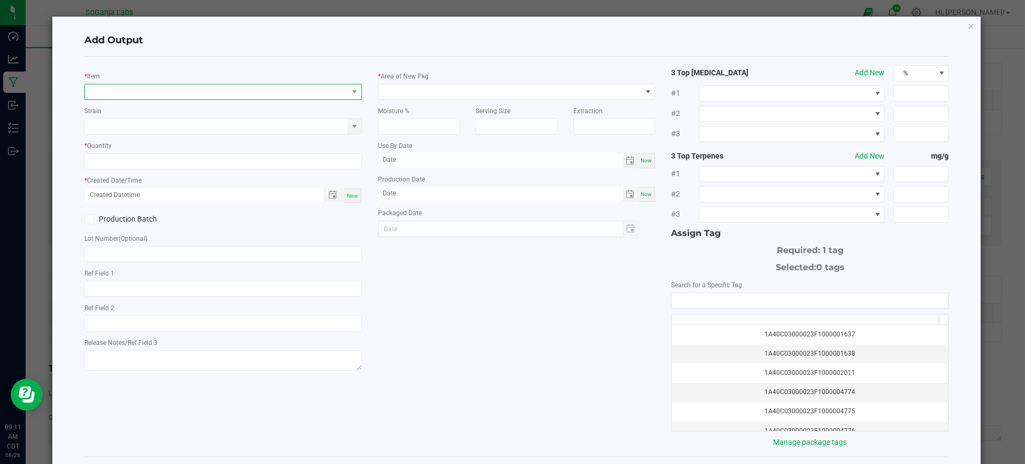
click at [236, 90] on span "NO DATA FOUND" at bounding box center [216, 91] width 263 height 15
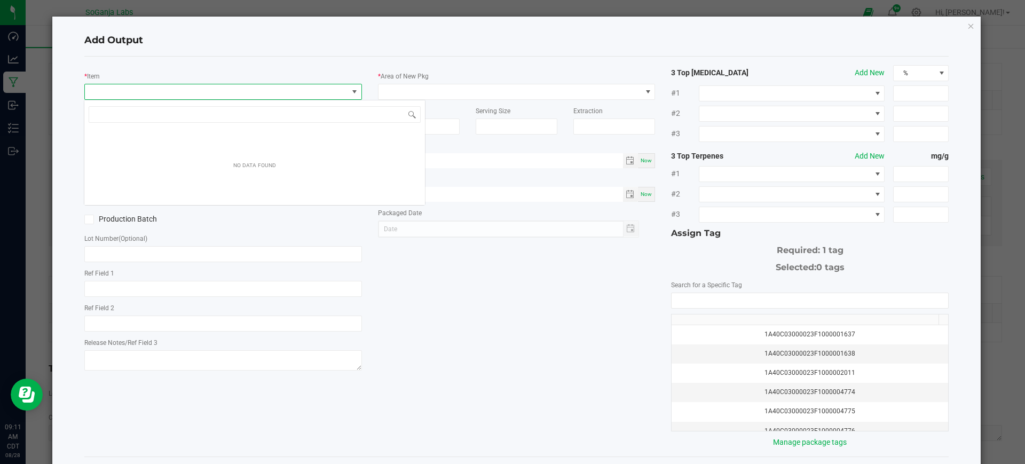
scroll to position [16, 274]
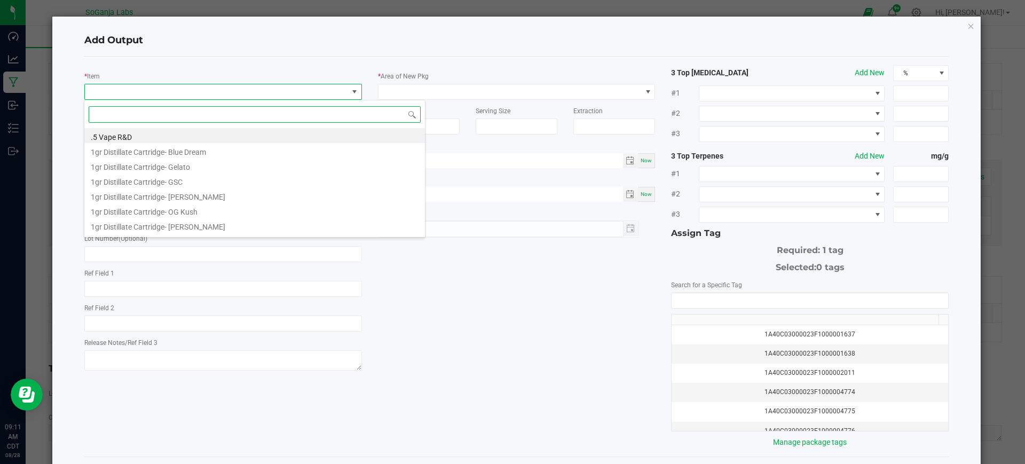
drag, startPoint x: 234, startPoint y: 94, endPoint x: 228, endPoint y: 111, distance: 17.6
click at [228, 111] on input at bounding box center [255, 114] width 332 height 17
paste input "M00002359063: Bulk Flower - PBCP"
type input "M00002359063: Bulk Flower - PBCP"
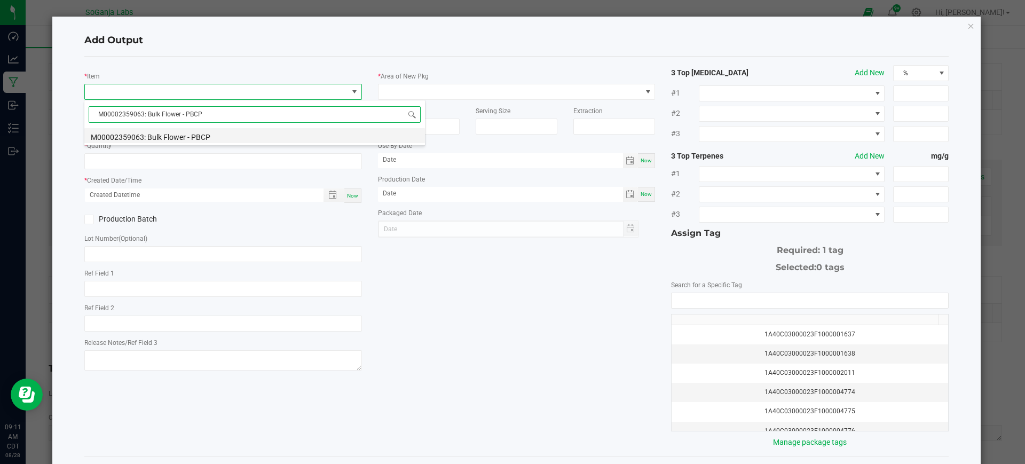
click at [213, 137] on li "M00002359063: Bulk Flower - PBCP" at bounding box center [254, 135] width 340 height 15
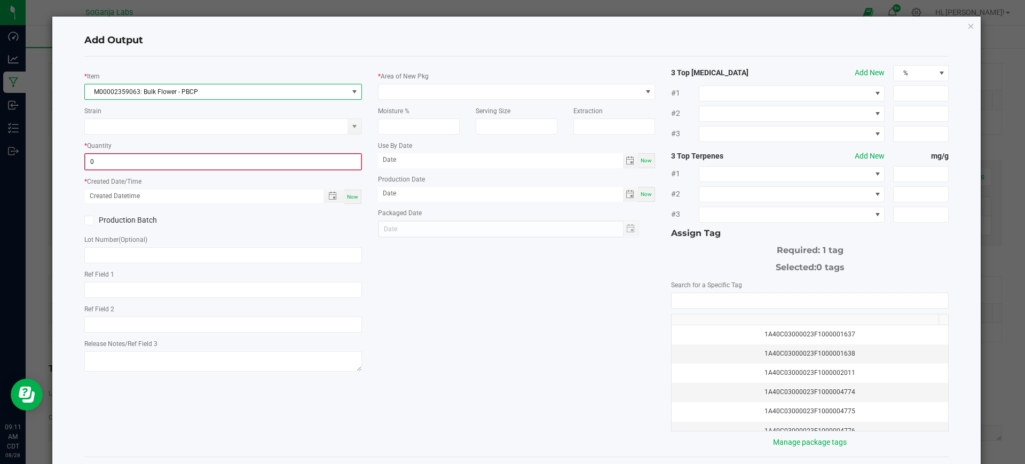
click at [199, 167] on input "0" at bounding box center [222, 161] width 275 height 15
type input "33040.0000 g"
click at [349, 195] on span "Now" at bounding box center [352, 196] width 11 height 6
type input "[DATE] 9:12 AM"
type input "[DATE]"
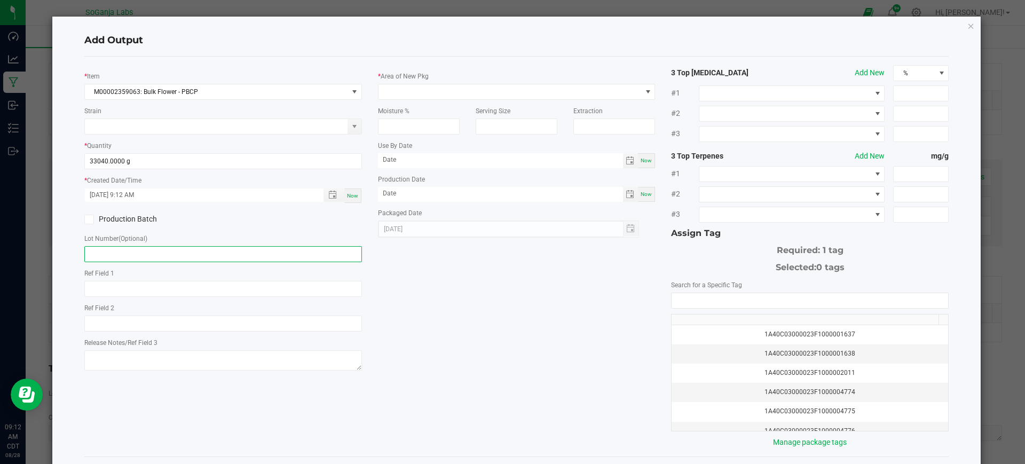
click at [233, 254] on input "text" at bounding box center [223, 254] width 278 height 16
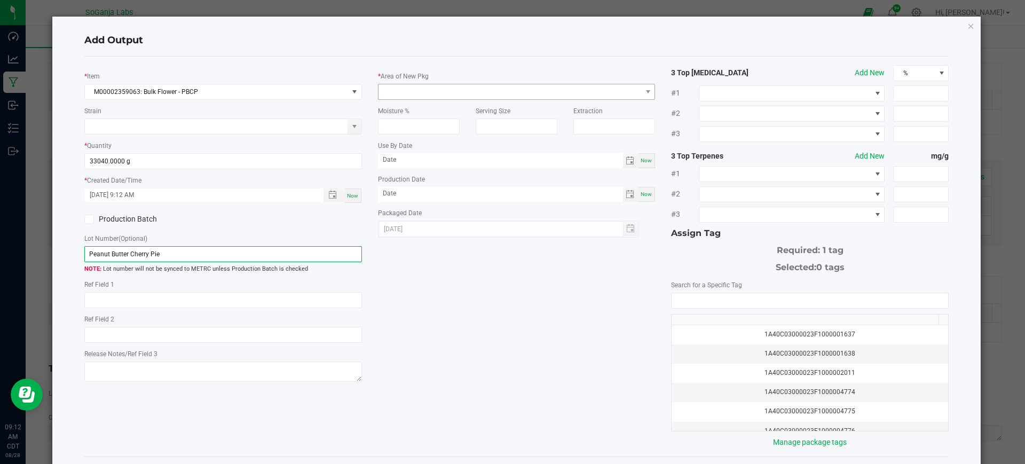
type input "Peanut Butter Cherry Pie"
click at [411, 88] on span at bounding box center [509, 91] width 263 height 15
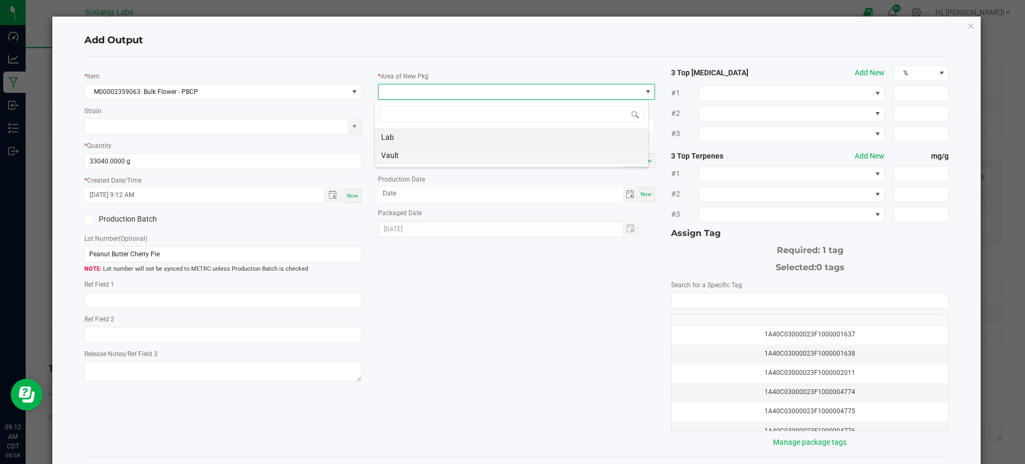
click at [409, 152] on li "Vault" at bounding box center [511, 155] width 273 height 18
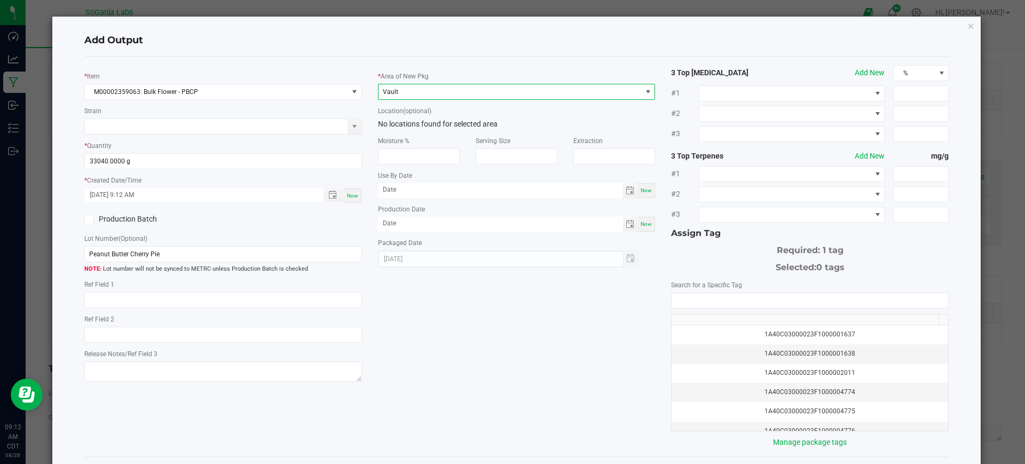
click at [412, 90] on span "Vault" at bounding box center [509, 91] width 263 height 15
click at [389, 134] on li "Lab" at bounding box center [511, 137] width 273 height 18
click at [411, 96] on span "Lab" at bounding box center [509, 91] width 263 height 15
click at [408, 132] on li "Lab" at bounding box center [511, 137] width 273 height 18
click at [752, 385] on td "1A40C03000023F1000004774" at bounding box center [809, 392] width 276 height 19
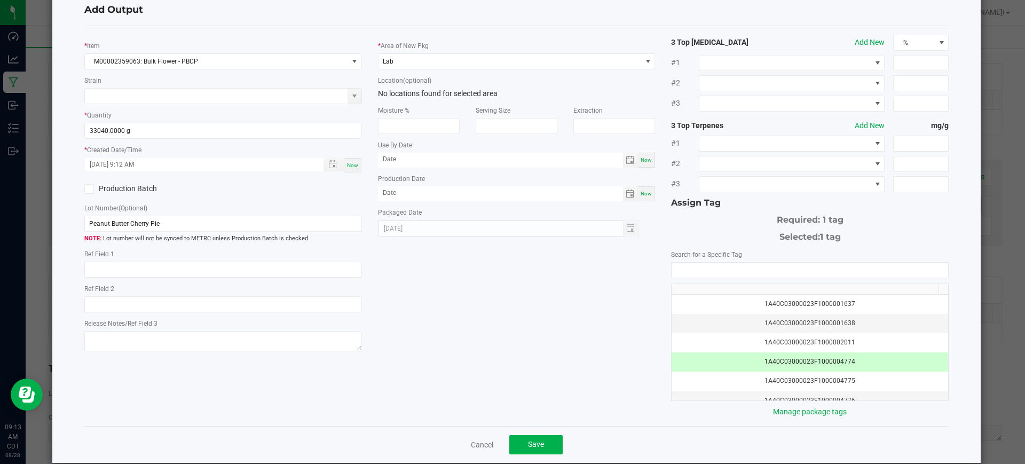
scroll to position [46, 0]
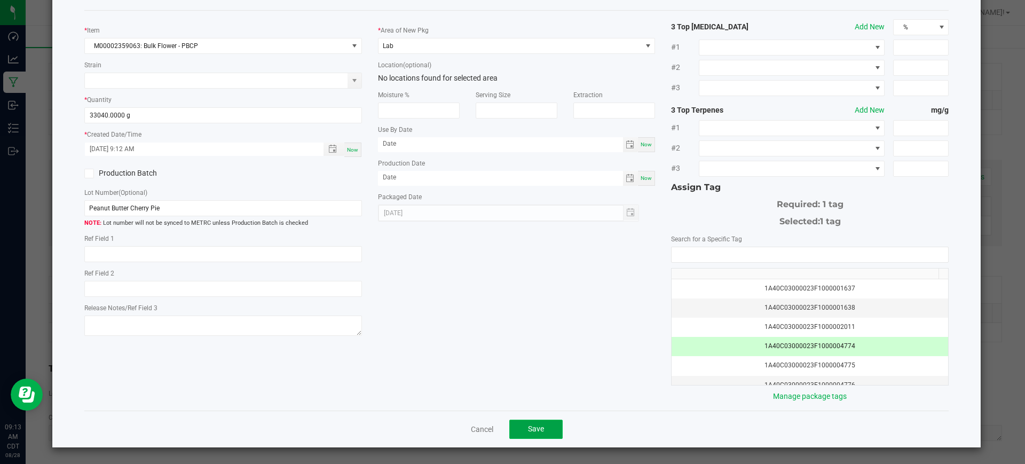
click at [520, 435] on button "Save" at bounding box center [535, 428] width 53 height 19
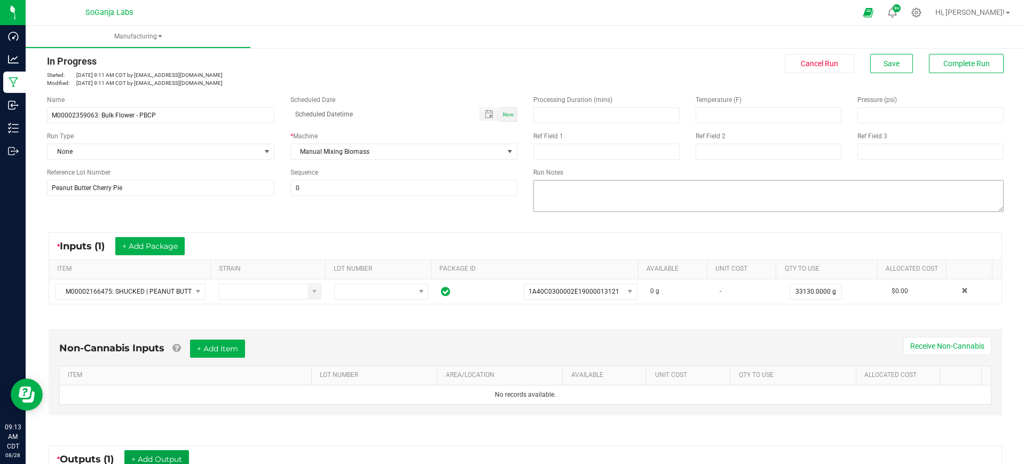
scroll to position [0, 0]
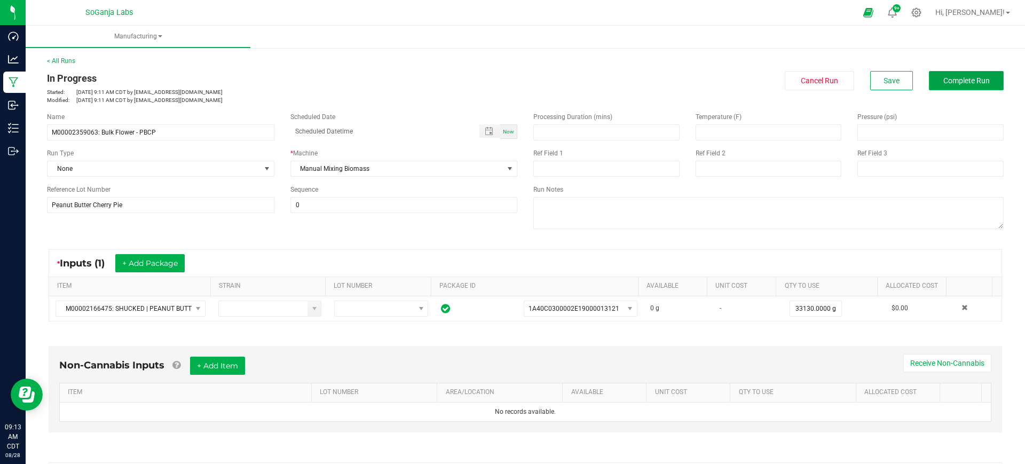
click at [960, 77] on span "Complete Run" at bounding box center [966, 80] width 46 height 9
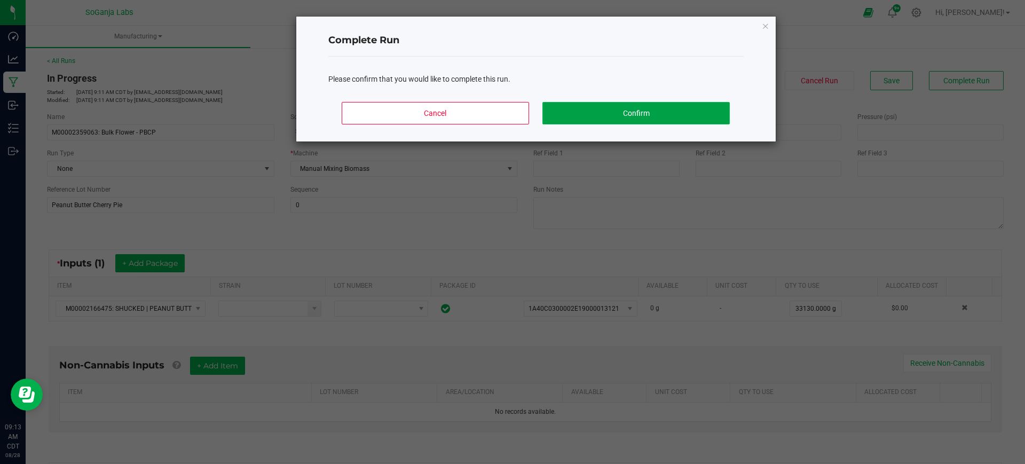
click at [706, 110] on button "Confirm" at bounding box center [635, 113] width 187 height 22
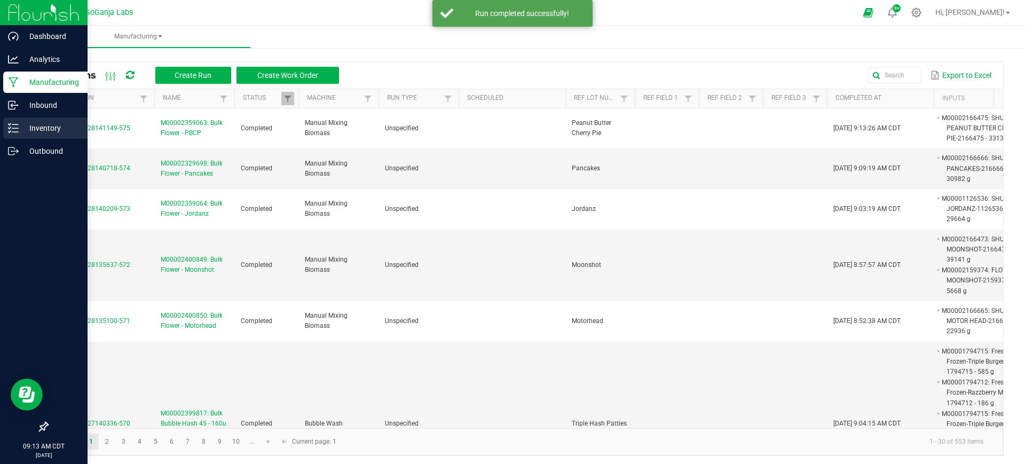
click at [15, 129] on icon at bounding box center [13, 128] width 11 height 11
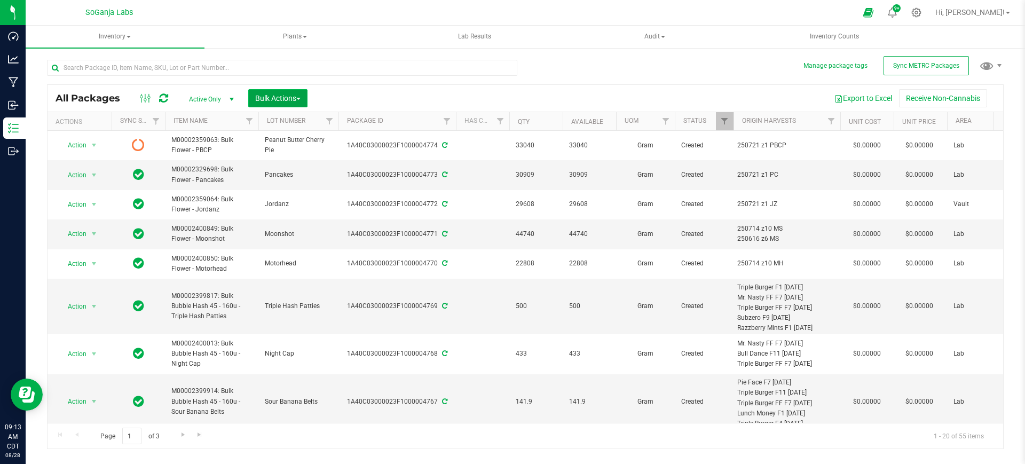
click at [296, 94] on span "Bulk Actions" at bounding box center [277, 98] width 45 height 9
click at [270, 121] on span "Add to manufacturing run" at bounding box center [295, 122] width 81 height 9
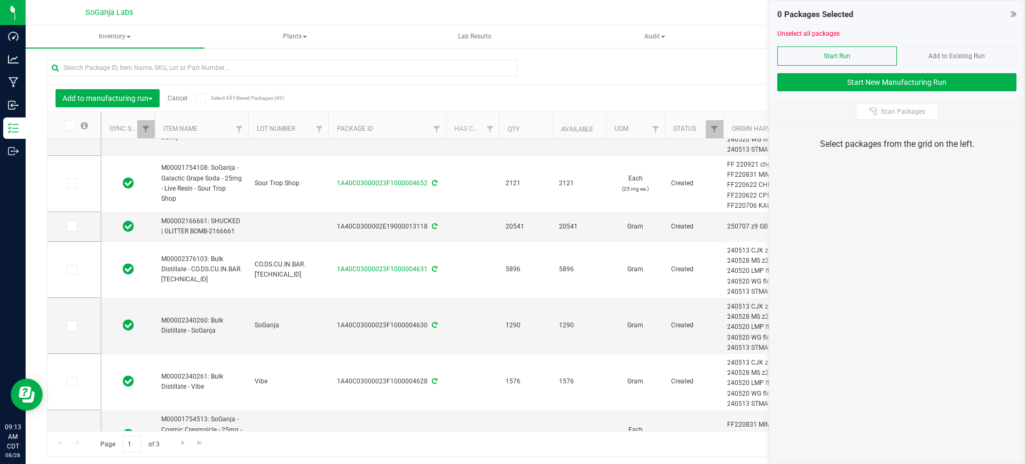
scroll to position [600, 0]
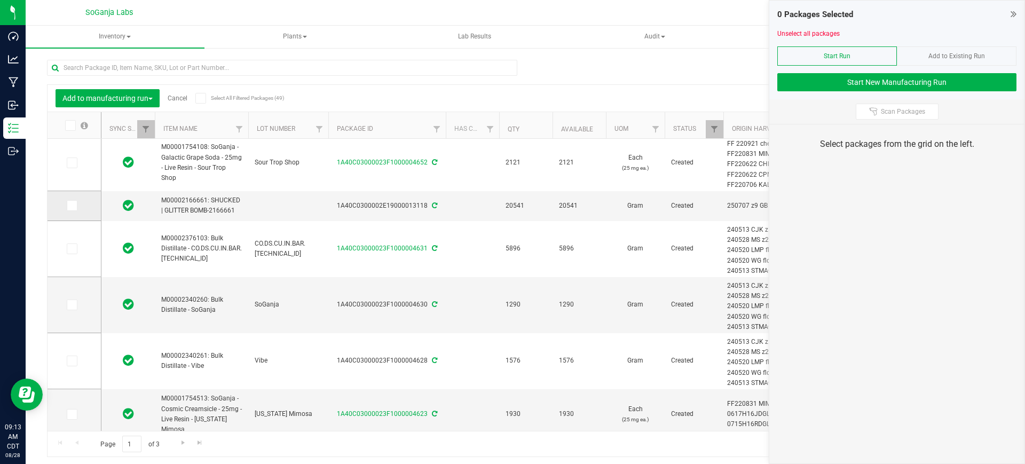
click at [69, 205] on icon at bounding box center [71, 205] width 7 height 0
click at [0, 0] on input "checkbox" at bounding box center [0, 0] width 0 height 0
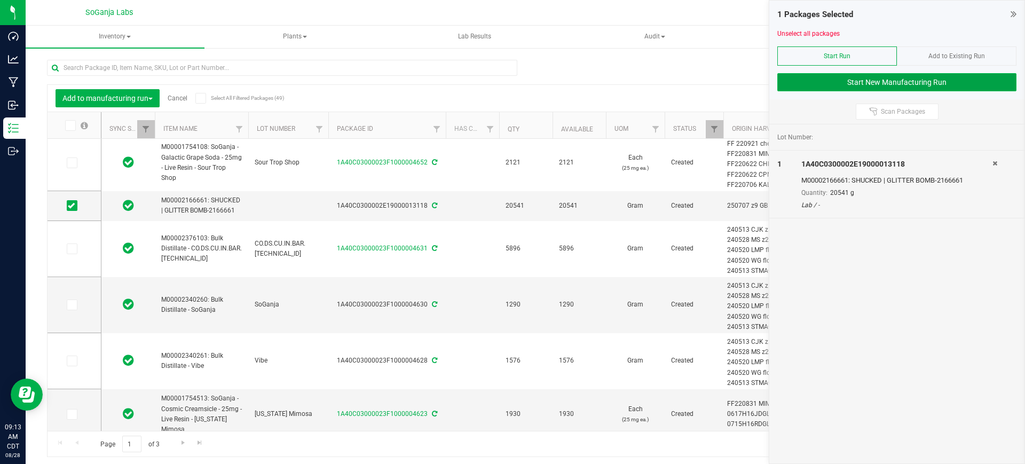
click at [906, 83] on button "Start New Manufacturing Run" at bounding box center [896, 82] width 239 height 18
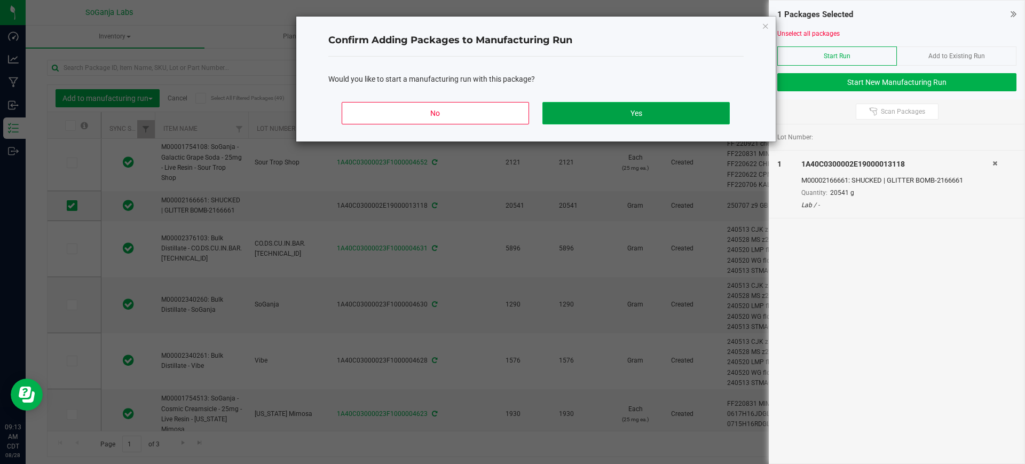
click at [696, 120] on button "Yes" at bounding box center [635, 113] width 187 height 22
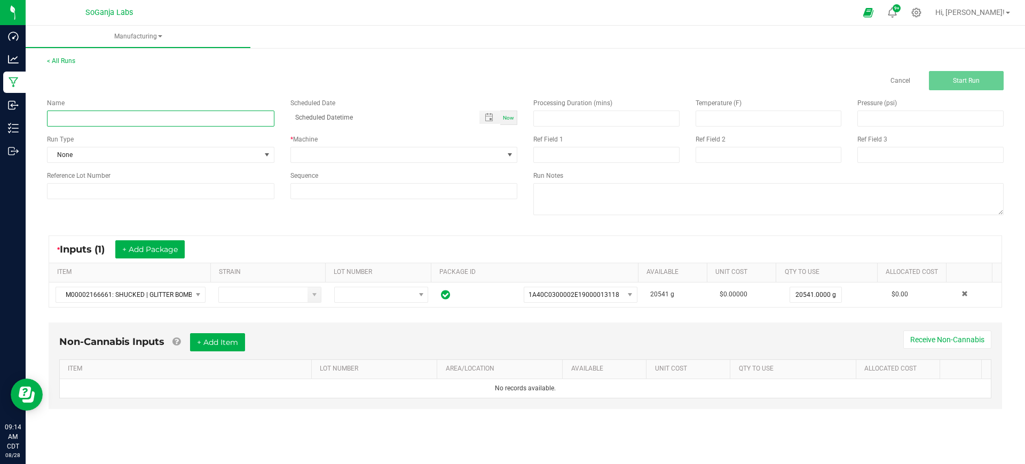
click at [114, 117] on input at bounding box center [160, 118] width 227 height 16
paste input "M00002329716: Bulk Flower - Glitter Bomb"
type input "M00002329716: Bulk Flower - Glitter Bomb"
click at [321, 157] on span at bounding box center [397, 154] width 213 height 15
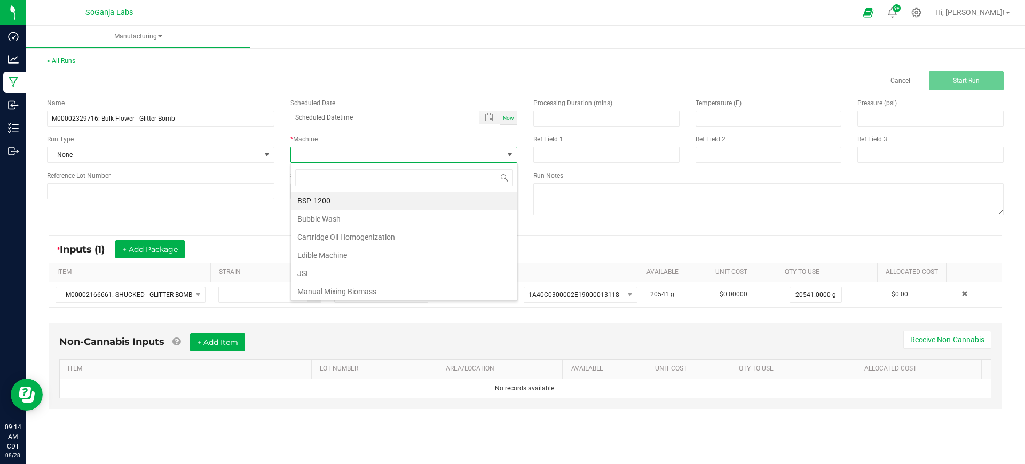
scroll to position [16, 227]
click at [322, 283] on li "Manual Mixing Biomass" at bounding box center [404, 291] width 226 height 18
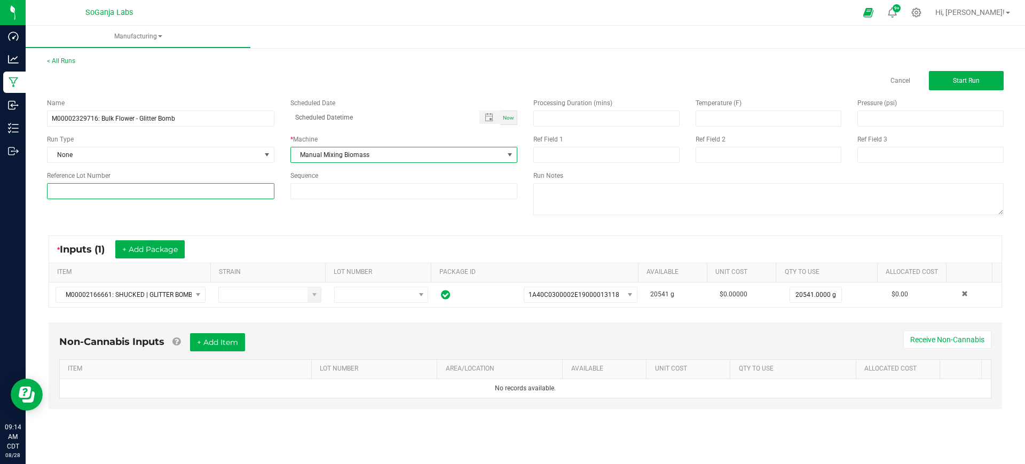
click at [184, 193] on input at bounding box center [160, 191] width 227 height 16
type input "Glitter Bomb"
click at [982, 77] on button "Start Run" at bounding box center [966, 80] width 75 height 19
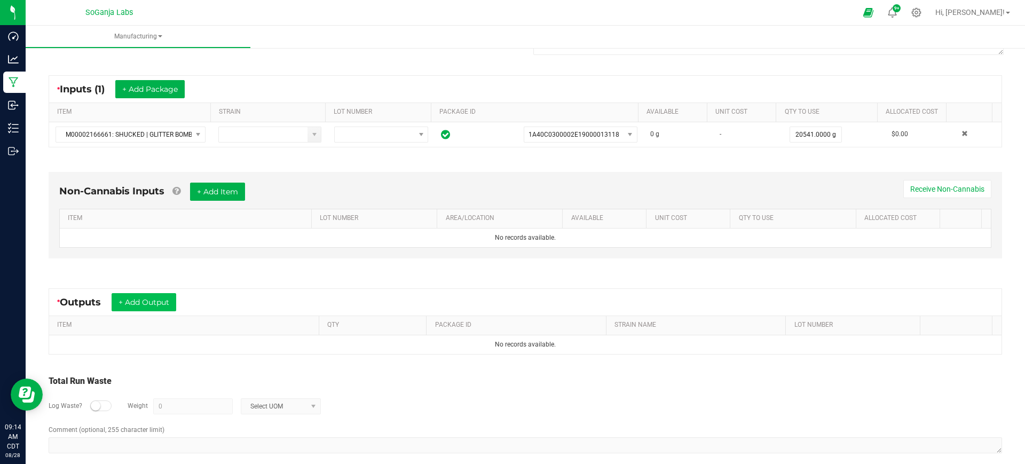
scroll to position [186, 0]
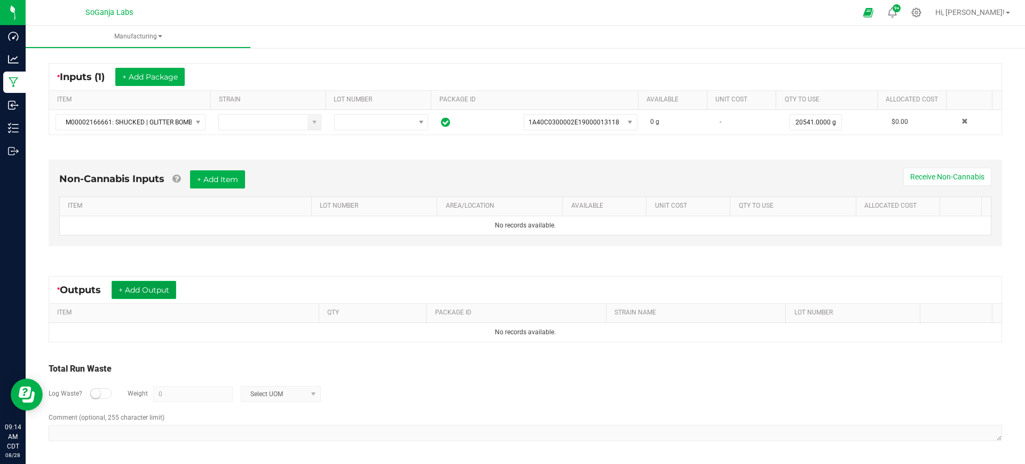
click at [149, 292] on button "+ Add Output" at bounding box center [144, 290] width 65 height 18
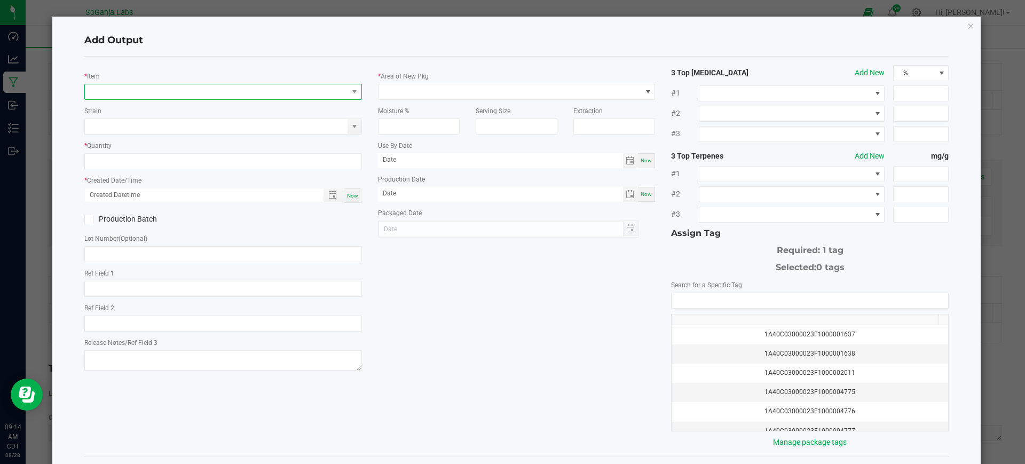
click at [169, 95] on span "NO DATA FOUND" at bounding box center [216, 91] width 263 height 15
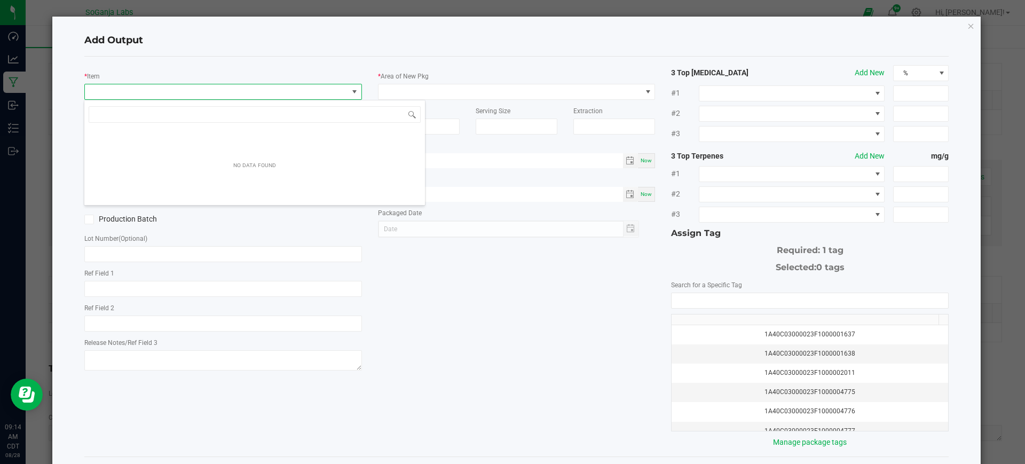
scroll to position [16, 274]
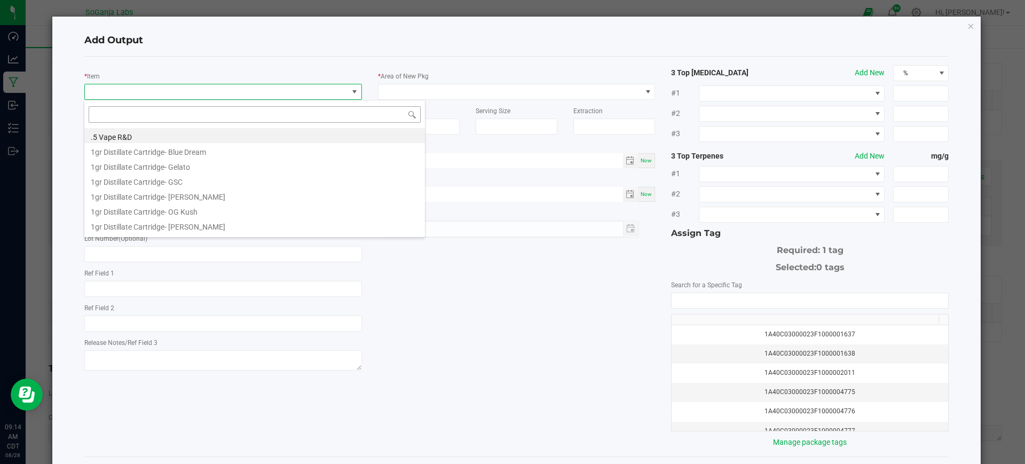
type input "M00002329716: Bulk Flower - Glitter Bomb"
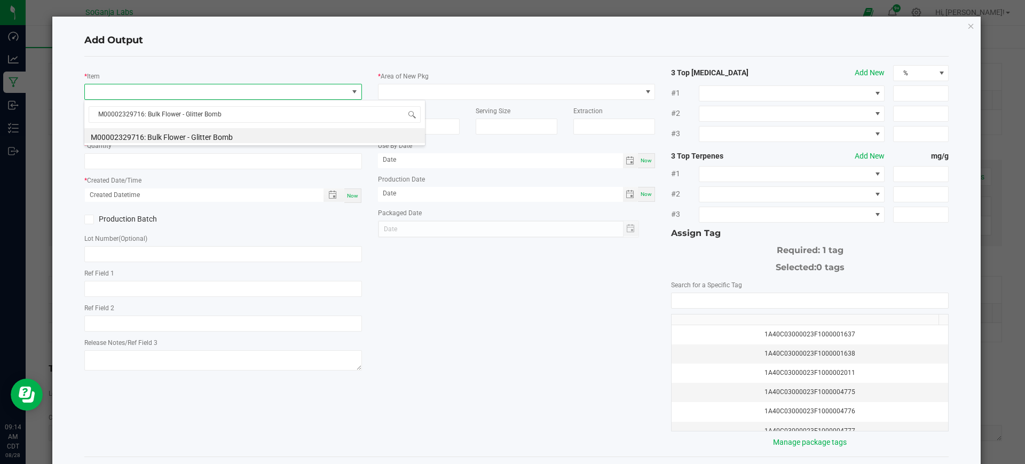
click at [193, 140] on li "M00002329716: Bulk Flower - Glitter Bomb" at bounding box center [254, 135] width 340 height 15
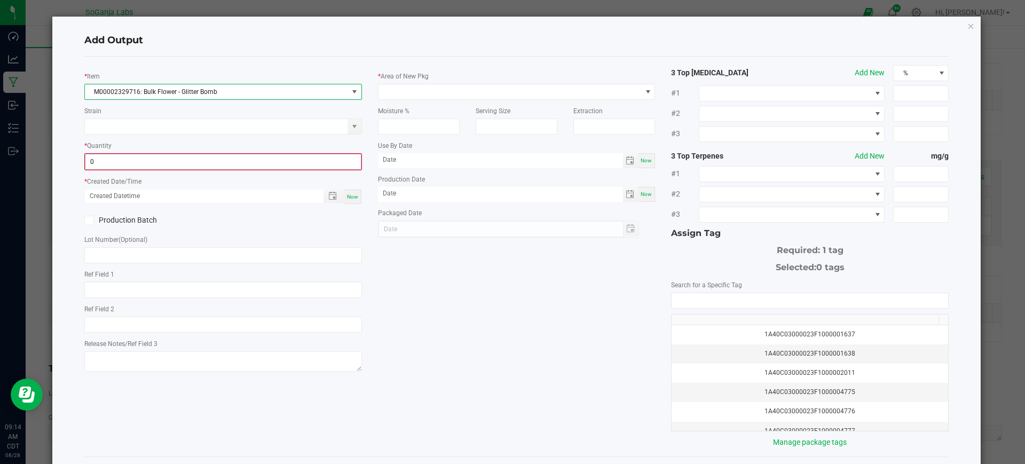
click at [184, 165] on input "0" at bounding box center [222, 161] width 275 height 15
type input "20516.0000 g"
click at [347, 197] on span "Now" at bounding box center [352, 196] width 11 height 6
type input "[DATE] 9:14 AM"
type input "[DATE]"
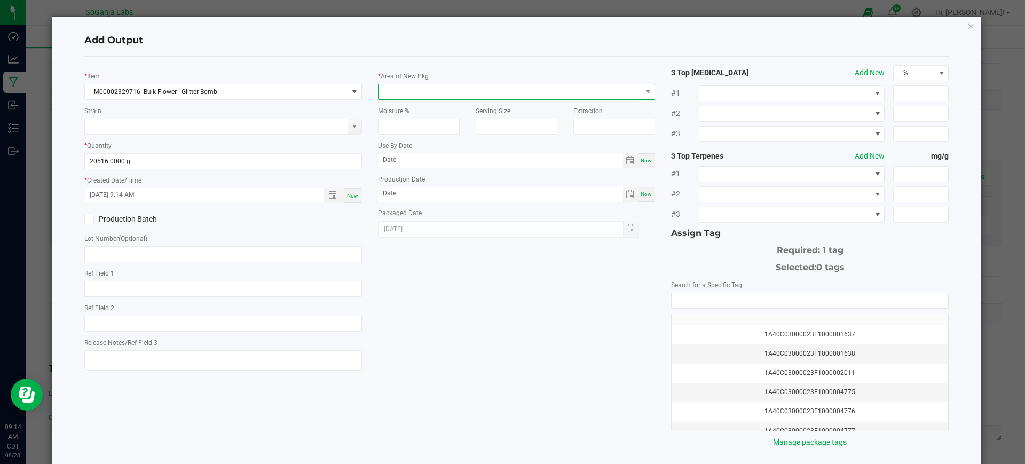
click at [398, 88] on span at bounding box center [509, 91] width 263 height 15
click at [393, 141] on li "Lab" at bounding box center [511, 137] width 273 height 18
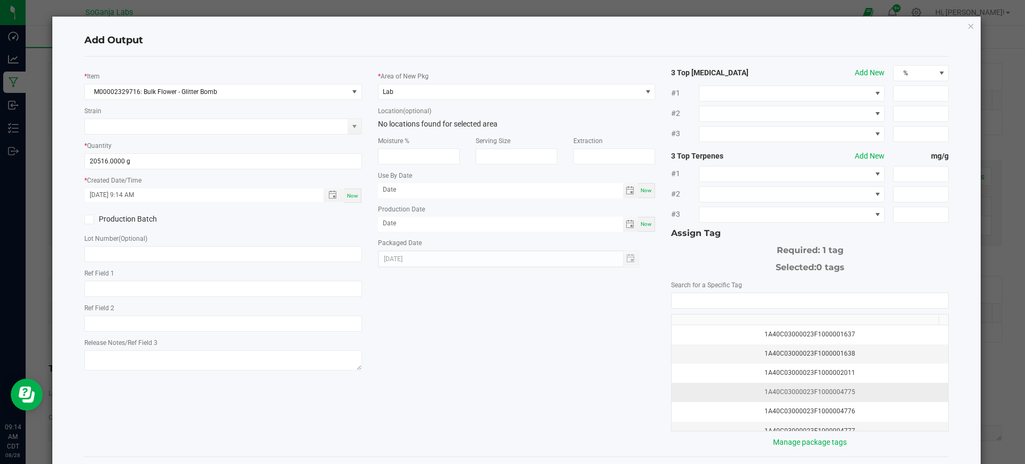
click at [804, 395] on div "1A40C03000023F1000004775" at bounding box center [810, 392] width 264 height 10
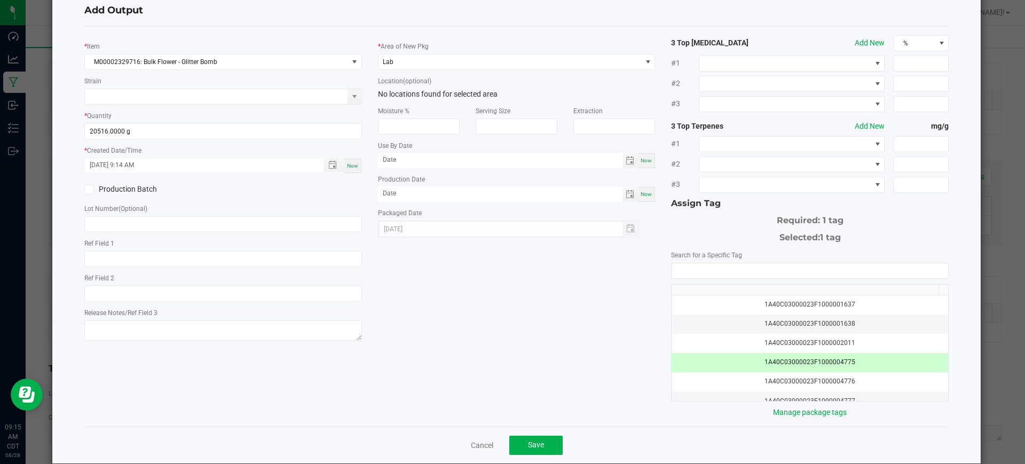
scroll to position [46, 0]
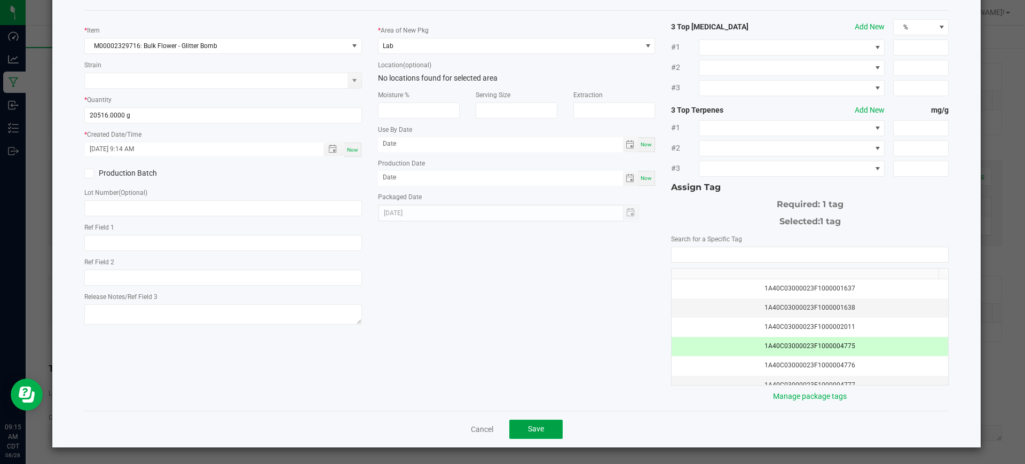
click at [522, 430] on button "Save" at bounding box center [535, 428] width 53 height 19
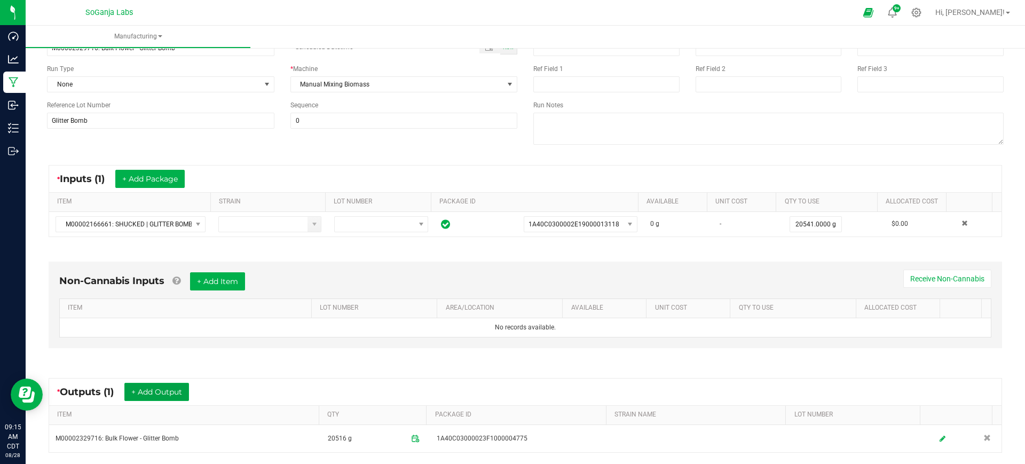
scroll to position [0, 0]
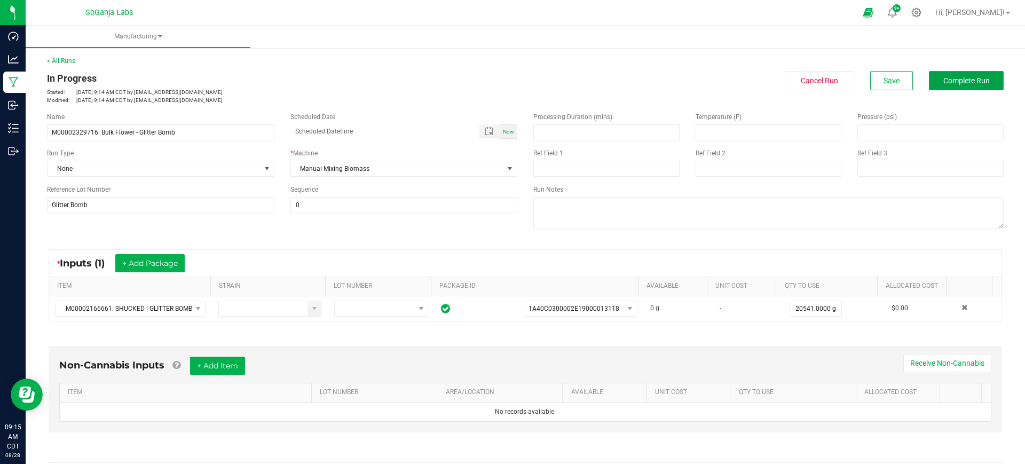
click at [931, 83] on button "Complete Run" at bounding box center [966, 80] width 75 height 19
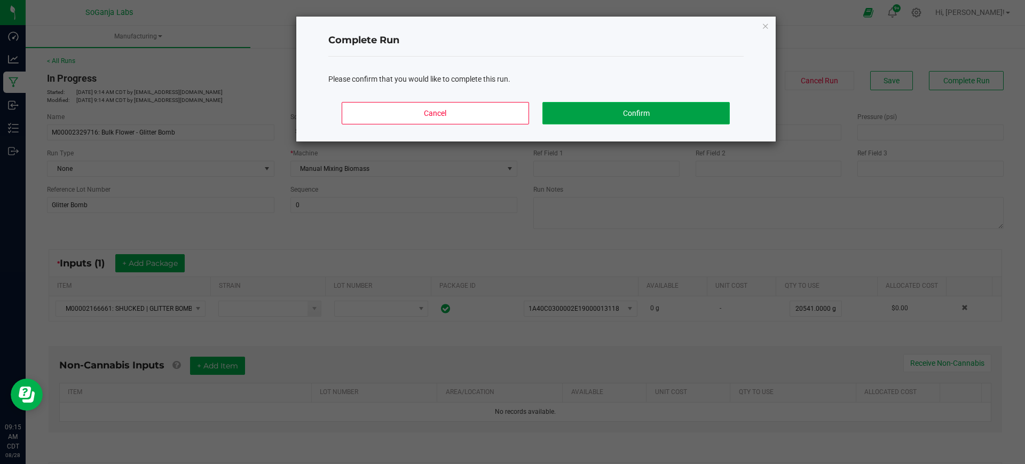
click at [613, 120] on button "Confirm" at bounding box center [635, 113] width 187 height 22
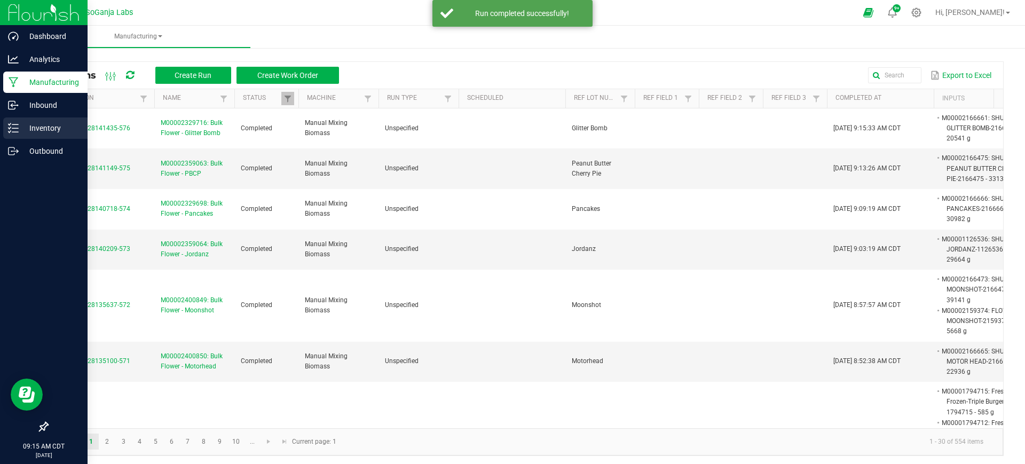
click at [54, 128] on p "Inventory" at bounding box center [51, 128] width 64 height 13
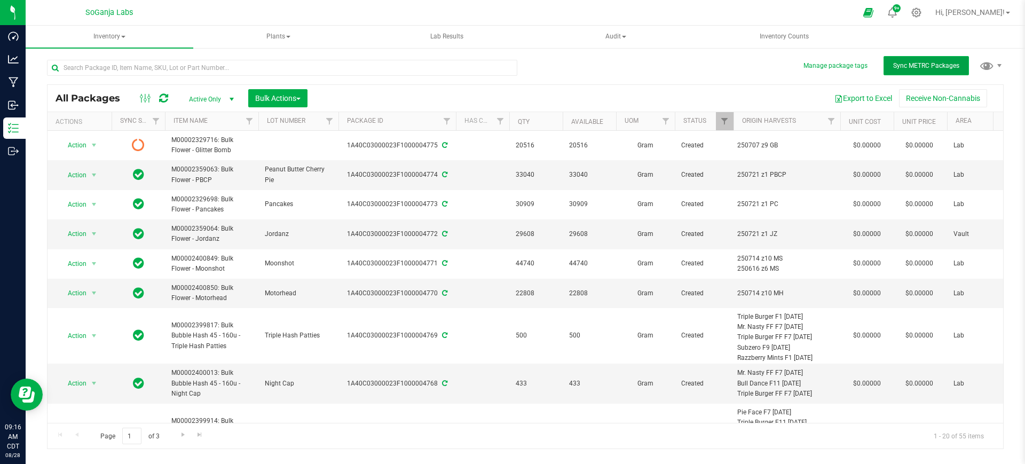
click at [909, 60] on button "Sync METRC Packages" at bounding box center [925, 65] width 85 height 19
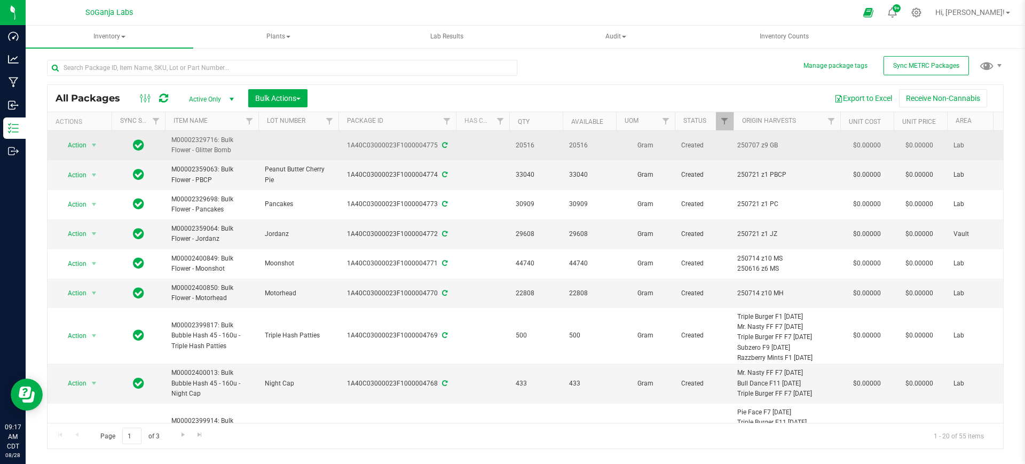
click at [307, 151] on td at bounding box center [298, 145] width 80 height 29
click at [307, 150] on input "text" at bounding box center [296, 145] width 76 height 17
type input "Glitter Bomb"
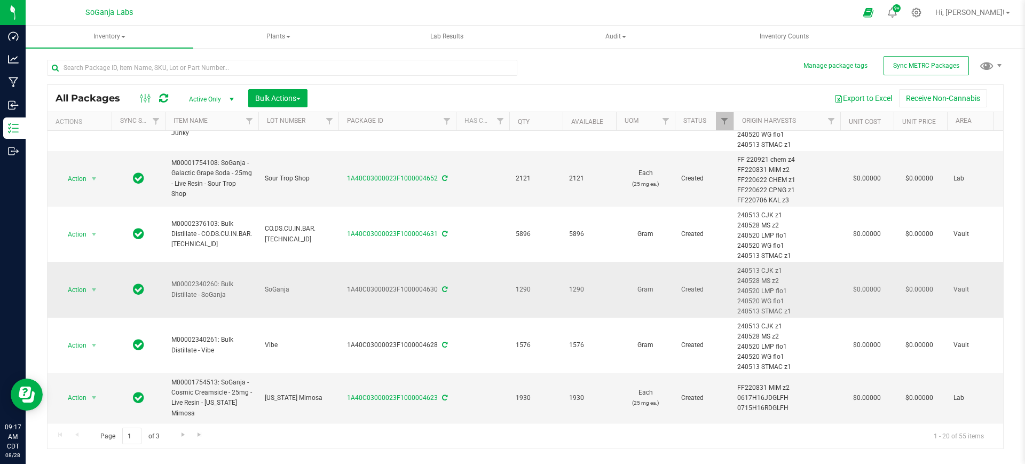
scroll to position [609, 0]
click at [182, 433] on span "Go to the next page" at bounding box center [183, 434] width 9 height 9
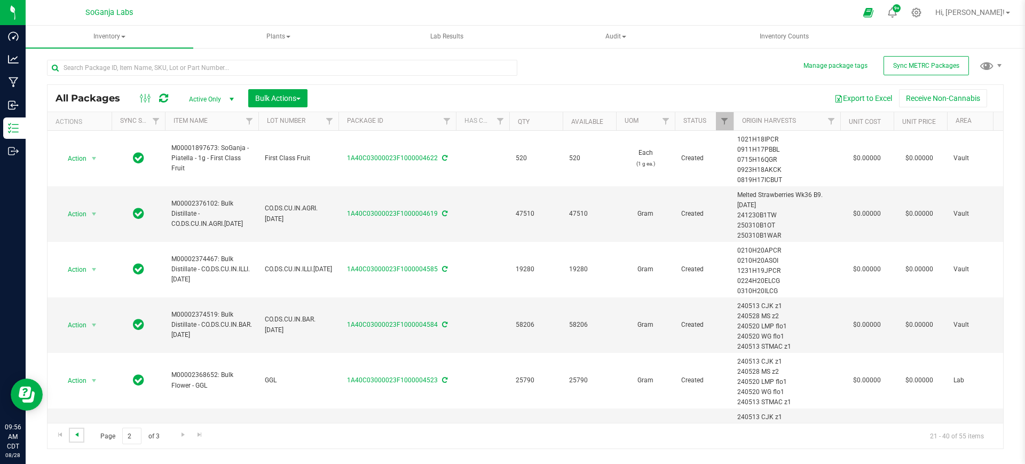
click at [75, 437] on span "Go to the previous page" at bounding box center [77, 434] width 9 height 9
